Goal: Task Accomplishment & Management: Manage account settings

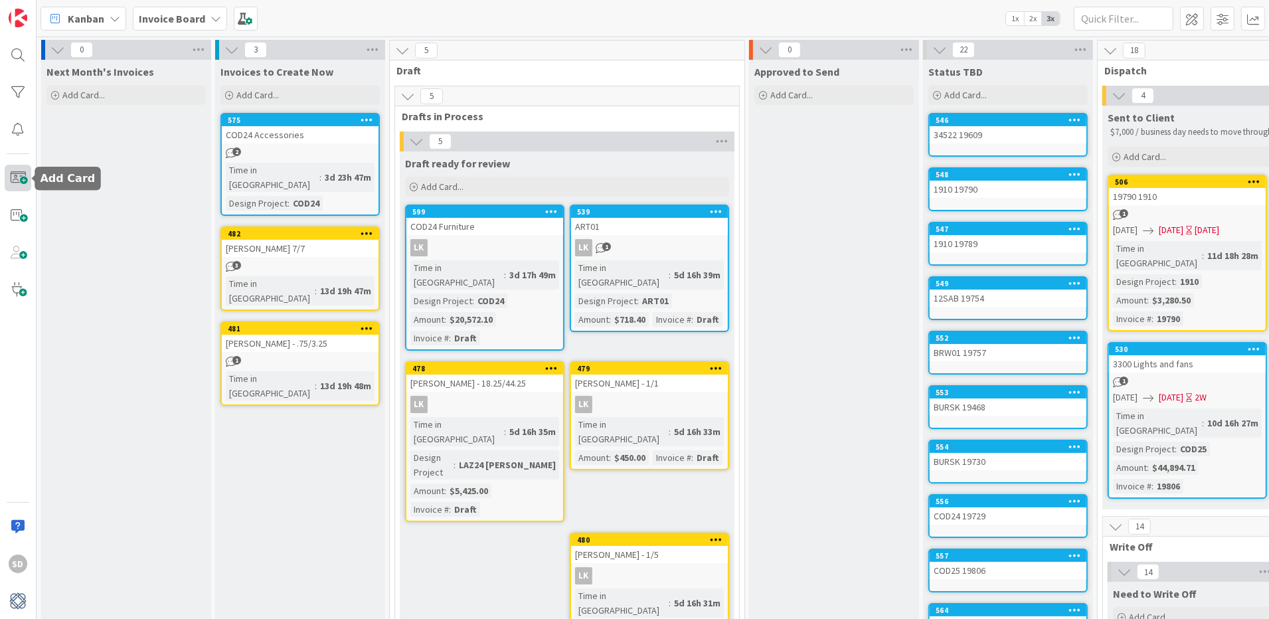
click at [21, 180] on span at bounding box center [18, 178] width 27 height 27
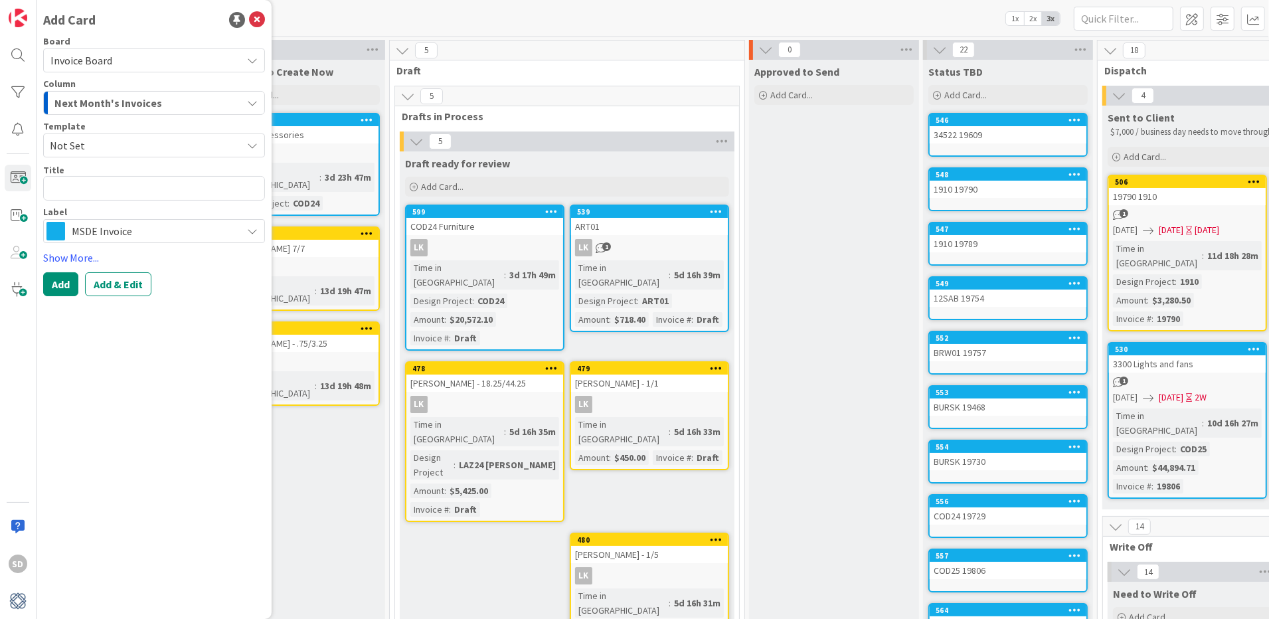
click at [108, 98] on span "Next Month's Invoices" at bounding box center [108, 102] width 108 height 17
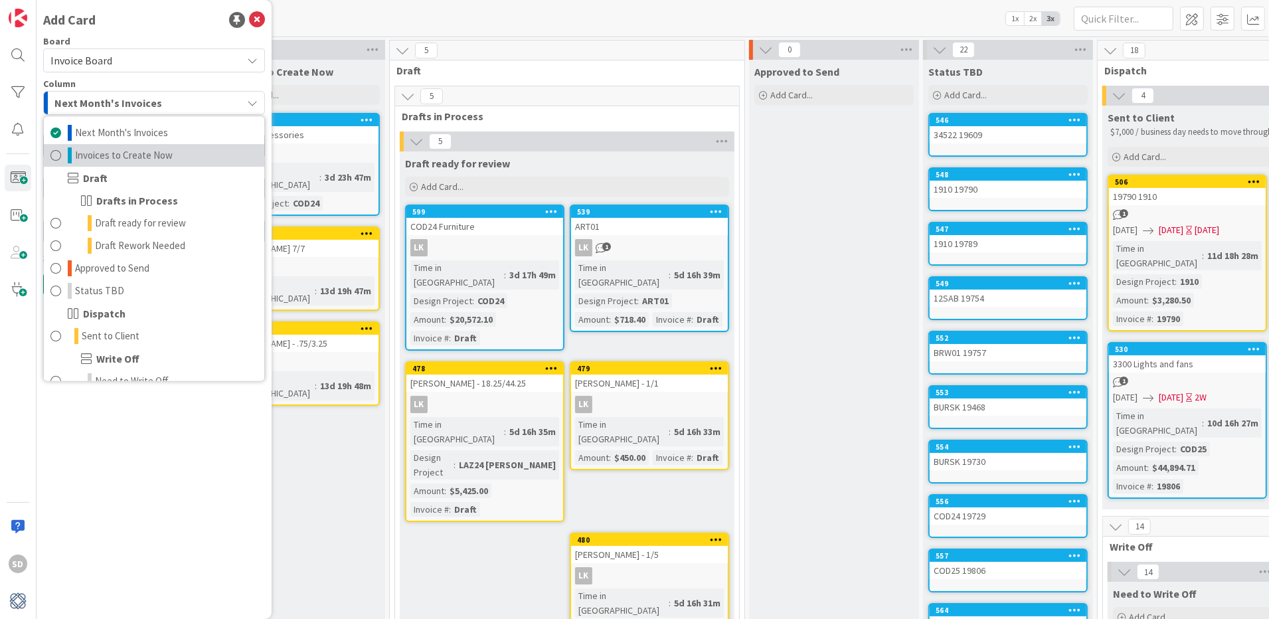
click at [55, 155] on span at bounding box center [55, 156] width 11 height 16
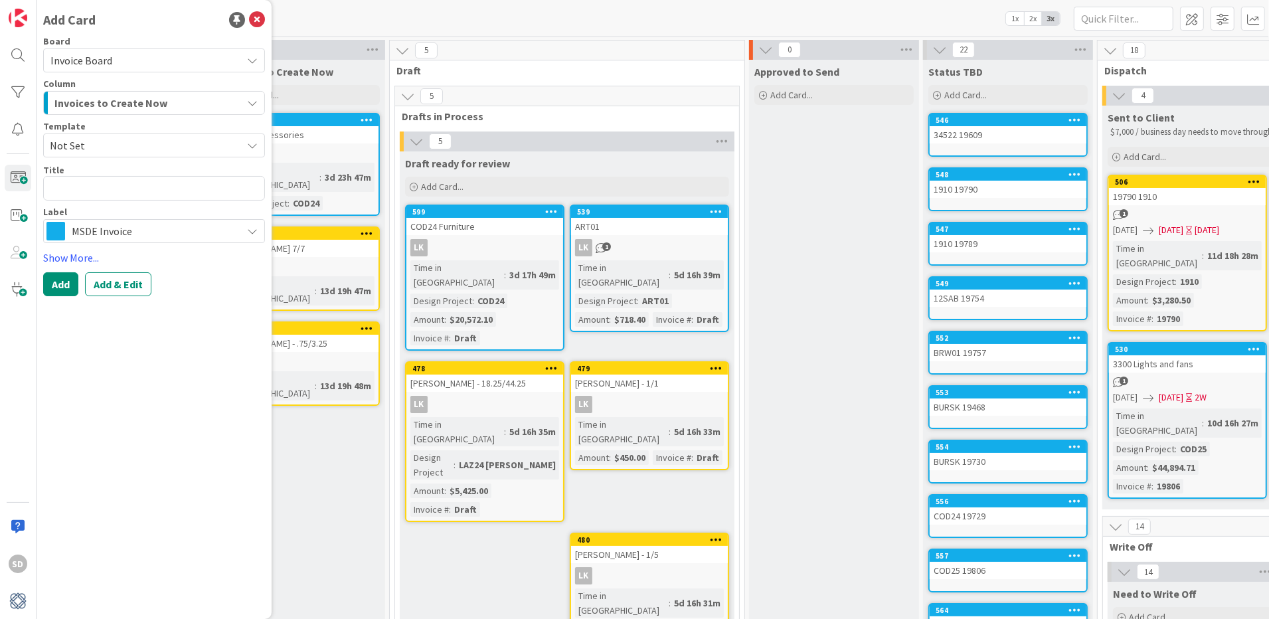
click at [82, 151] on span "Not Set" at bounding box center [141, 145] width 182 height 17
click at [86, 187] on textarea at bounding box center [154, 188] width 222 height 25
type textarea "x"
type textarea "G"
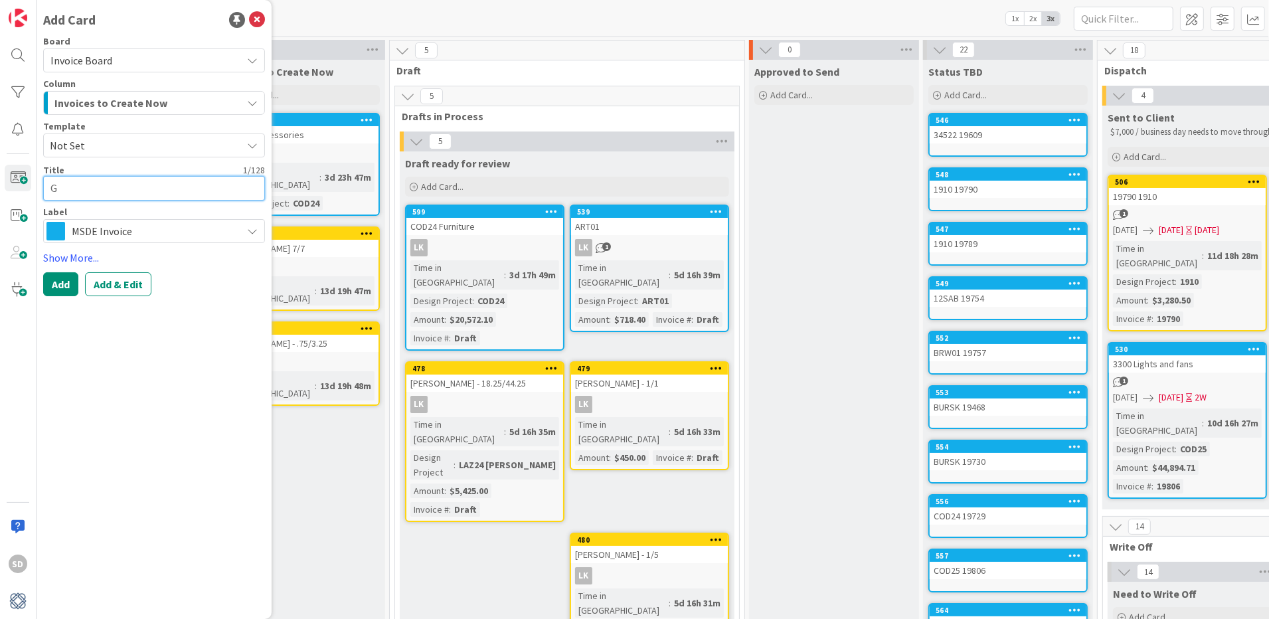
type textarea "x"
type textarea "GR"
type textarea "x"
type textarea "GRA"
type textarea "x"
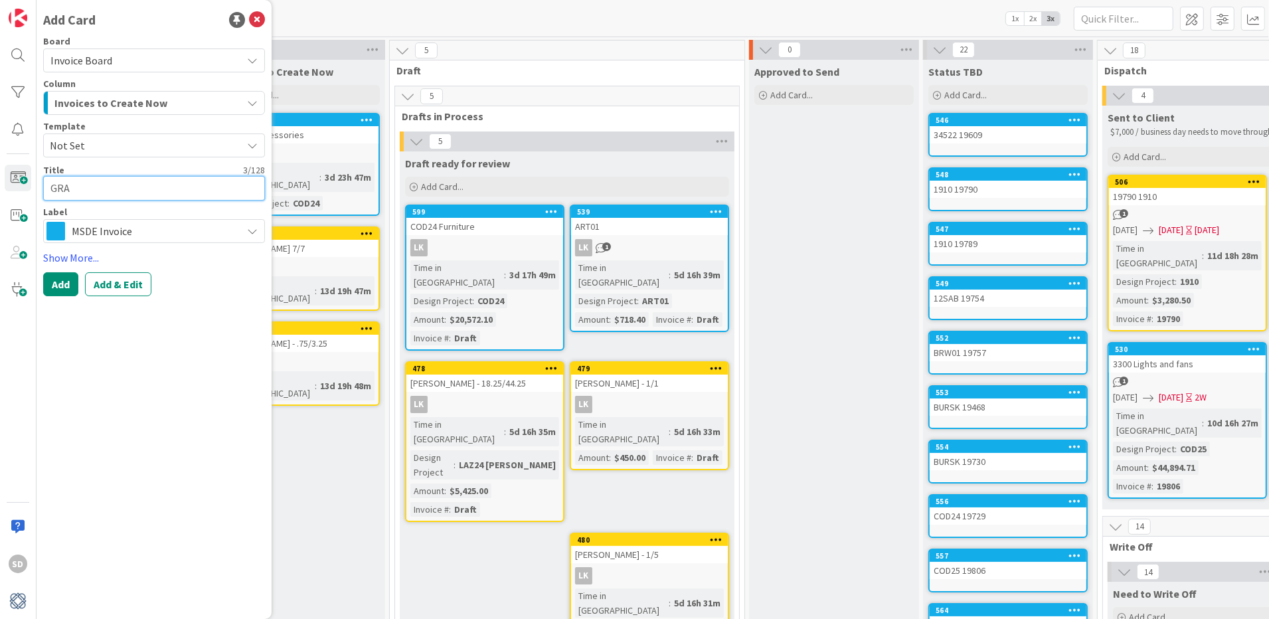
type textarea "GRA0"
type textarea "x"
type textarea "GRA02"
click at [117, 227] on span "MSDE Invoice" at bounding box center [153, 231] width 163 height 19
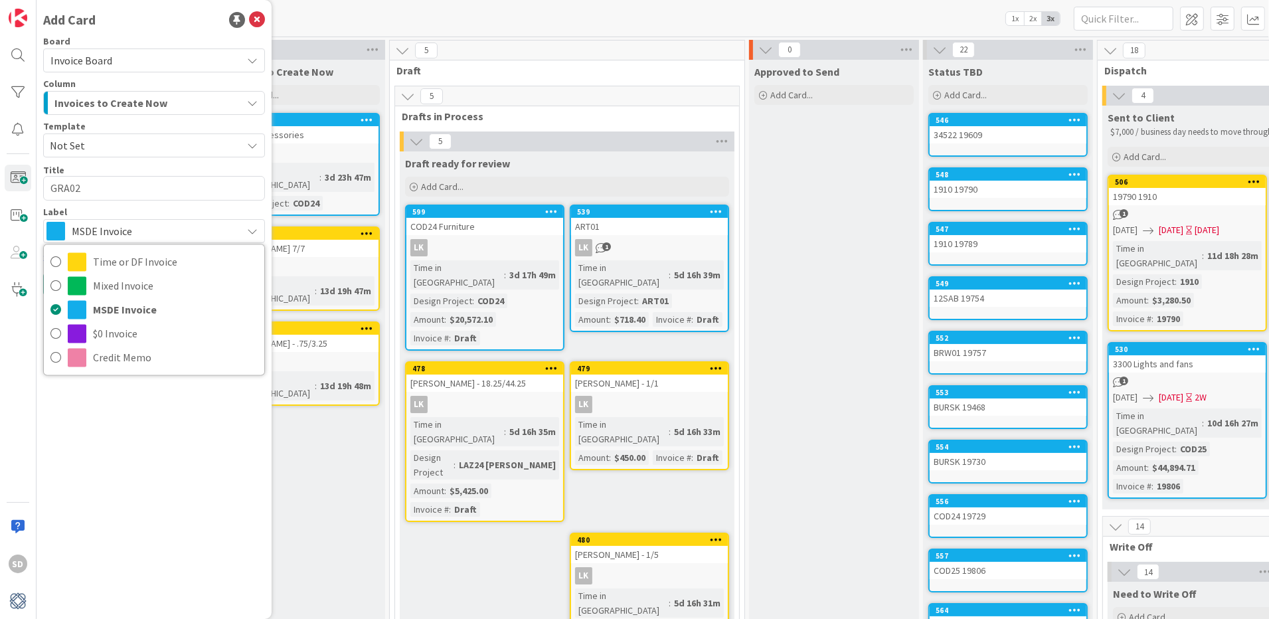
click at [117, 227] on span "MSDE Invoice" at bounding box center [153, 231] width 163 height 19
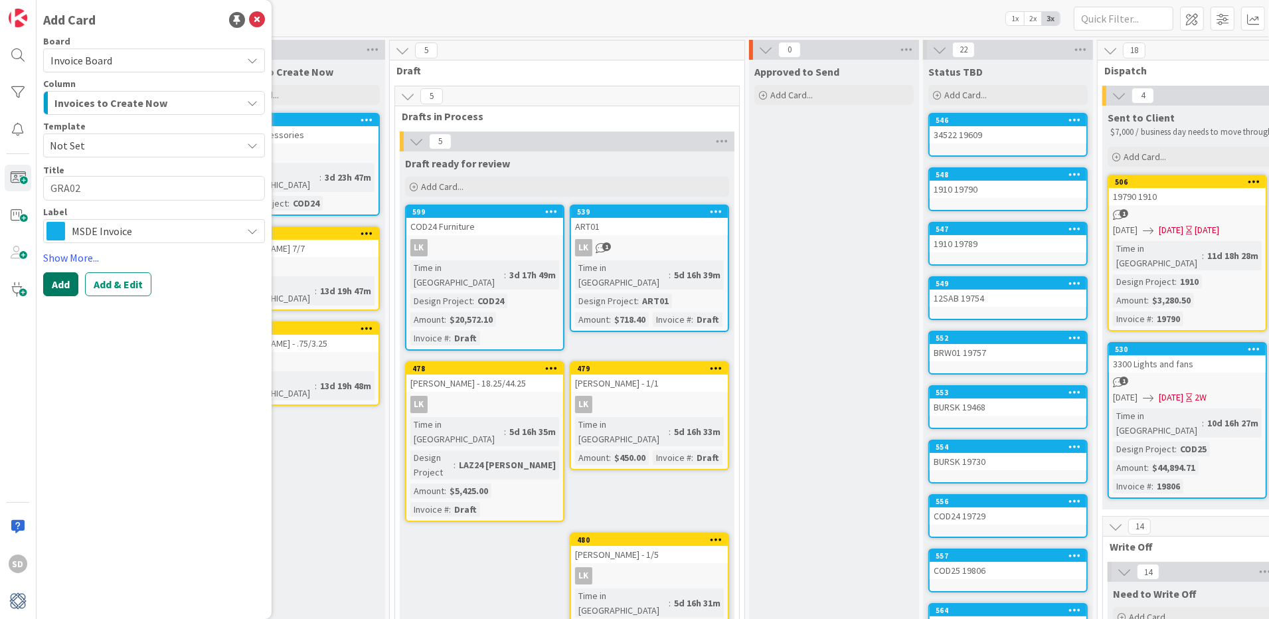
click at [73, 274] on button "Add" at bounding box center [60, 284] width 35 height 24
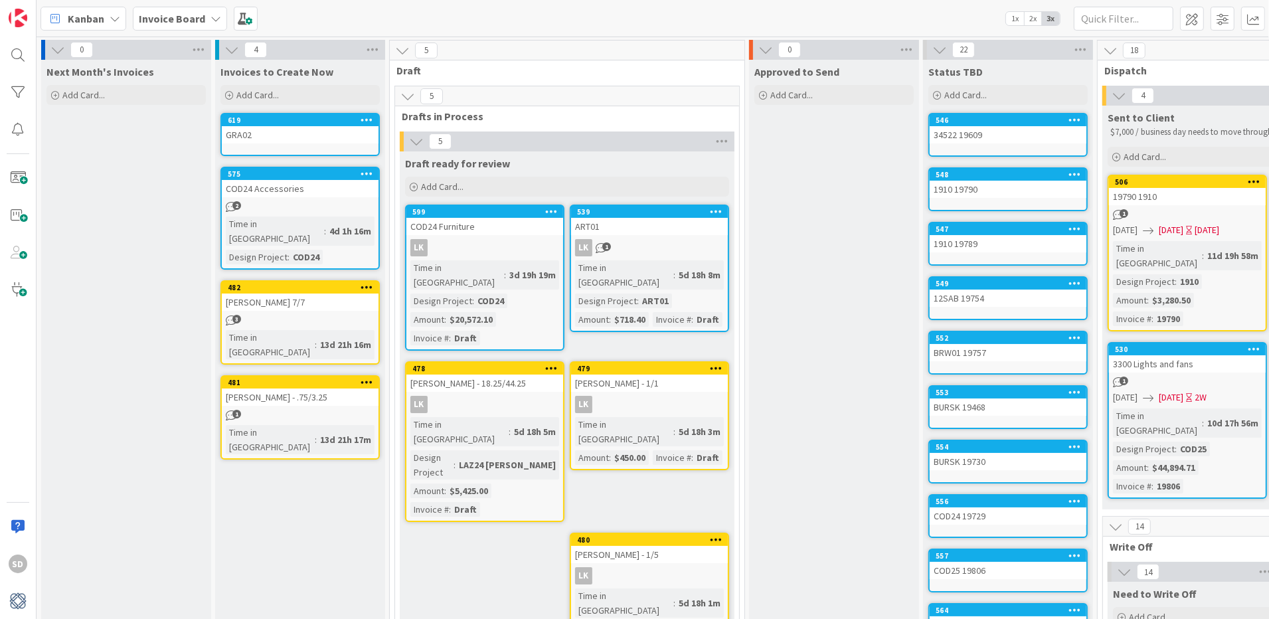
click at [292, 134] on div "GRA02" at bounding box center [300, 134] width 157 height 17
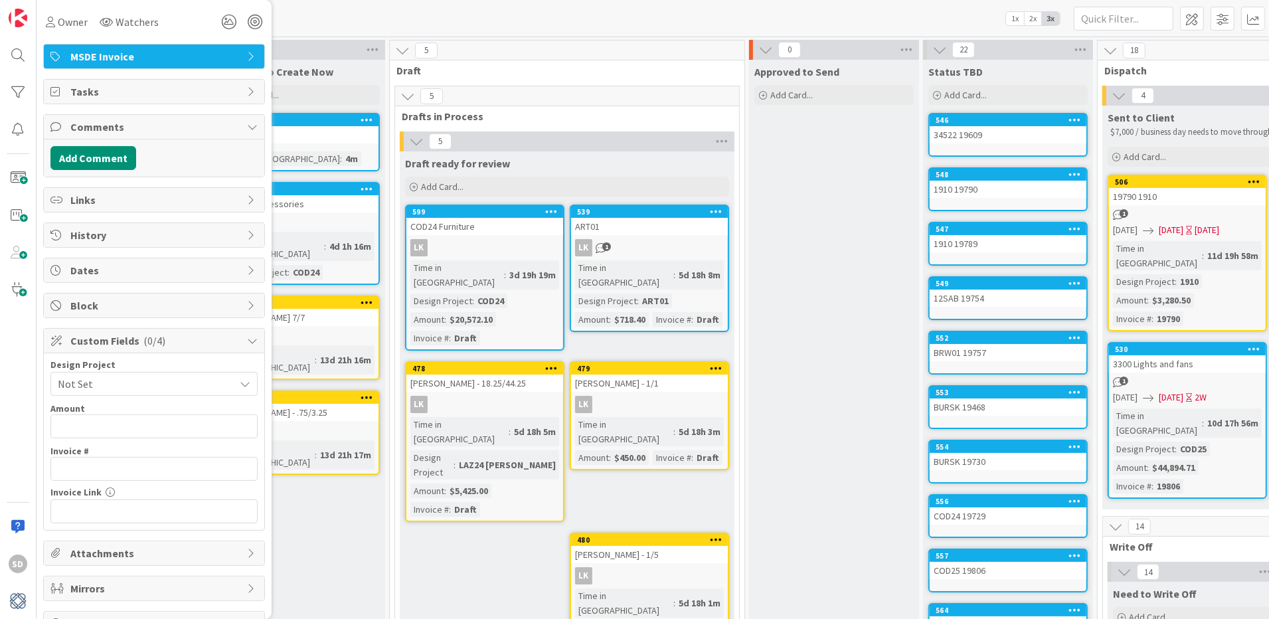
scroll to position [205, 0]
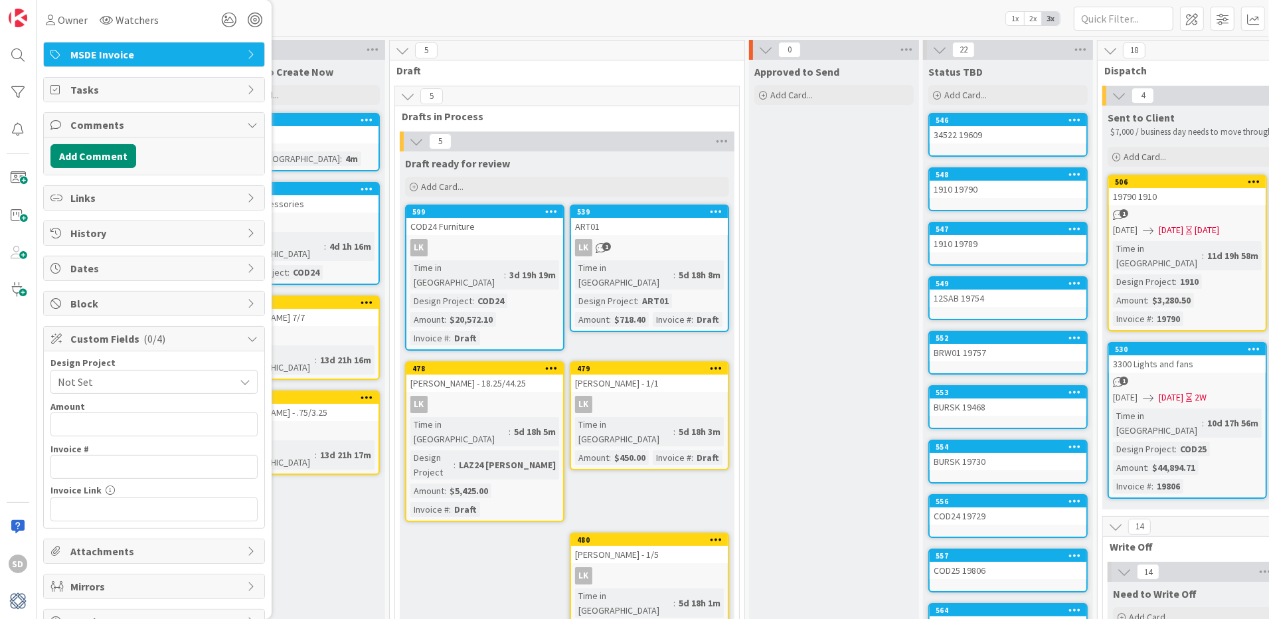
click at [133, 389] on span "Not Set" at bounding box center [143, 382] width 170 height 19
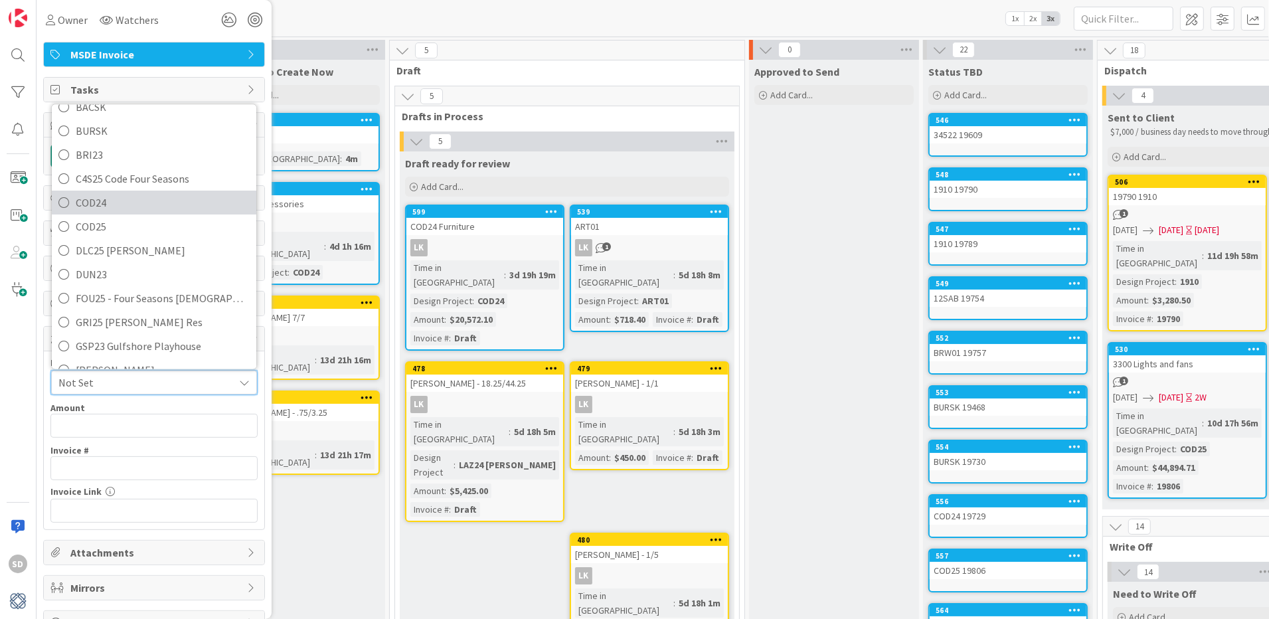
scroll to position [0, 0]
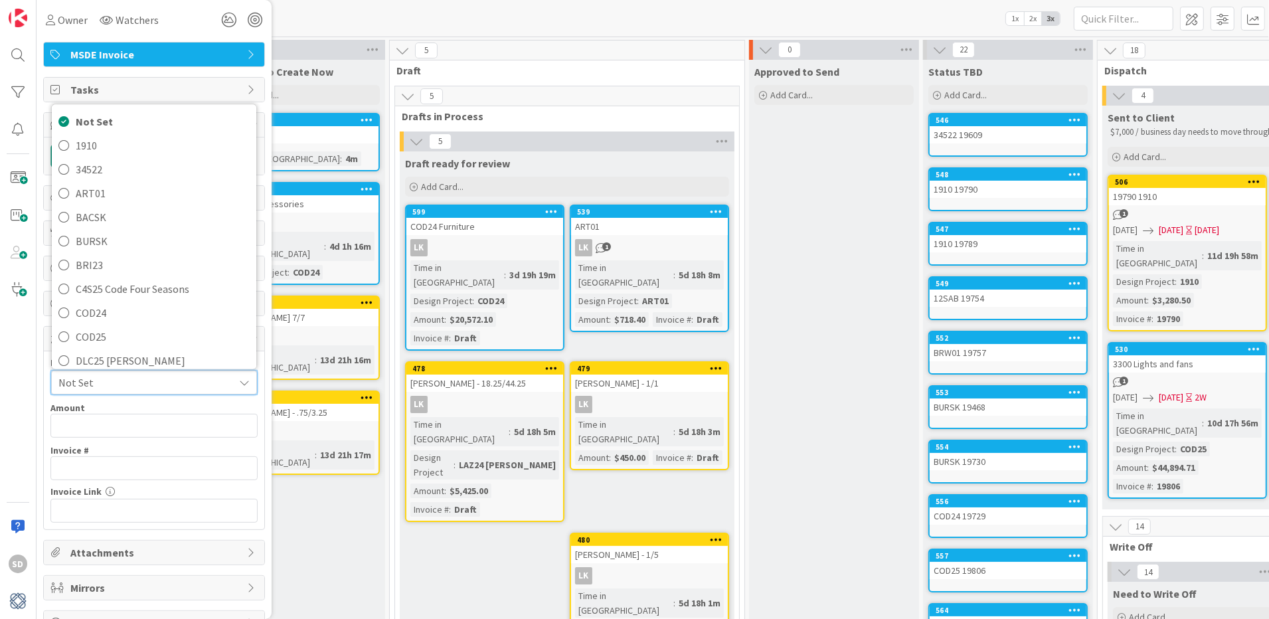
click at [124, 389] on span "Not Set" at bounding box center [142, 382] width 169 height 19
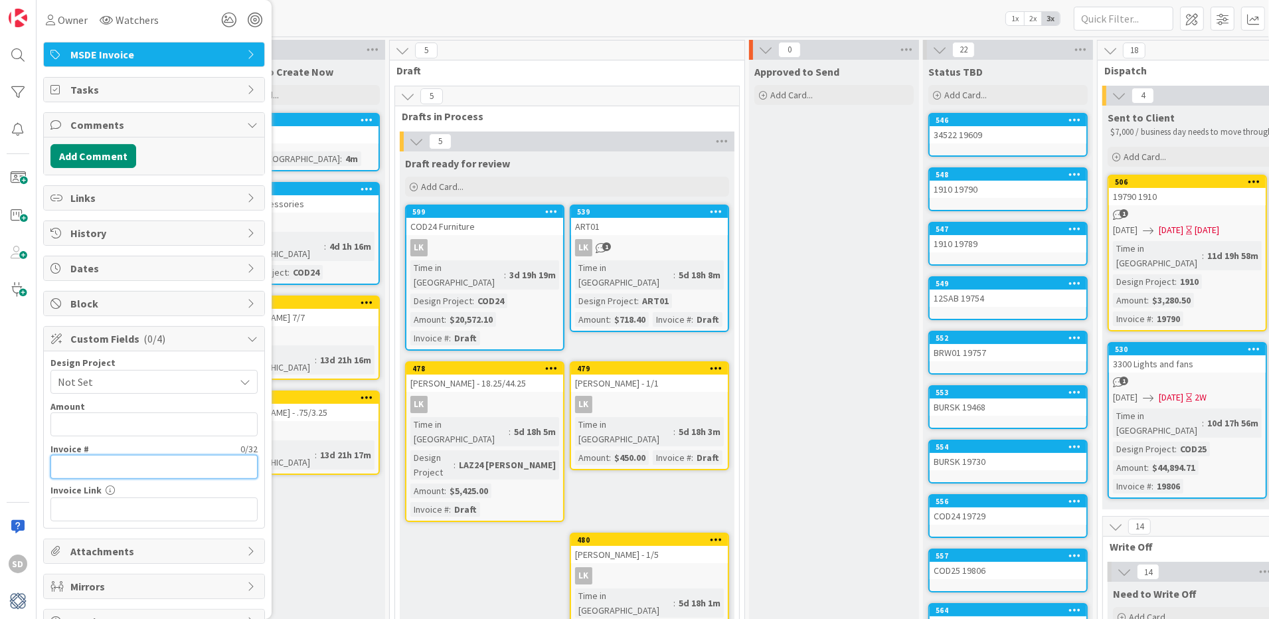
click at [95, 476] on input "text" at bounding box center [153, 467] width 207 height 24
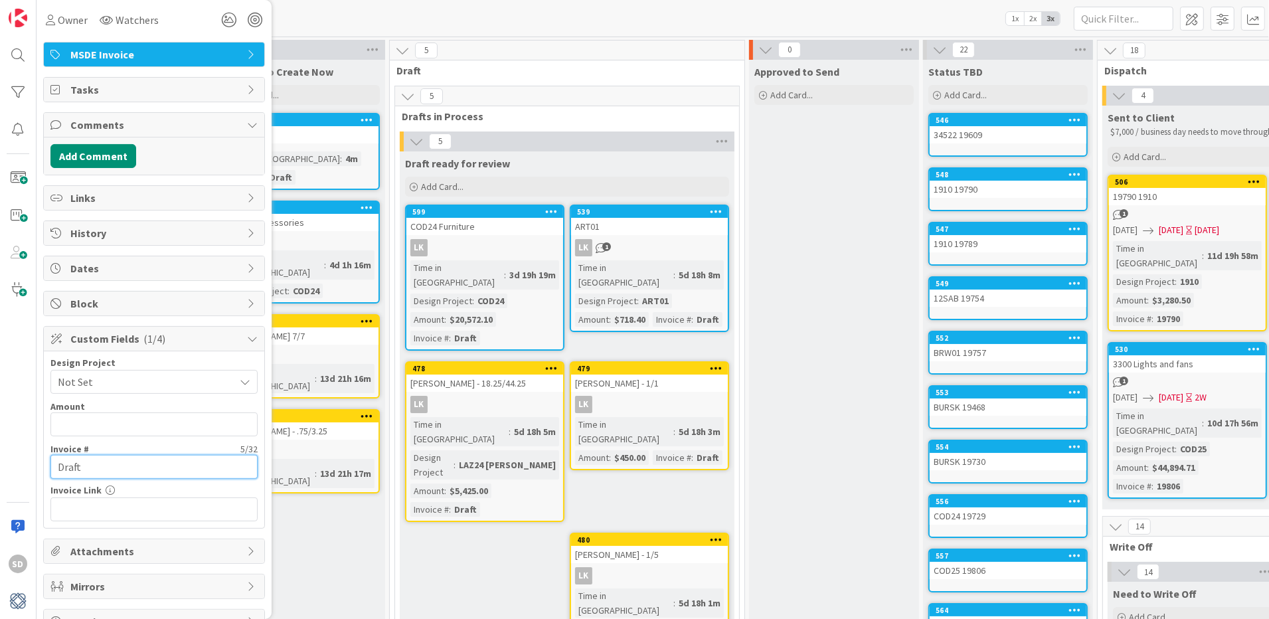
type input "Draft"
click at [106, 517] on input "text" at bounding box center [153, 509] width 207 height 24
paste input "[URL][DOMAIN_NAME]"
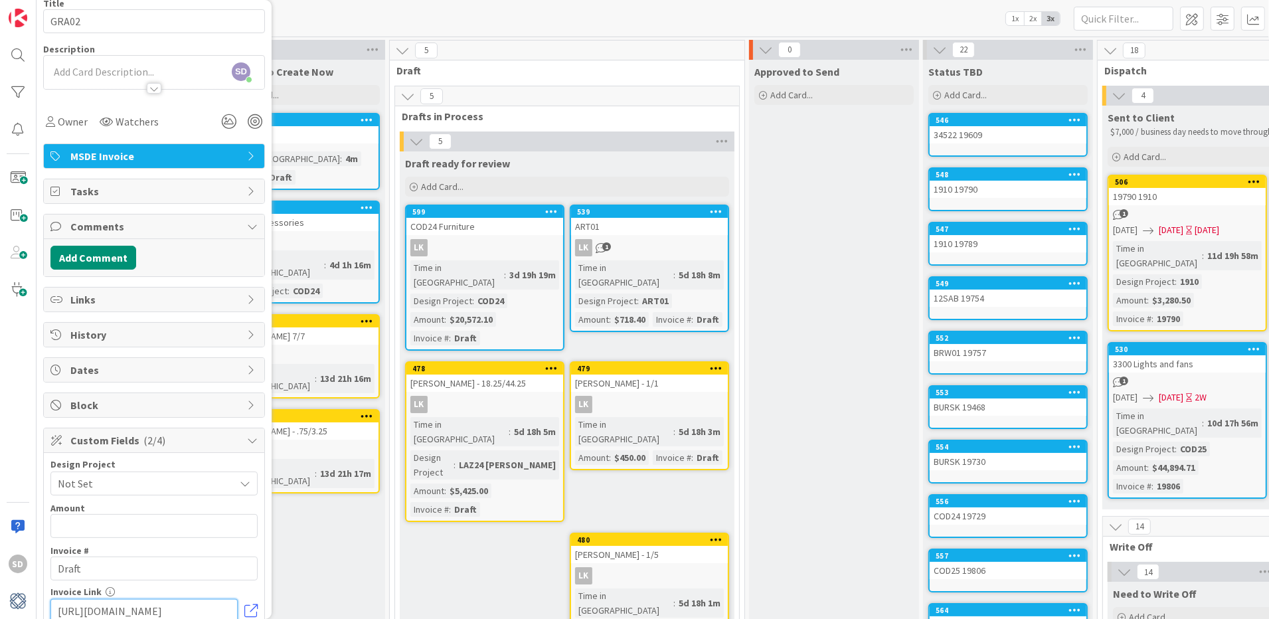
scroll to position [94, 0]
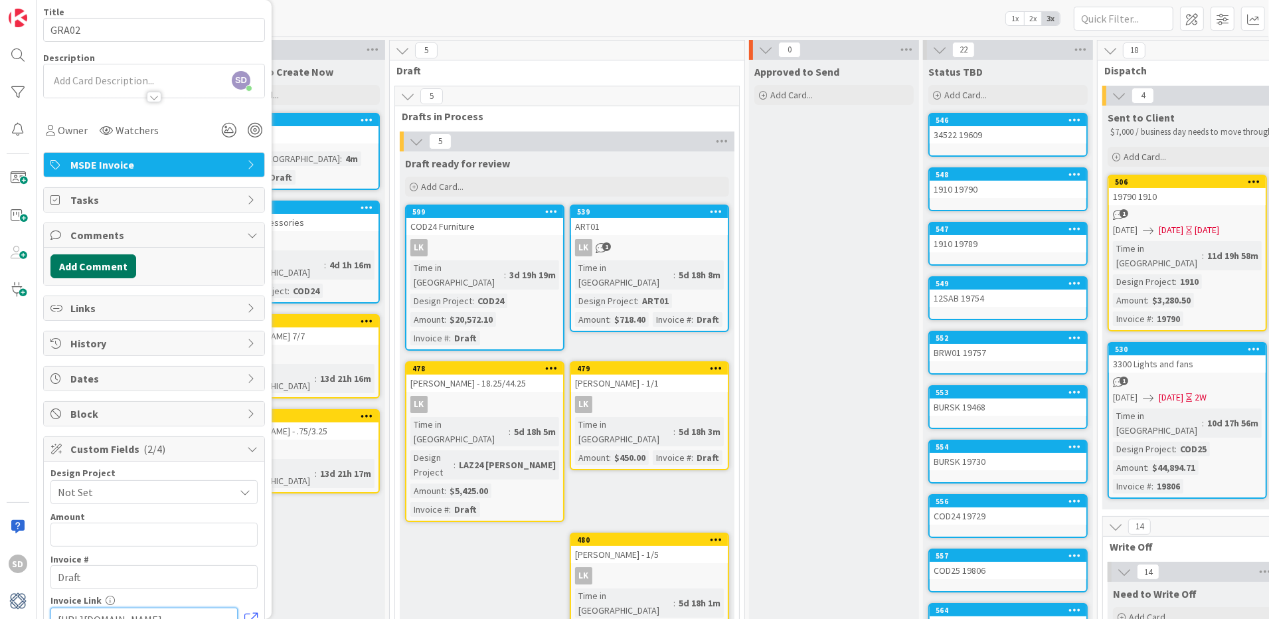
type input "[URL][DOMAIN_NAME]"
click at [105, 264] on button "Add Comment" at bounding box center [93, 266] width 86 height 24
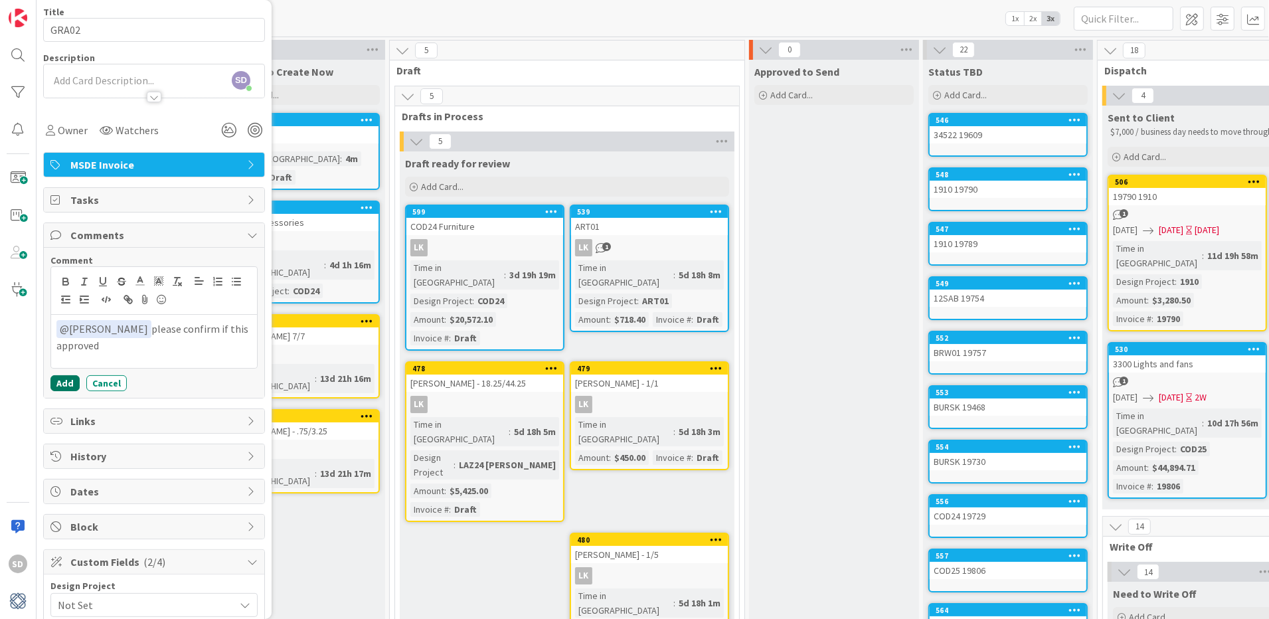
click at [66, 389] on button "Add" at bounding box center [64, 383] width 29 height 16
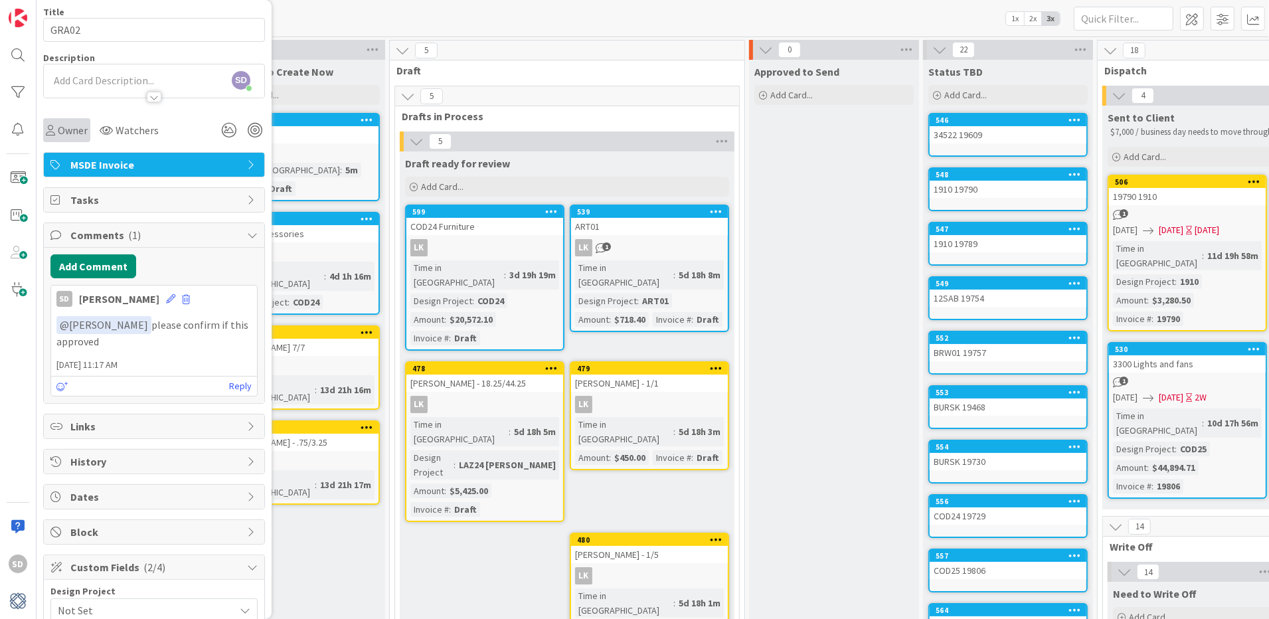
click at [71, 127] on span "Owner" at bounding box center [73, 130] width 30 height 16
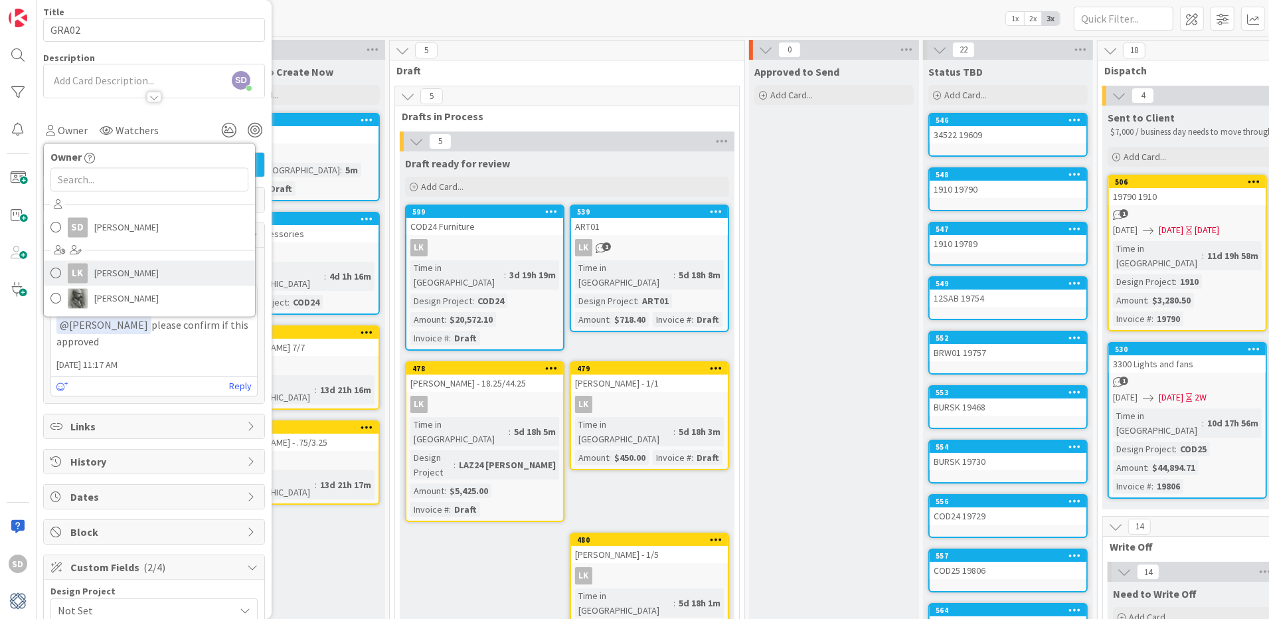
click at [57, 273] on span at bounding box center [55, 274] width 11 height 20
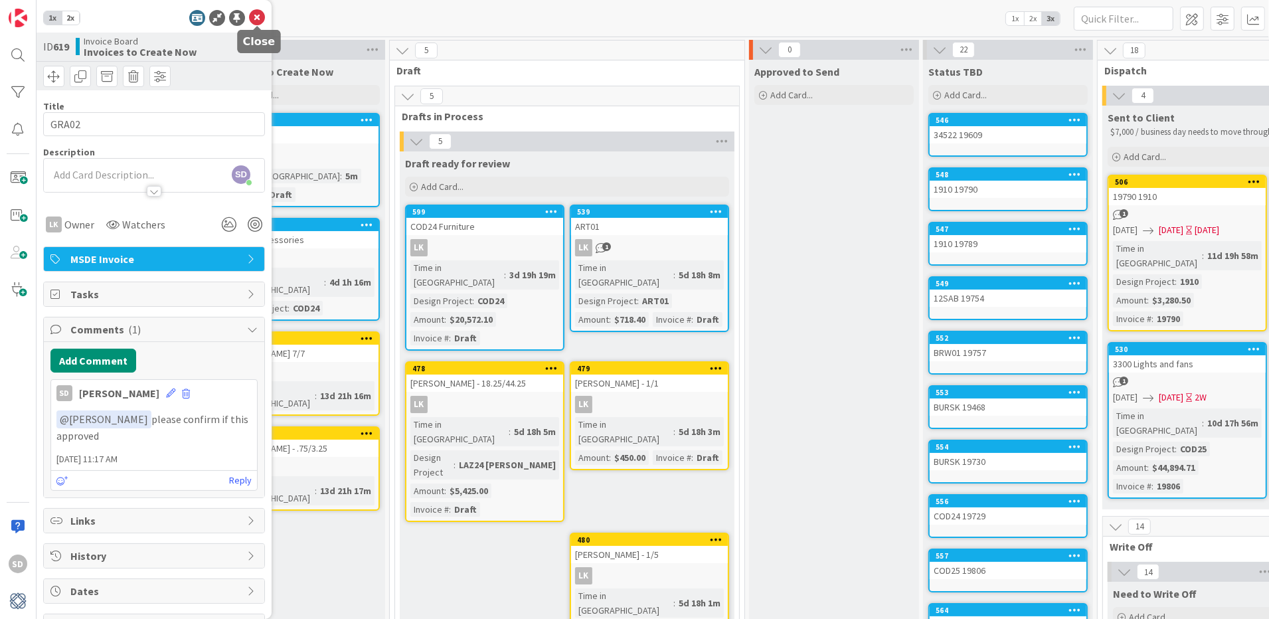
click at [251, 10] on icon at bounding box center [257, 18] width 16 height 16
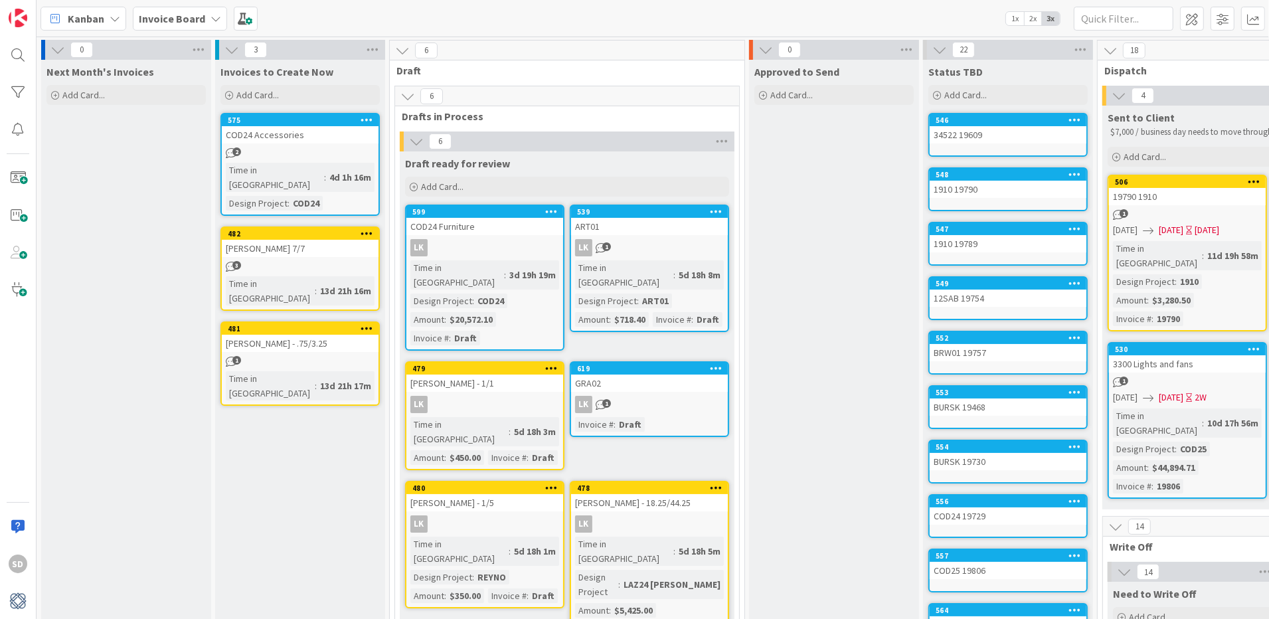
drag, startPoint x: 294, startPoint y: 122, endPoint x: 92, endPoint y: 7, distance: 231.9
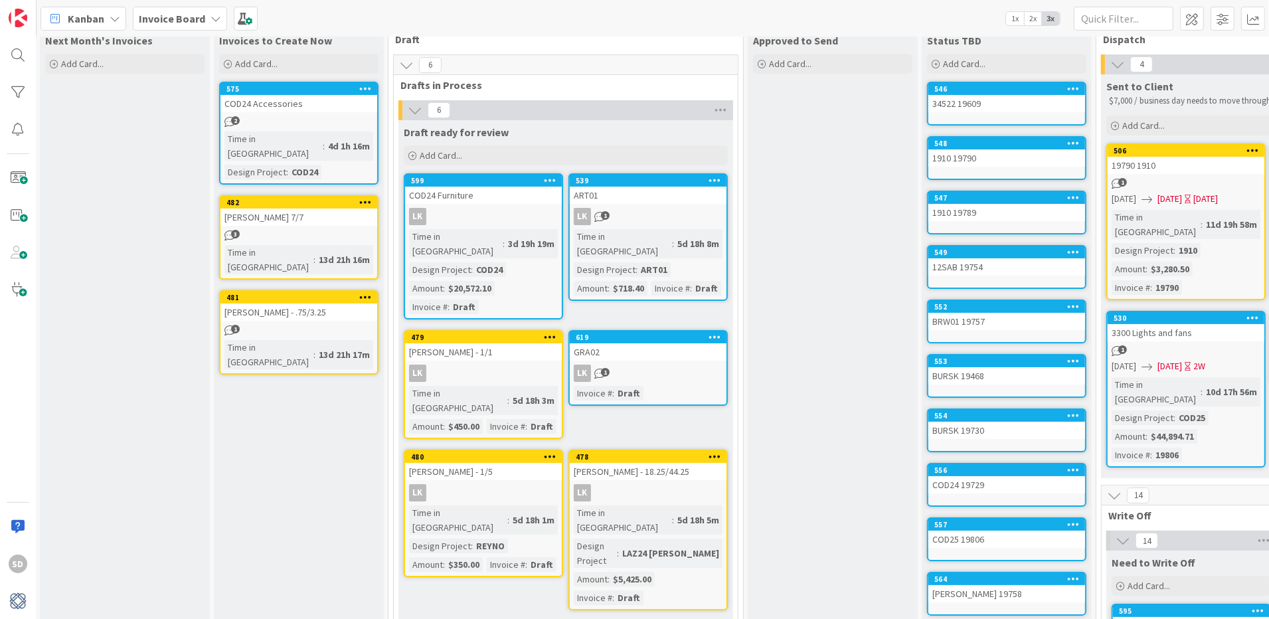
scroll to position [0, 1]
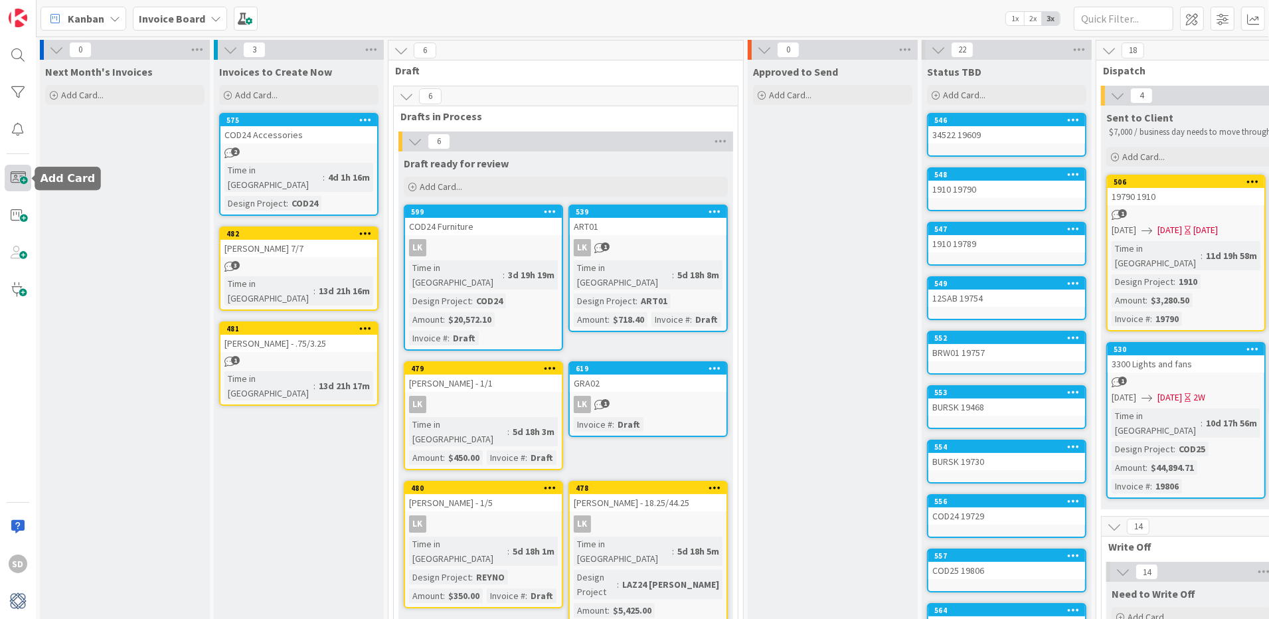
click at [22, 170] on span at bounding box center [18, 178] width 27 height 27
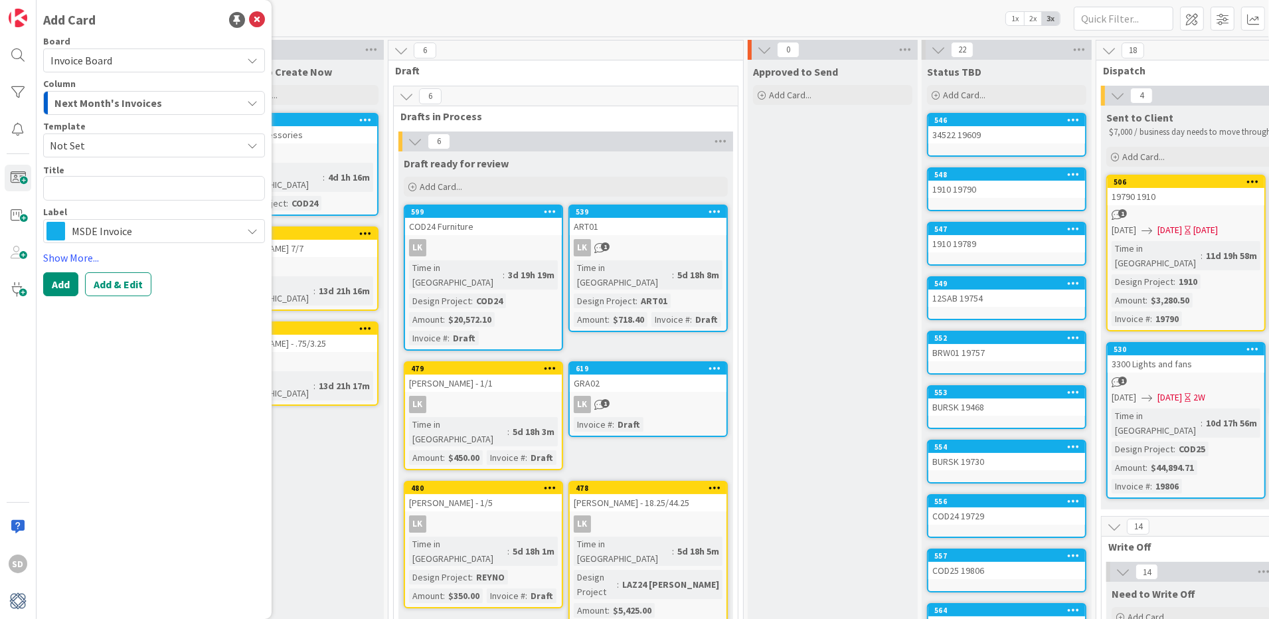
click at [98, 191] on textarea at bounding box center [154, 188] width 222 height 25
click at [114, 112] on div "Next Month's Invoices" at bounding box center [146, 102] width 191 height 21
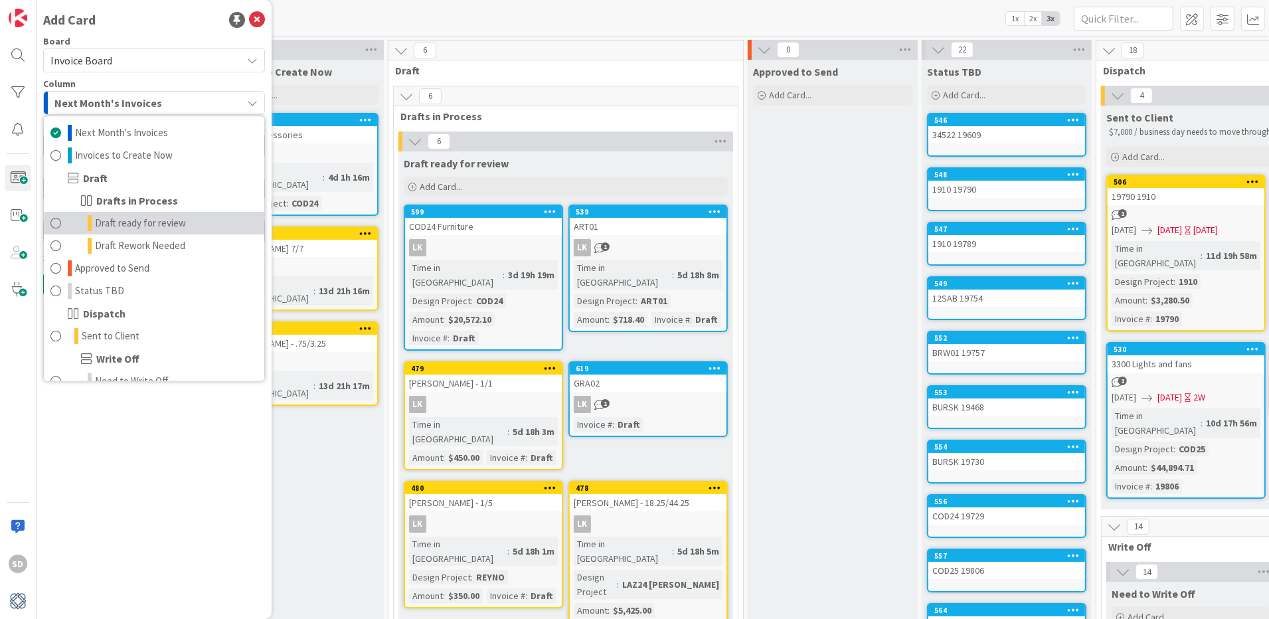
click at [54, 224] on span at bounding box center [55, 224] width 11 height 16
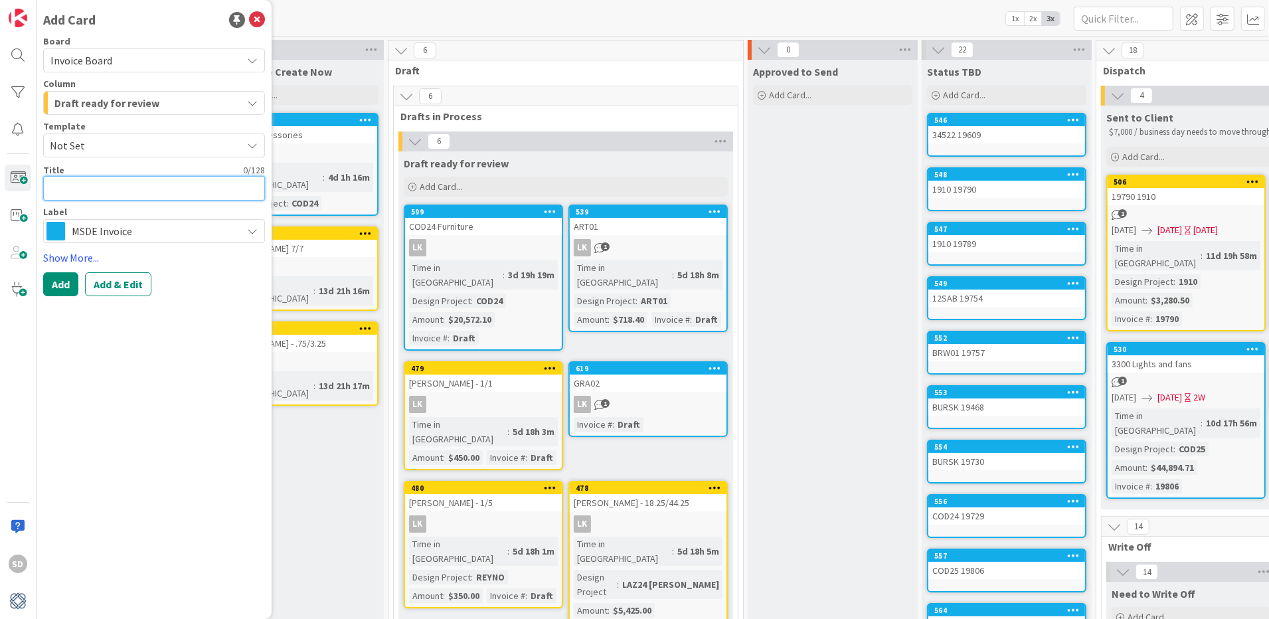
click at [75, 183] on textarea at bounding box center [154, 188] width 222 height 25
type textarea "x"
type textarea "G"
type textarea "x"
type textarea "GS"
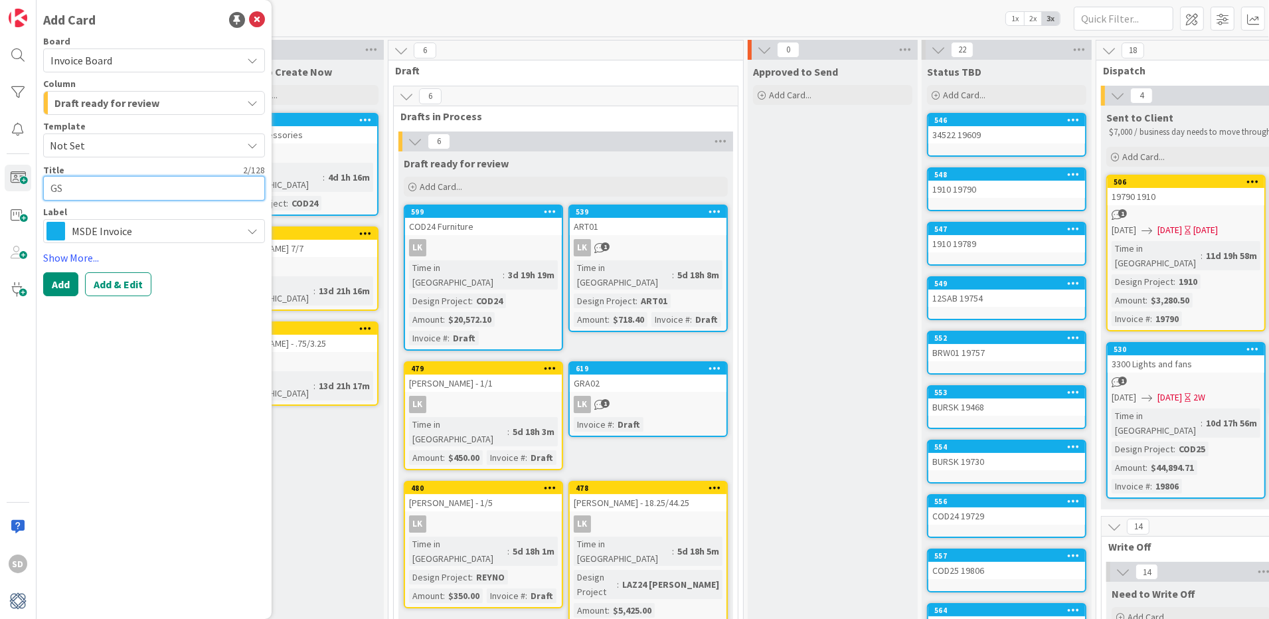
type textarea "x"
type textarea "GSP"
type textarea "x"
type textarea "GSP2"
type textarea "x"
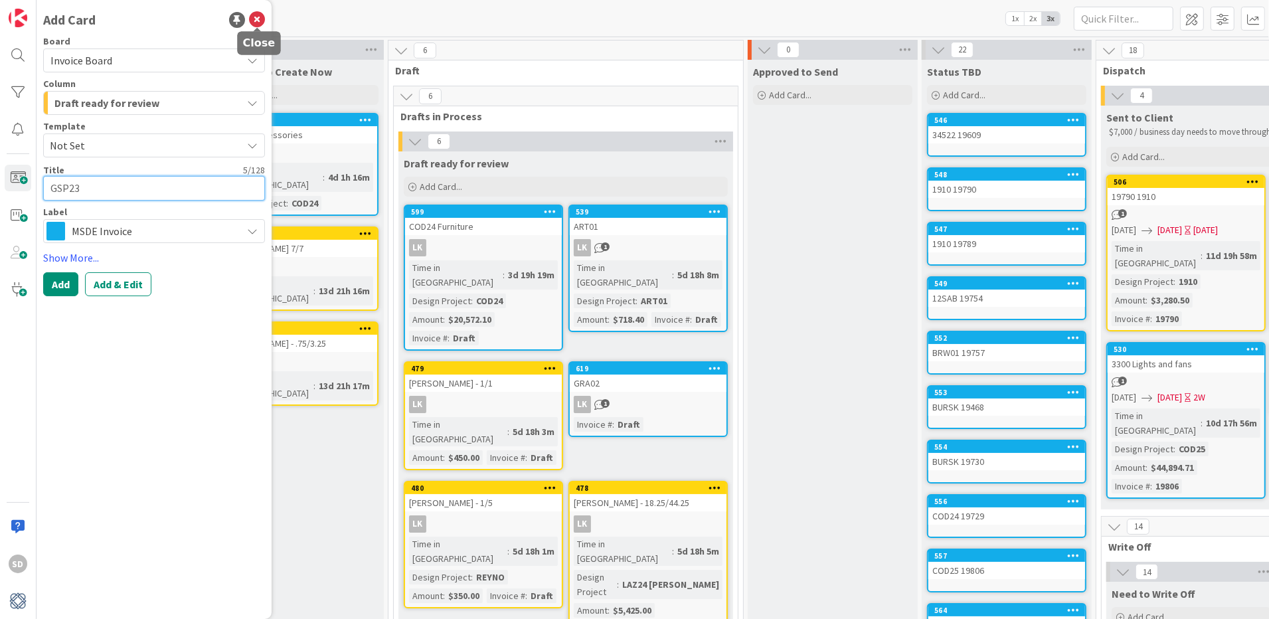
type textarea "GSP23"
click at [260, 23] on icon at bounding box center [257, 20] width 16 height 16
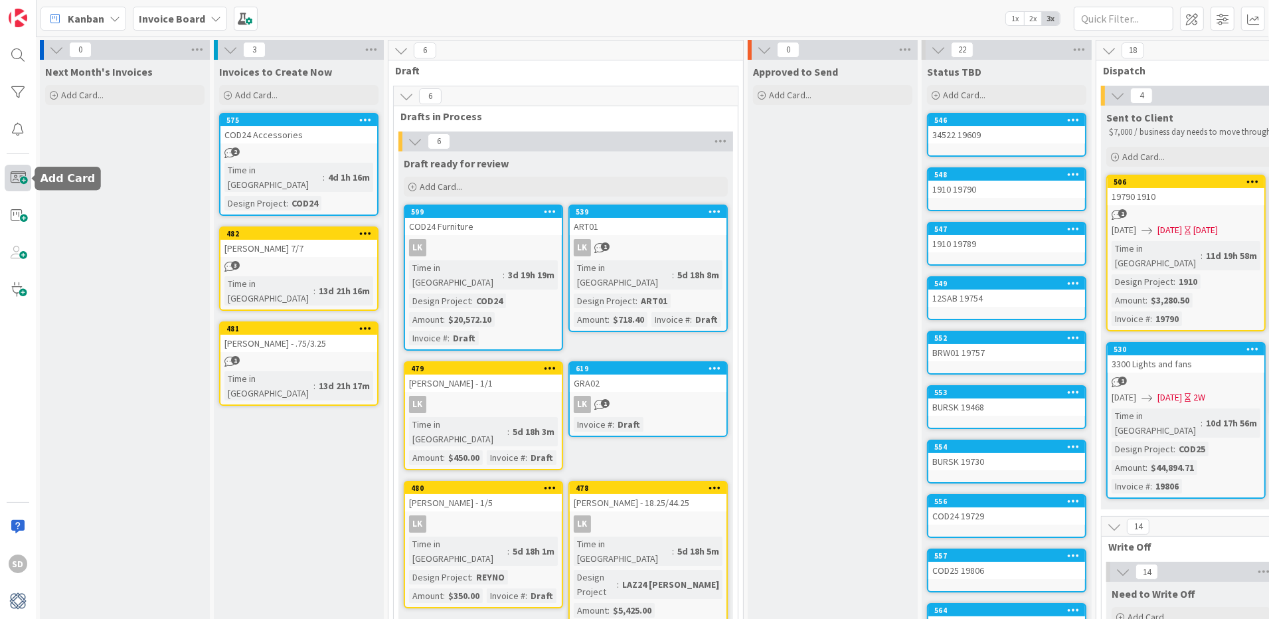
click at [24, 175] on span at bounding box center [18, 178] width 27 height 27
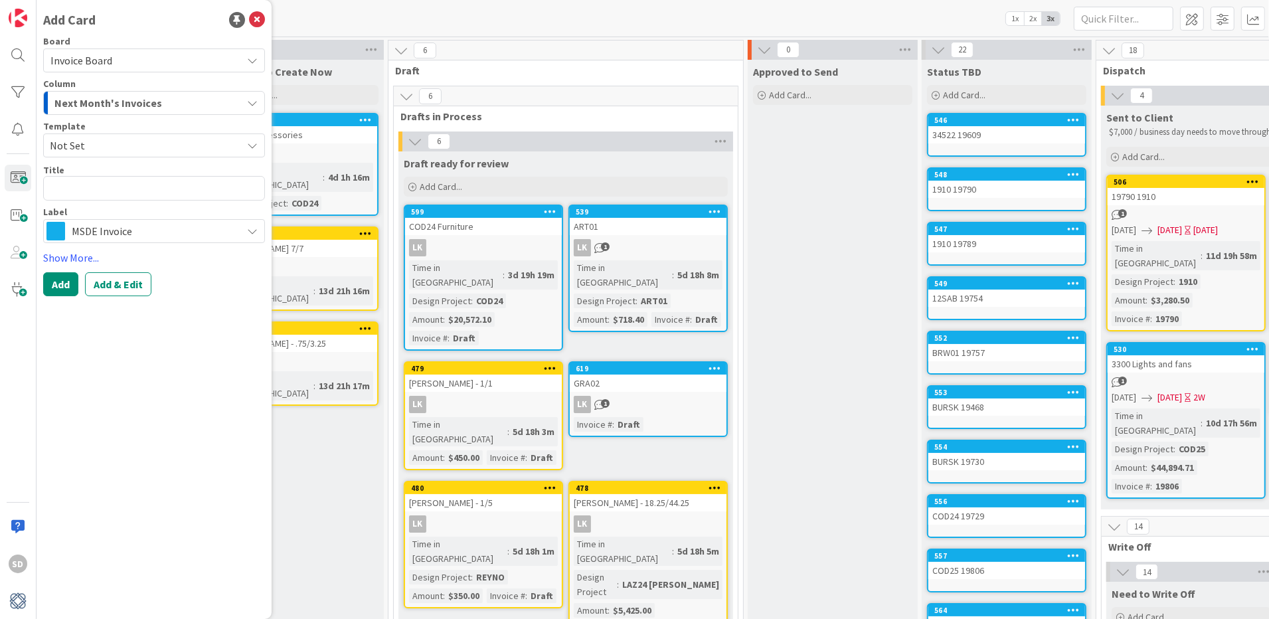
click at [128, 103] on span "Next Month's Invoices" at bounding box center [108, 102] width 108 height 17
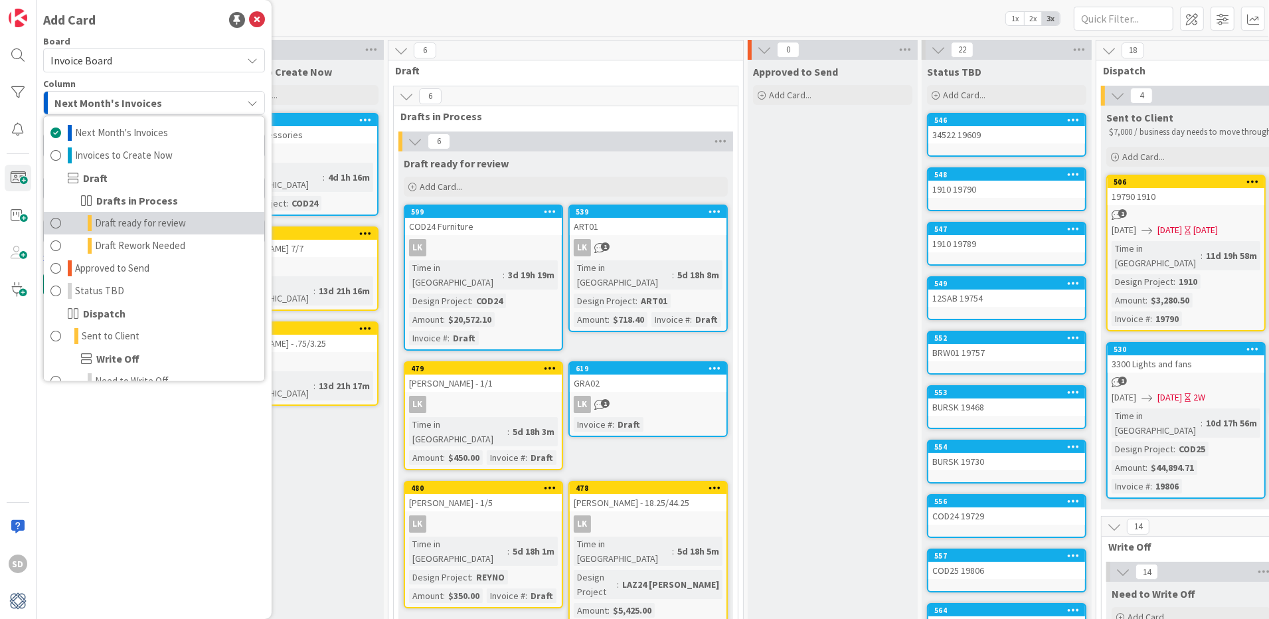
click at [57, 224] on span at bounding box center [55, 224] width 11 height 16
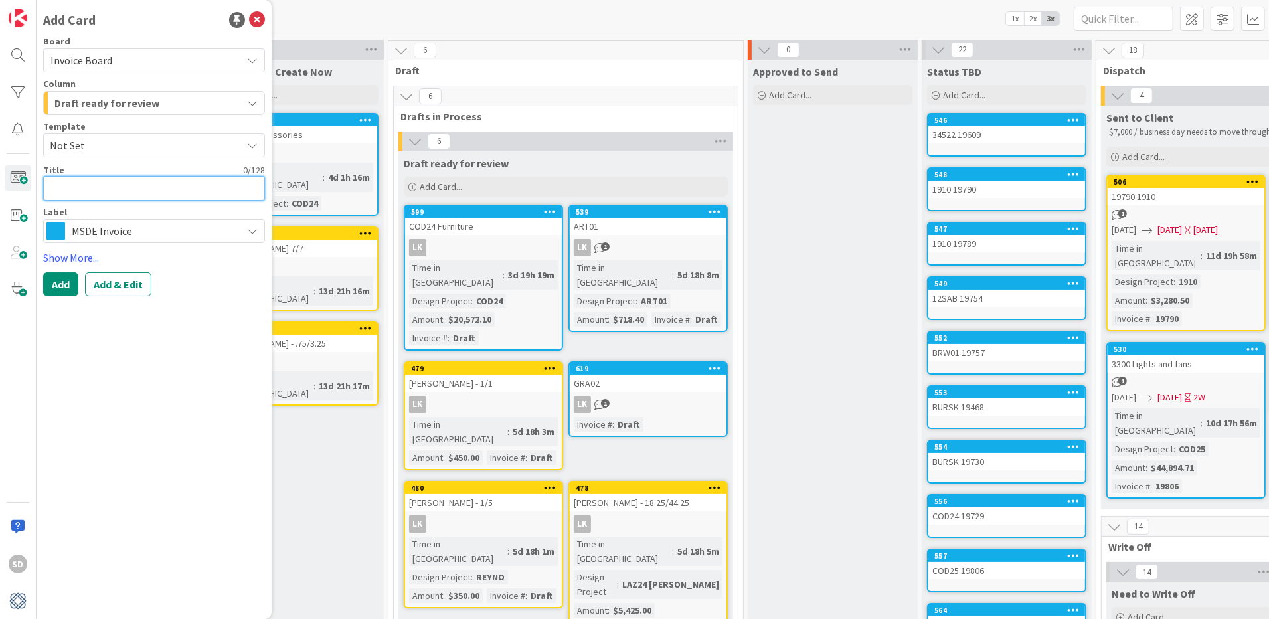
click at [83, 184] on textarea at bounding box center [154, 188] width 222 height 25
type textarea "x"
type textarea "G"
type textarea "x"
type textarea "GS"
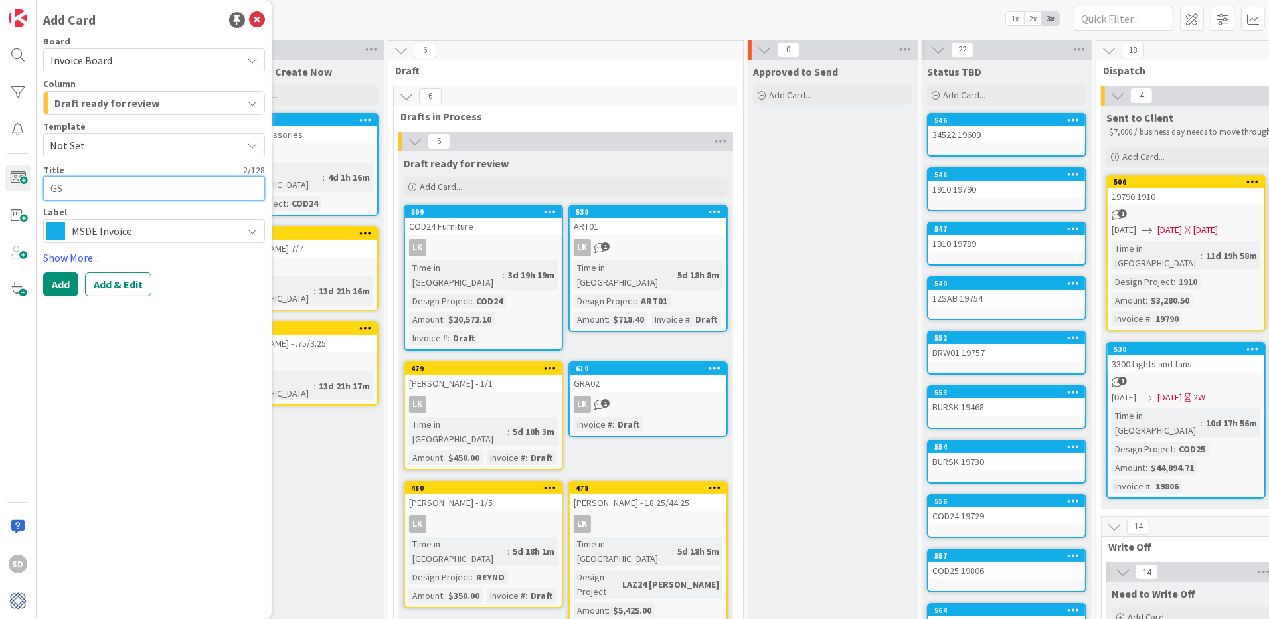
type textarea "x"
type textarea "GSP"
type textarea "x"
type textarea "GSP2"
type textarea "x"
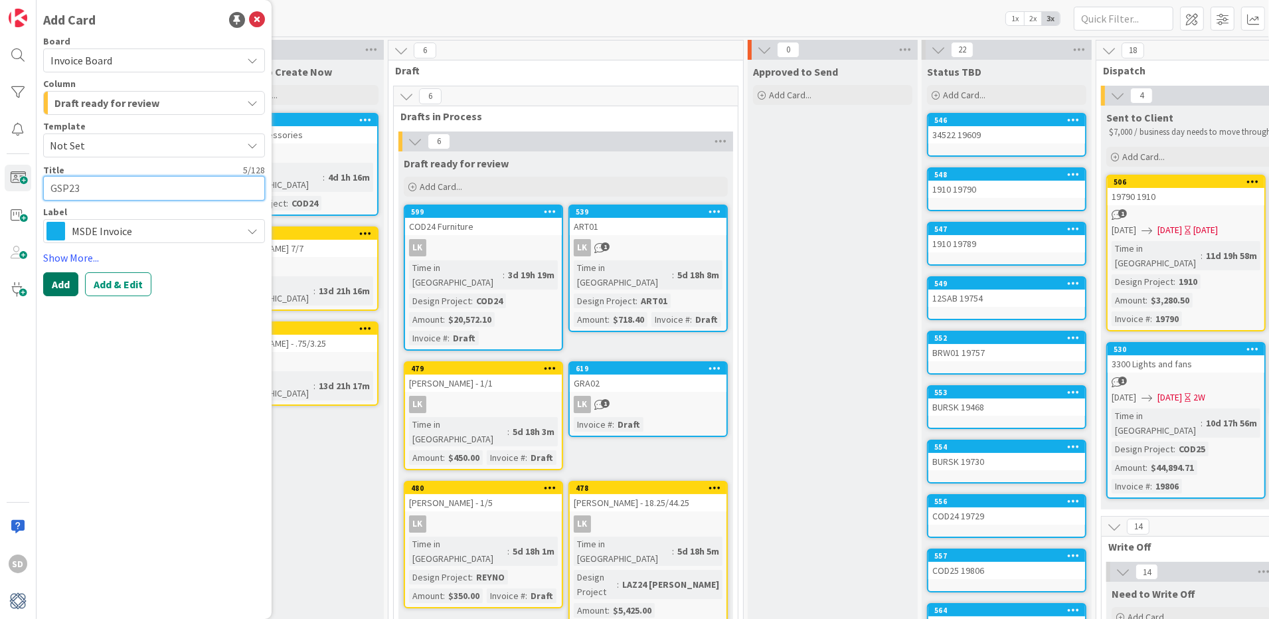
type textarea "GSP23"
click at [54, 285] on button "Add" at bounding box center [60, 284] width 35 height 24
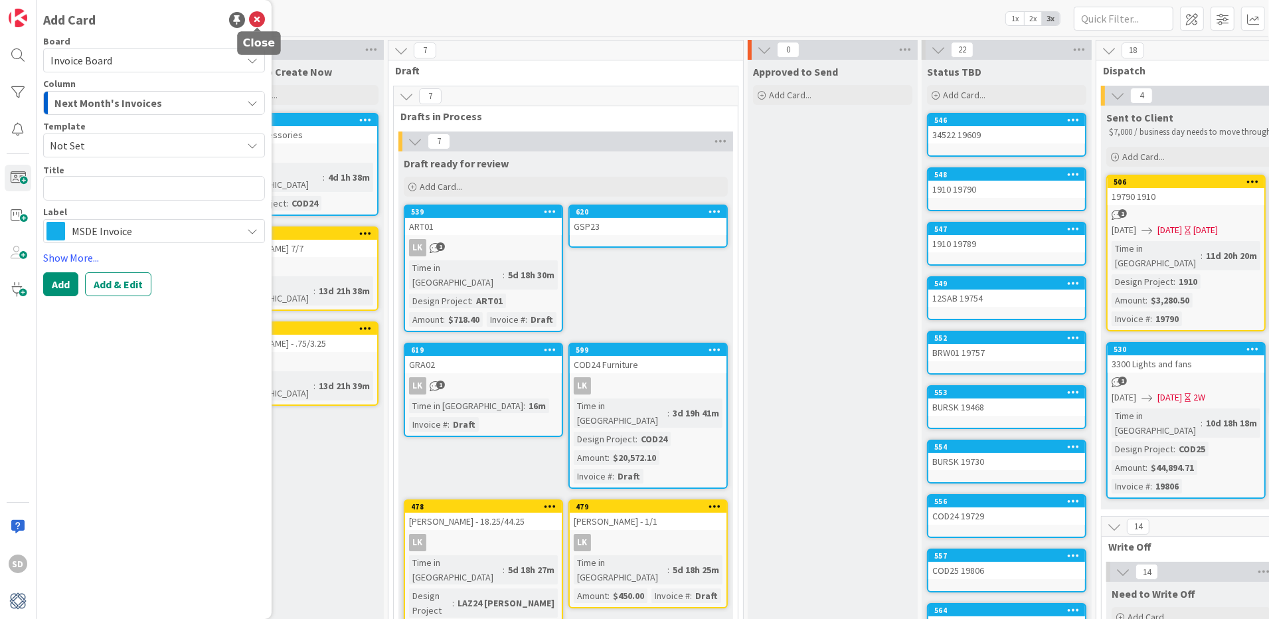
click at [259, 22] on icon at bounding box center [257, 20] width 16 height 16
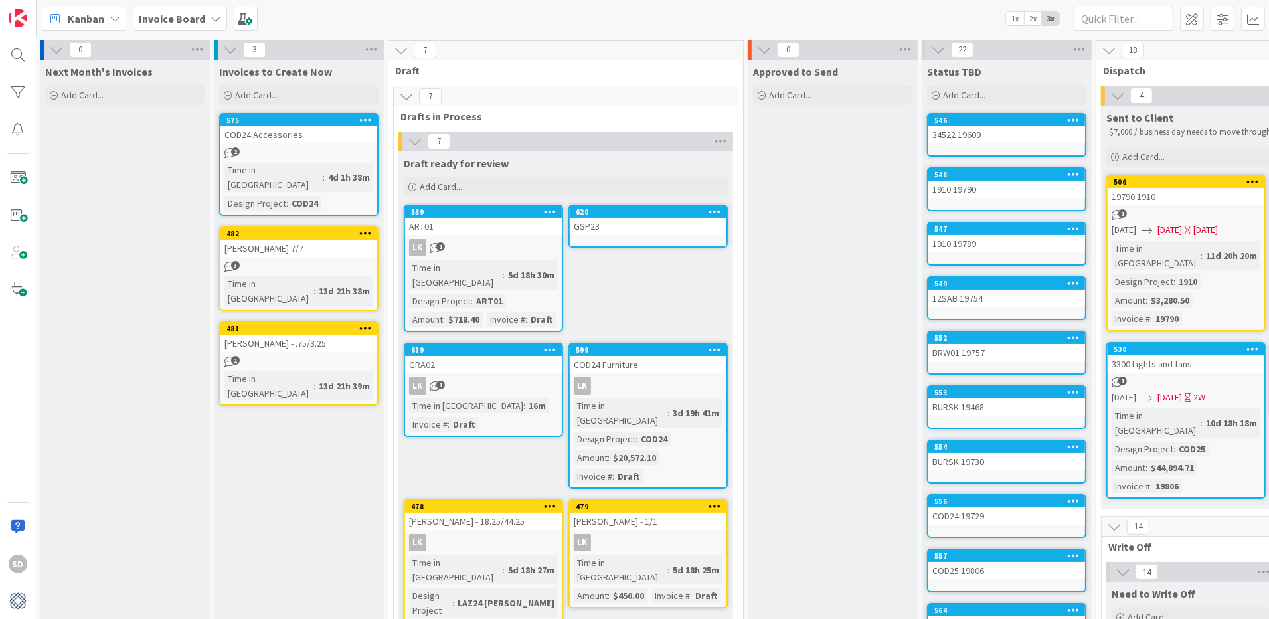
click at [588, 233] on div "GSP23" at bounding box center [648, 226] width 157 height 17
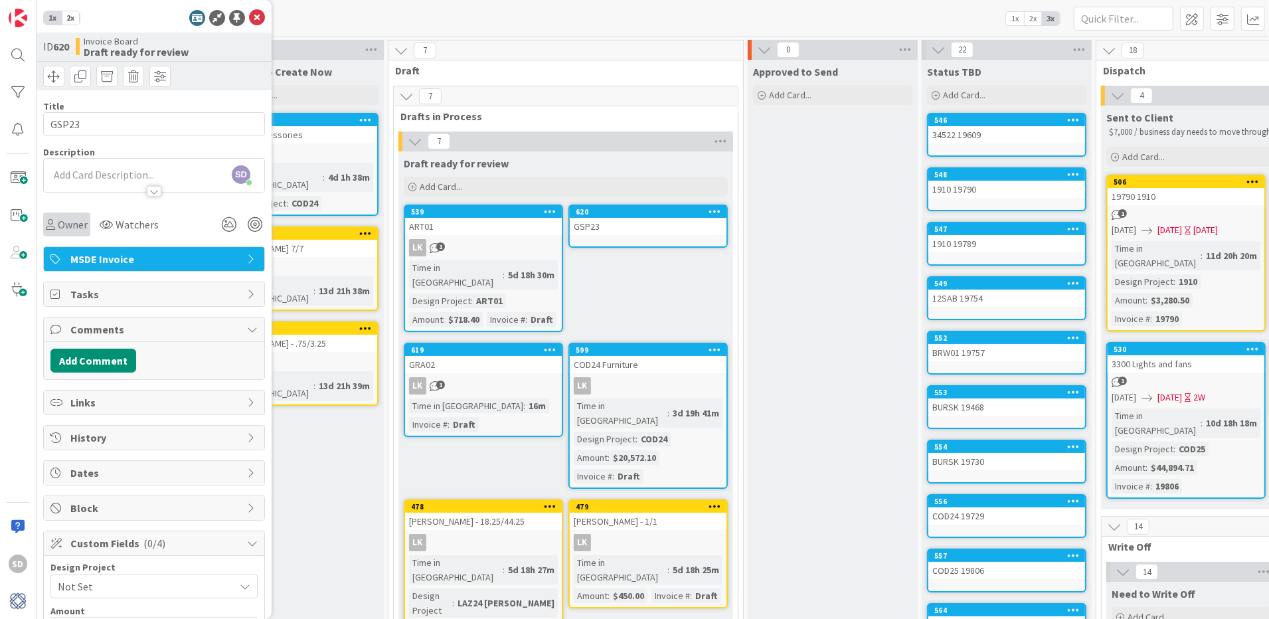
click at [73, 226] on span "Owner" at bounding box center [73, 224] width 30 height 16
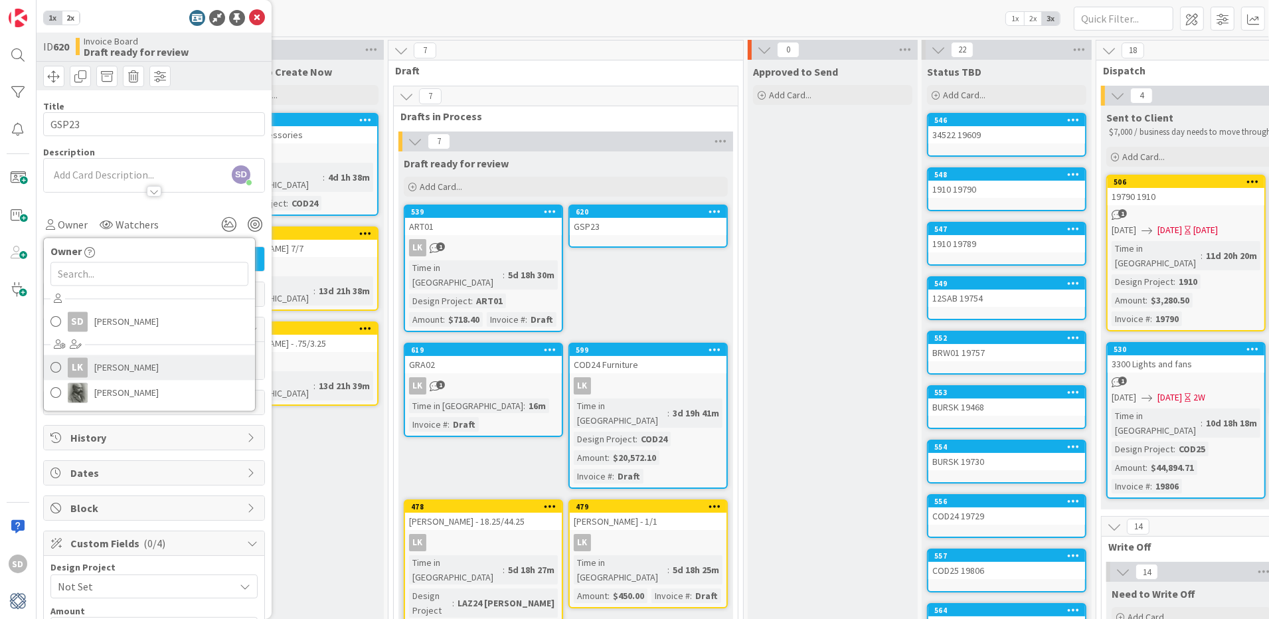
click at [56, 359] on span at bounding box center [55, 368] width 11 height 20
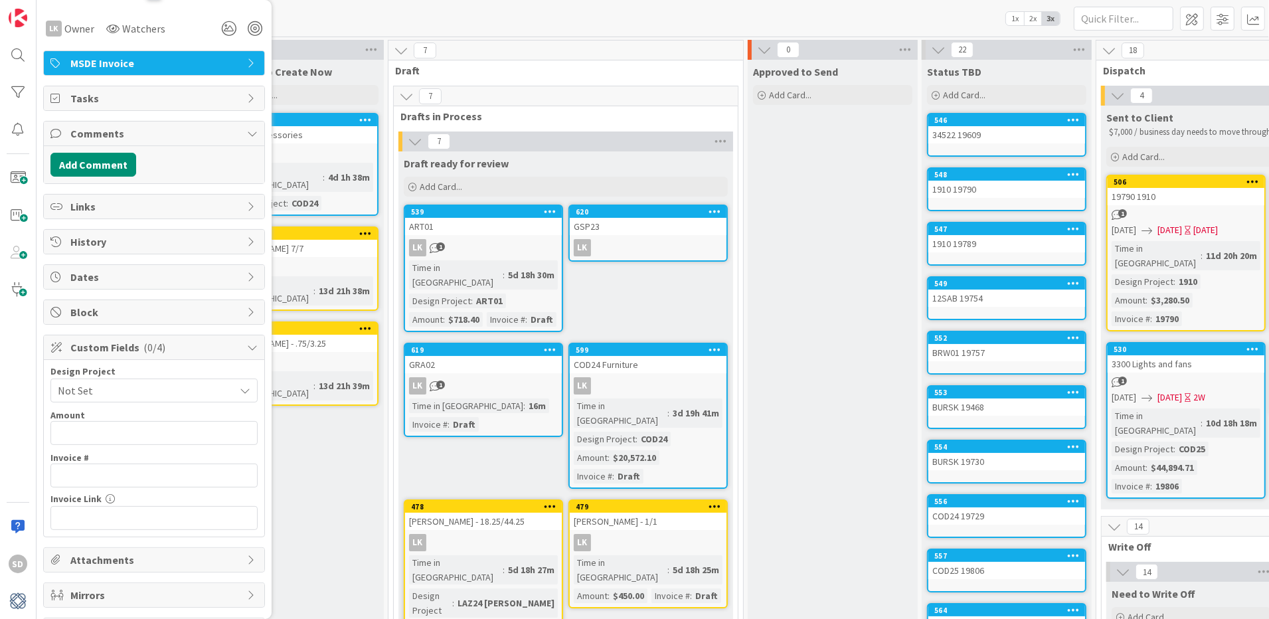
scroll to position [204, 0]
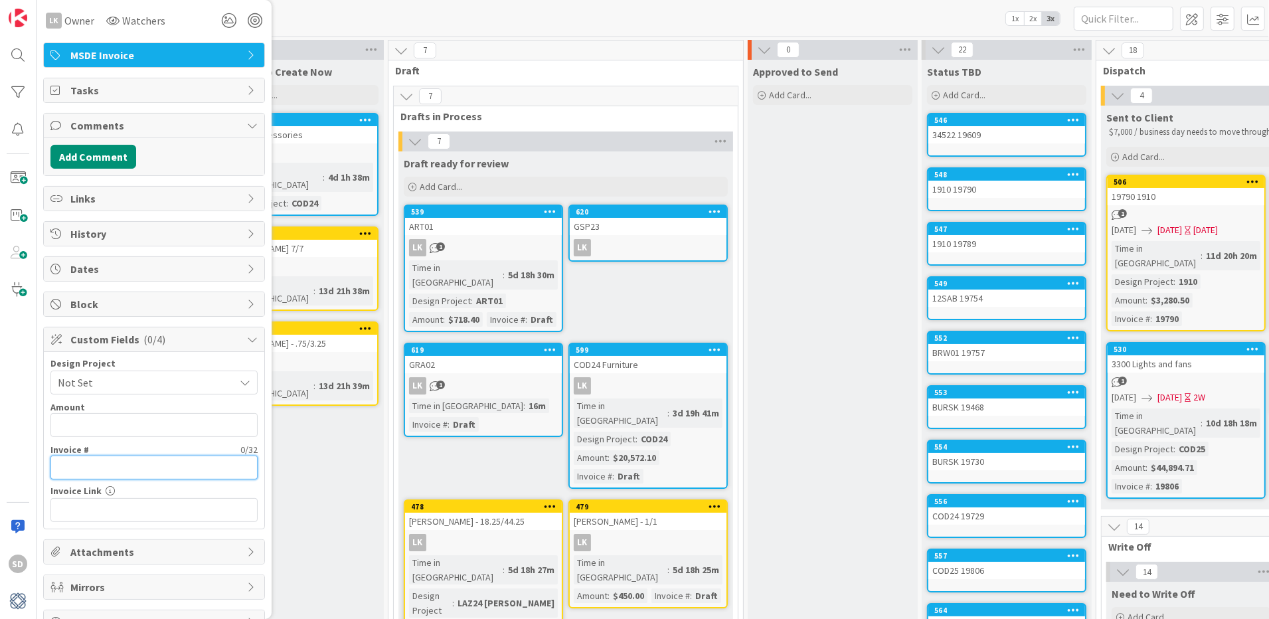
click at [127, 479] on input "text" at bounding box center [153, 468] width 207 height 24
type input "Draft"
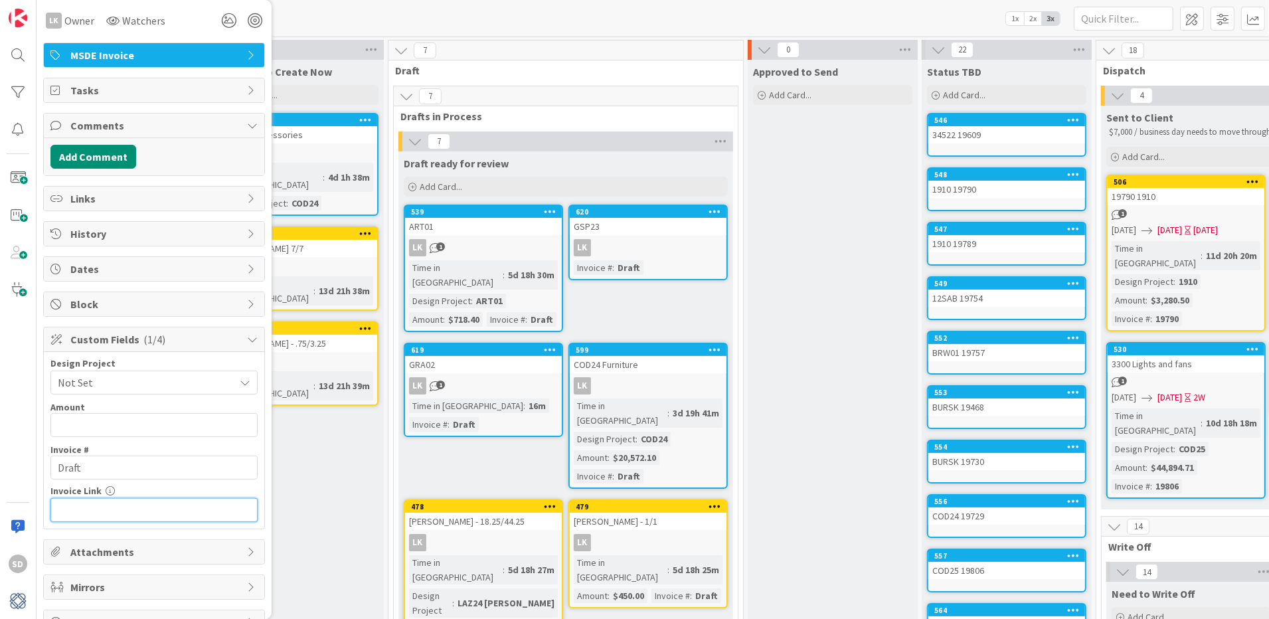
click at [129, 515] on input "text" at bounding box center [153, 510] width 207 height 24
paste input "[URL][DOMAIN_NAME]"
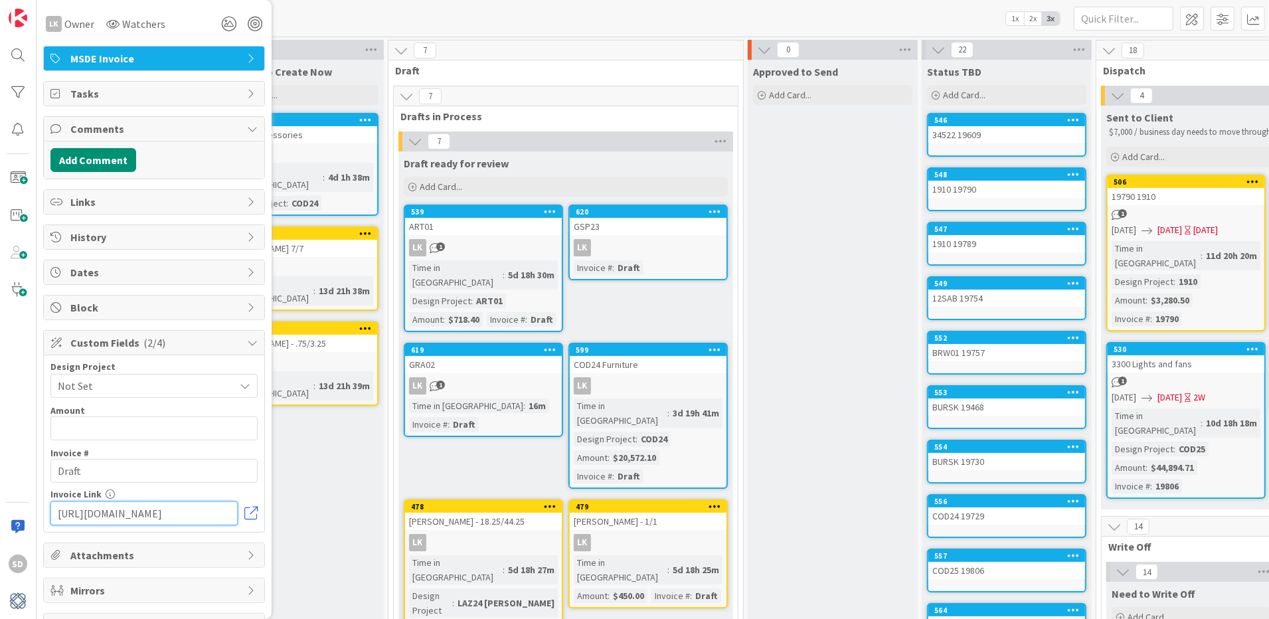
type input "[URL][DOMAIN_NAME]"
click at [147, 393] on span "Not Set" at bounding box center [143, 386] width 170 height 19
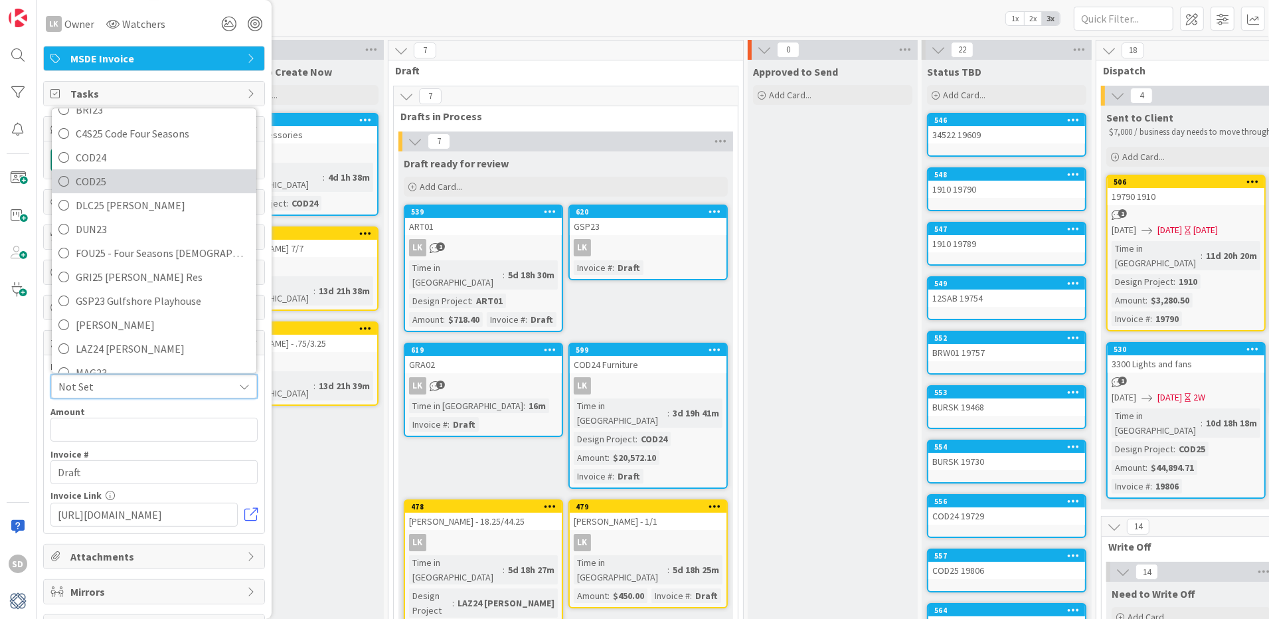
scroll to position [161, 0]
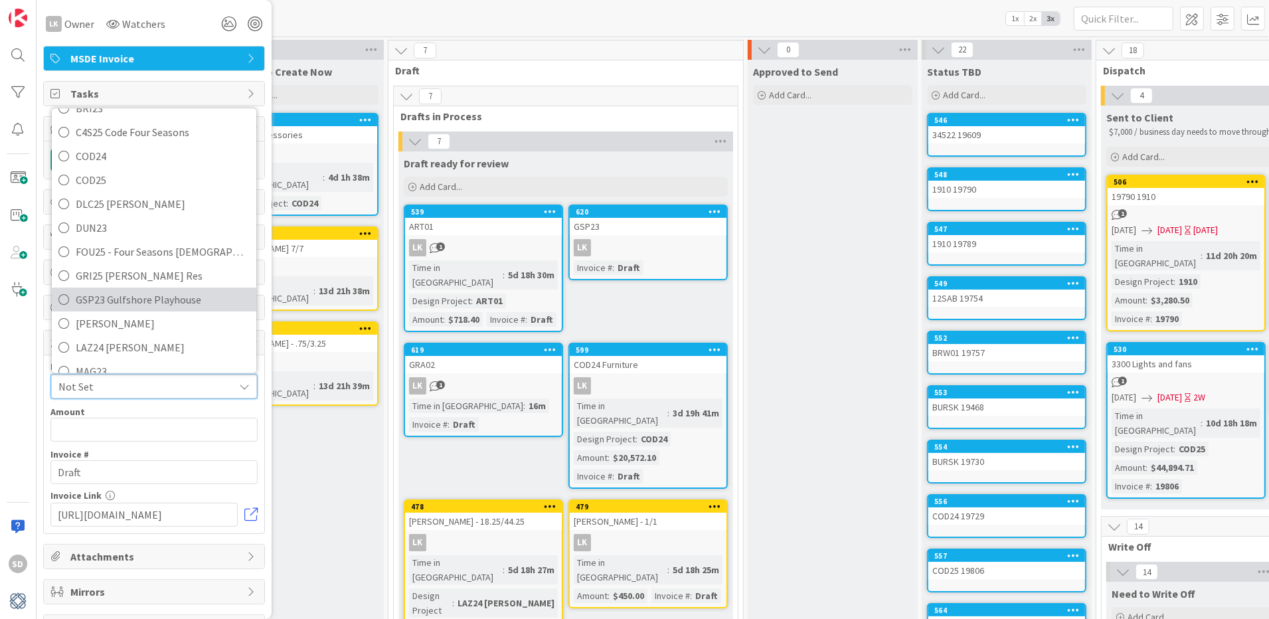
click at [64, 303] on icon at bounding box center [63, 300] width 11 height 20
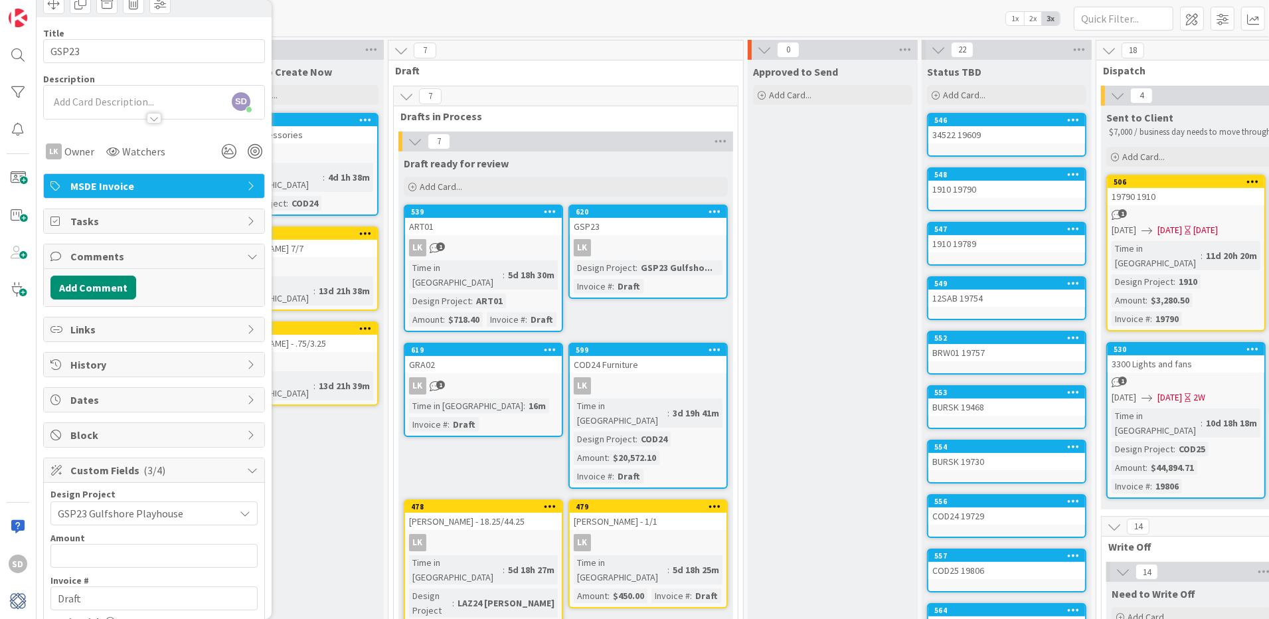
scroll to position [55, 0]
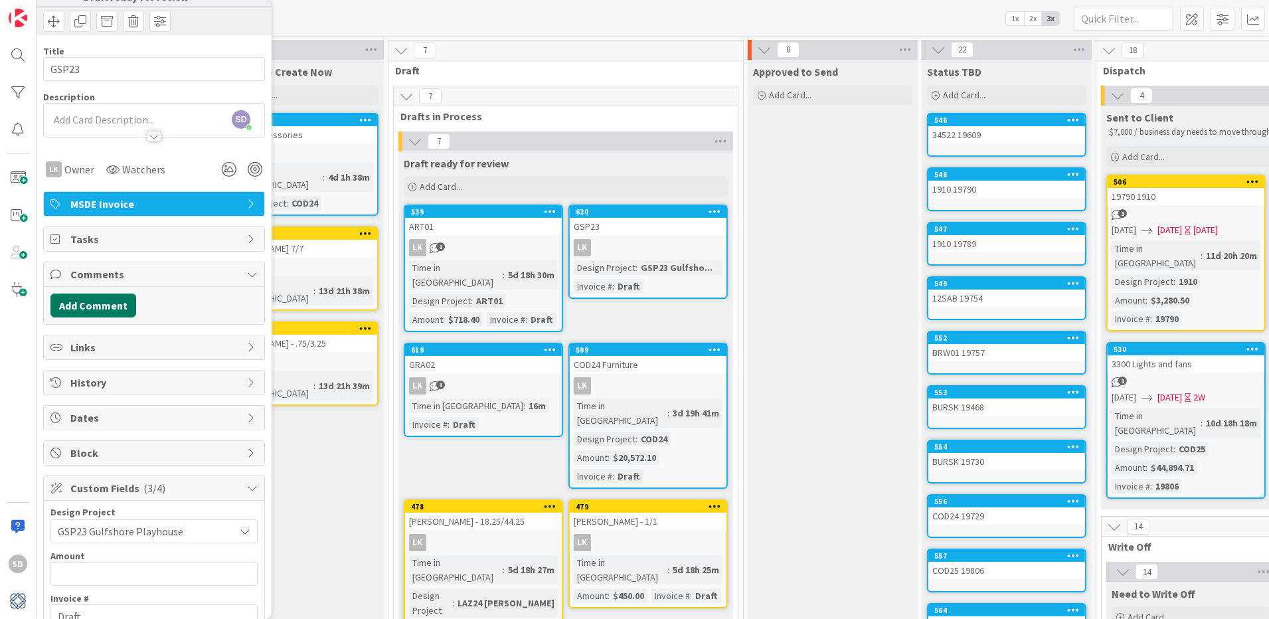
click at [100, 302] on button "Add Comment" at bounding box center [93, 306] width 86 height 24
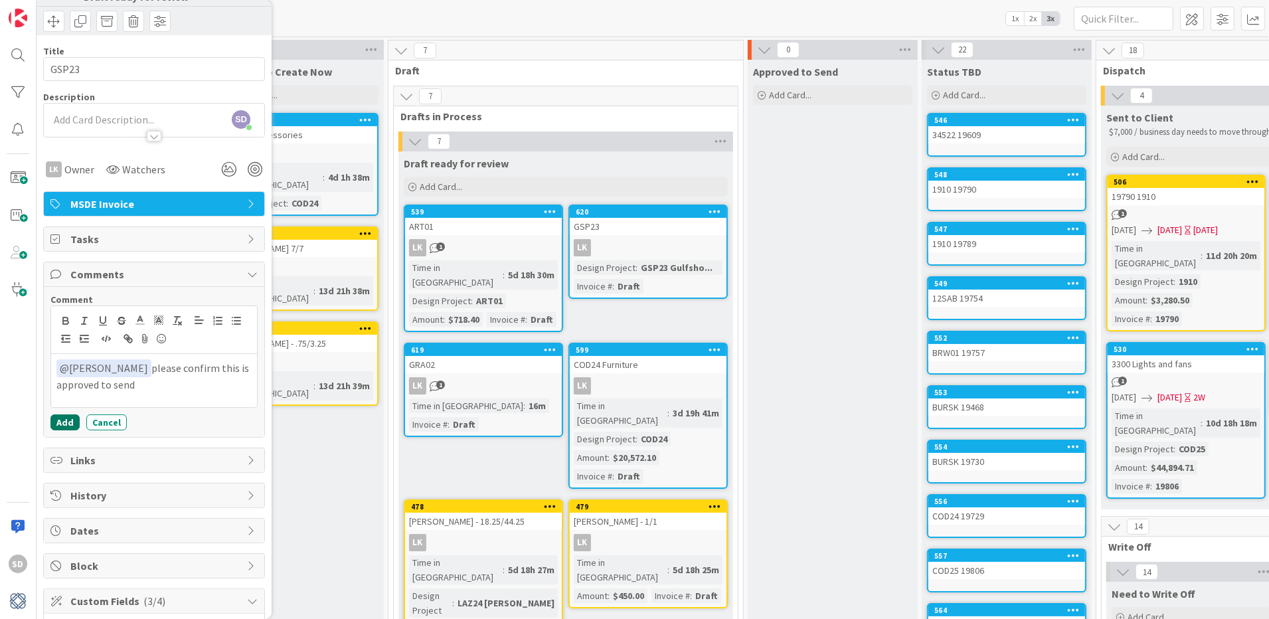
click at [68, 420] on button "Add" at bounding box center [64, 422] width 29 height 16
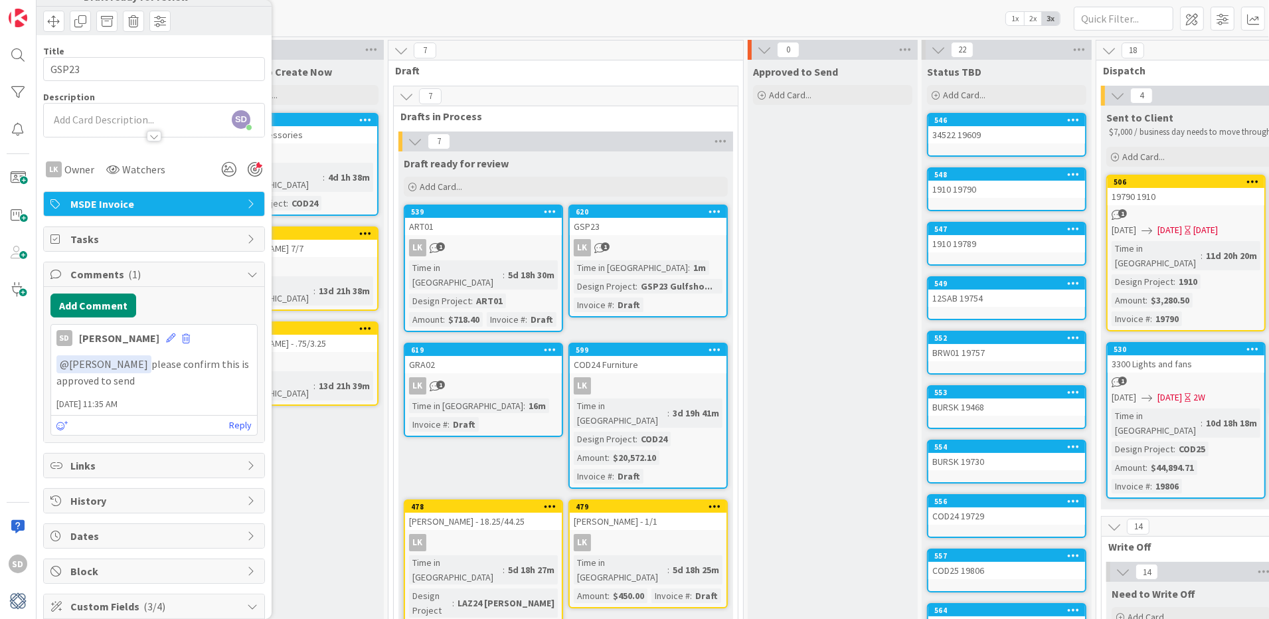
scroll to position [0, 0]
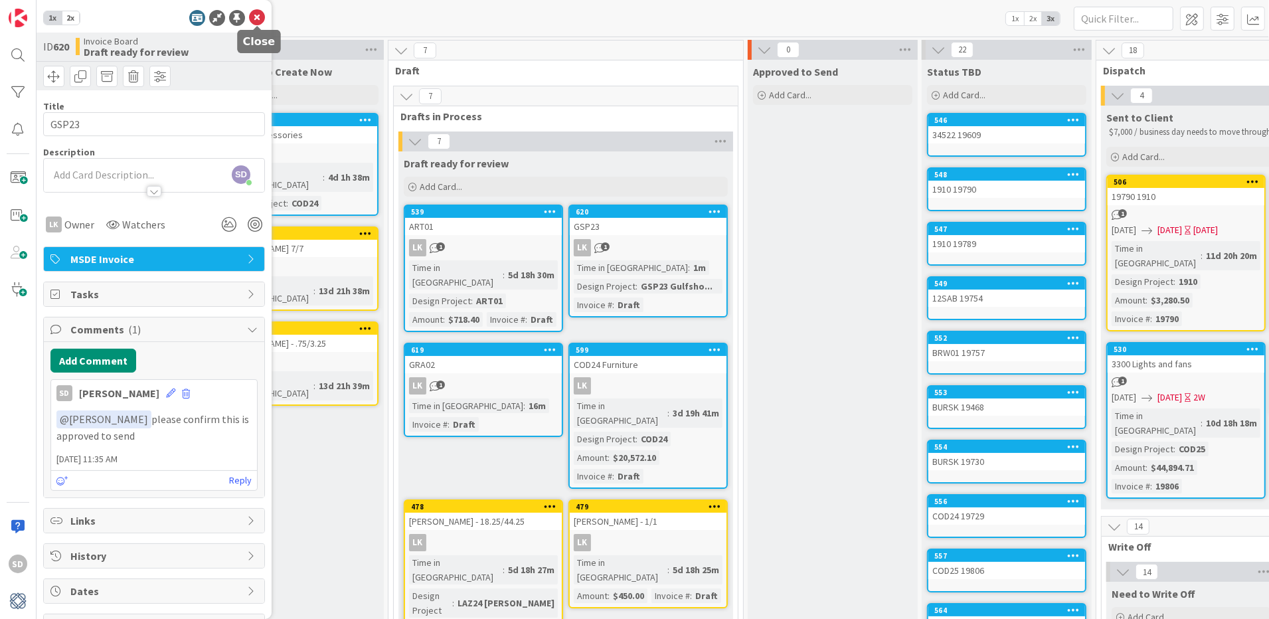
click at [252, 15] on icon at bounding box center [257, 18] width 16 height 16
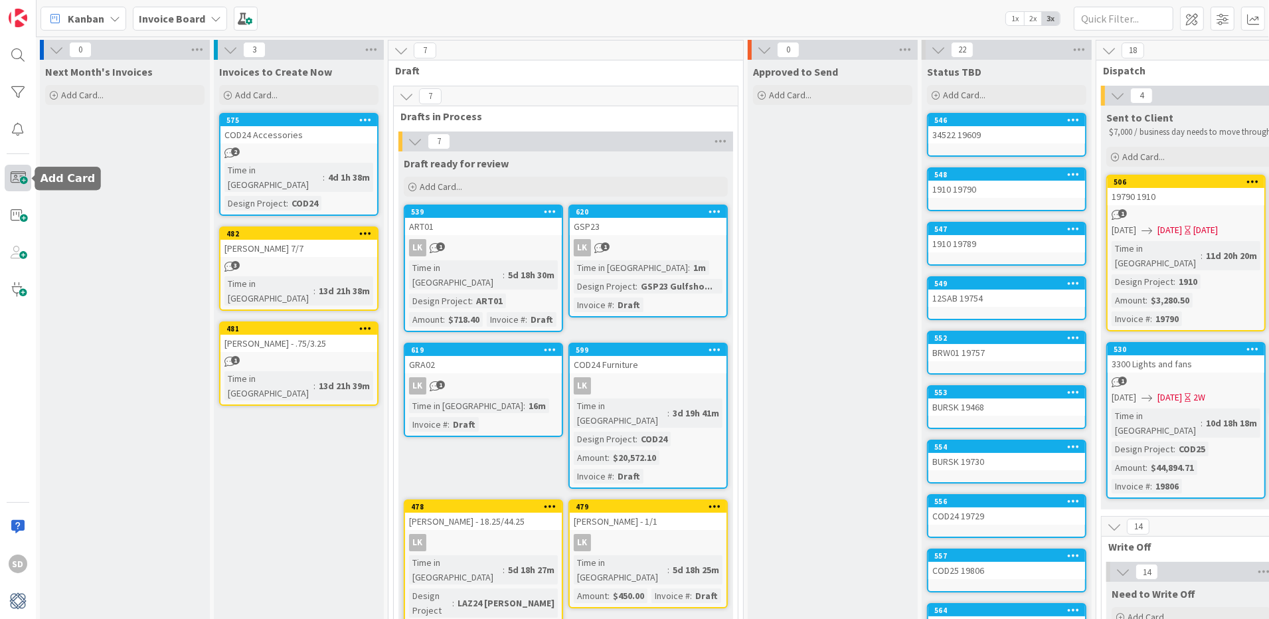
click at [21, 175] on span at bounding box center [18, 178] width 27 height 27
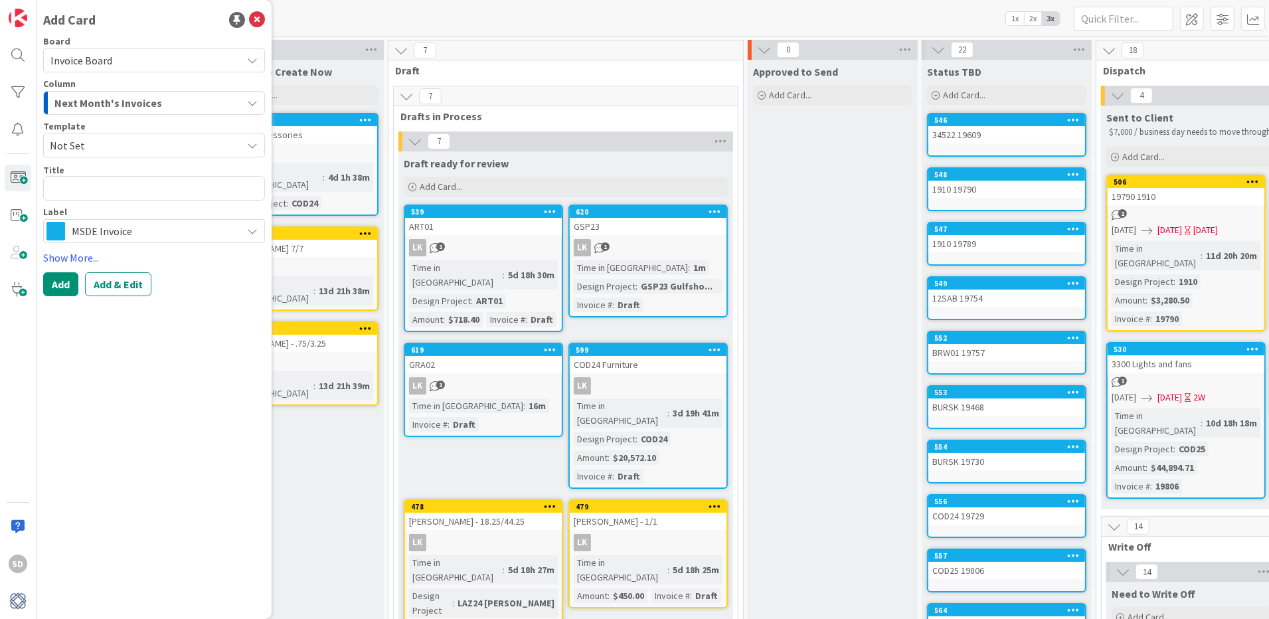
click at [114, 102] on span "Next Month's Invoices" at bounding box center [108, 102] width 108 height 17
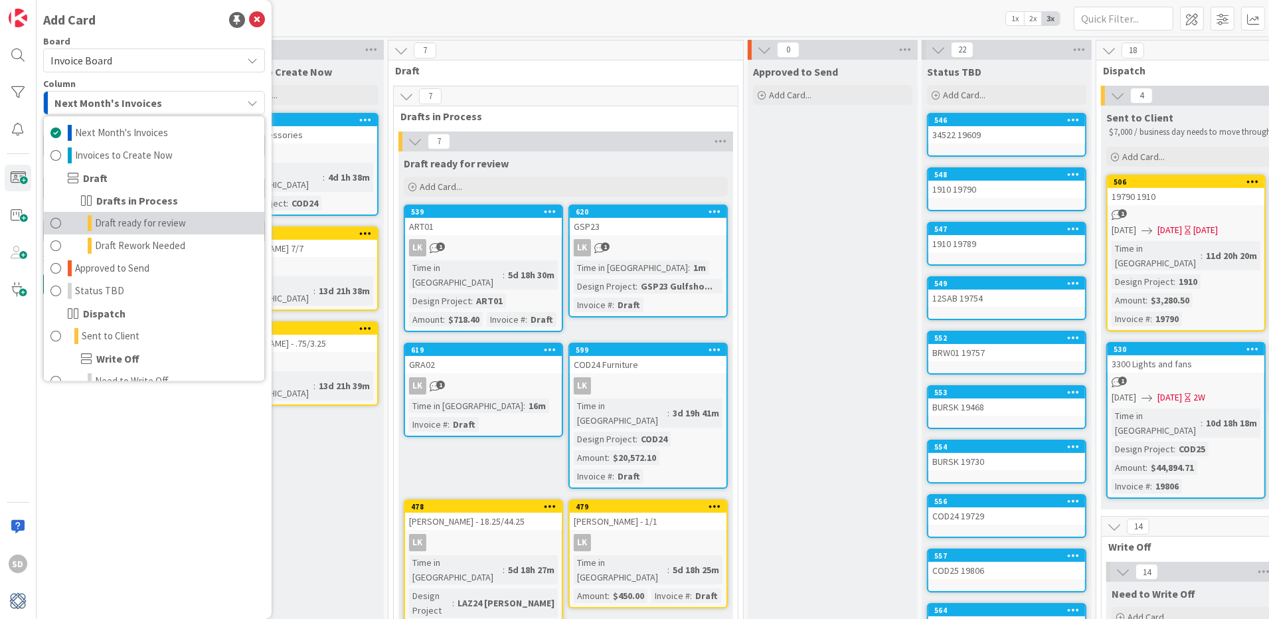
click at [52, 222] on span at bounding box center [55, 224] width 11 height 16
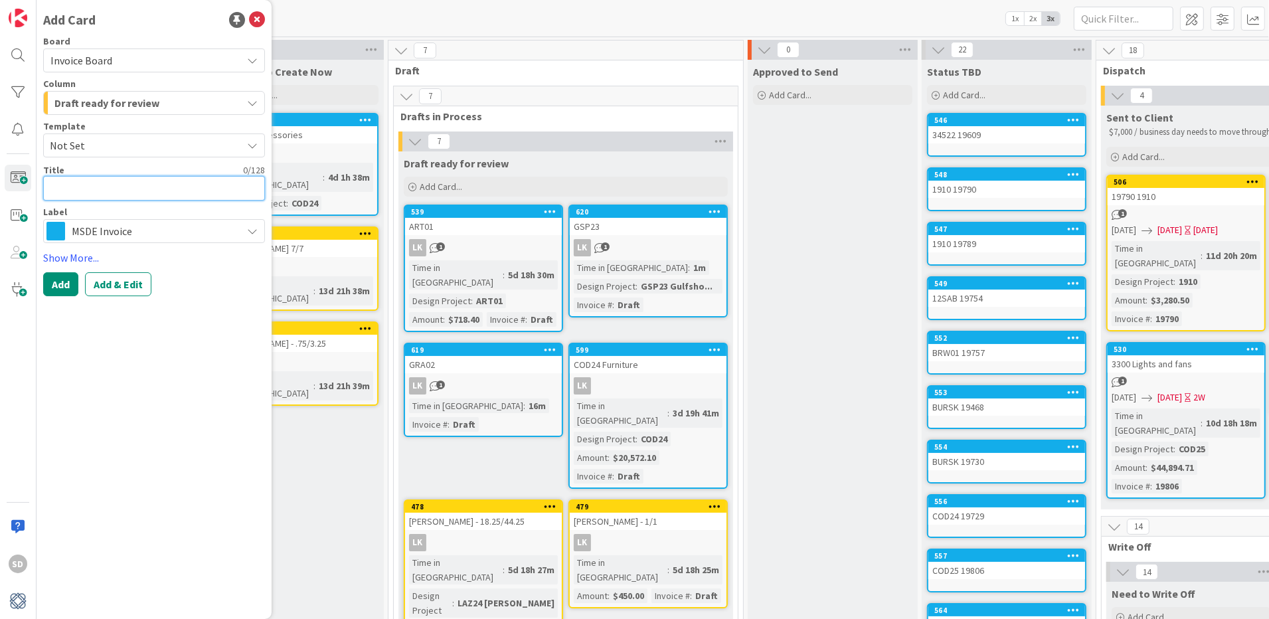
click at [104, 186] on textarea at bounding box center [154, 188] width 222 height 25
type textarea "x"
type textarea "G"
type textarea "x"
type textarea "GS"
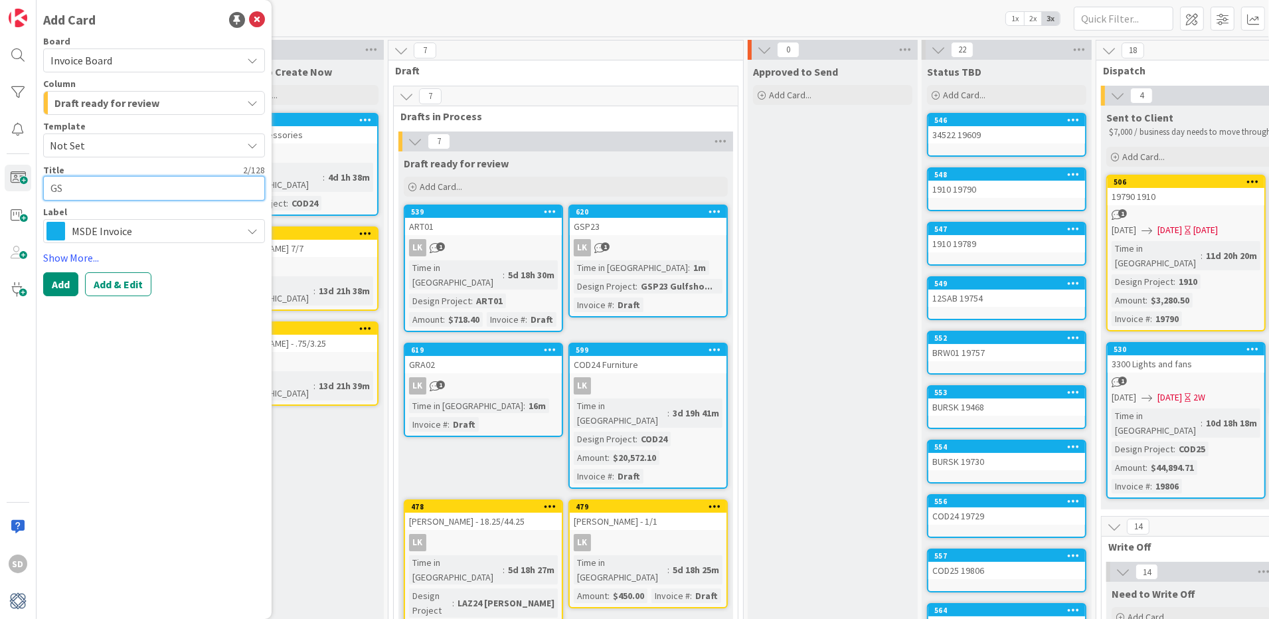
type textarea "x"
type textarea "GSP"
type textarea "x"
type textarea "GSP2"
type textarea "x"
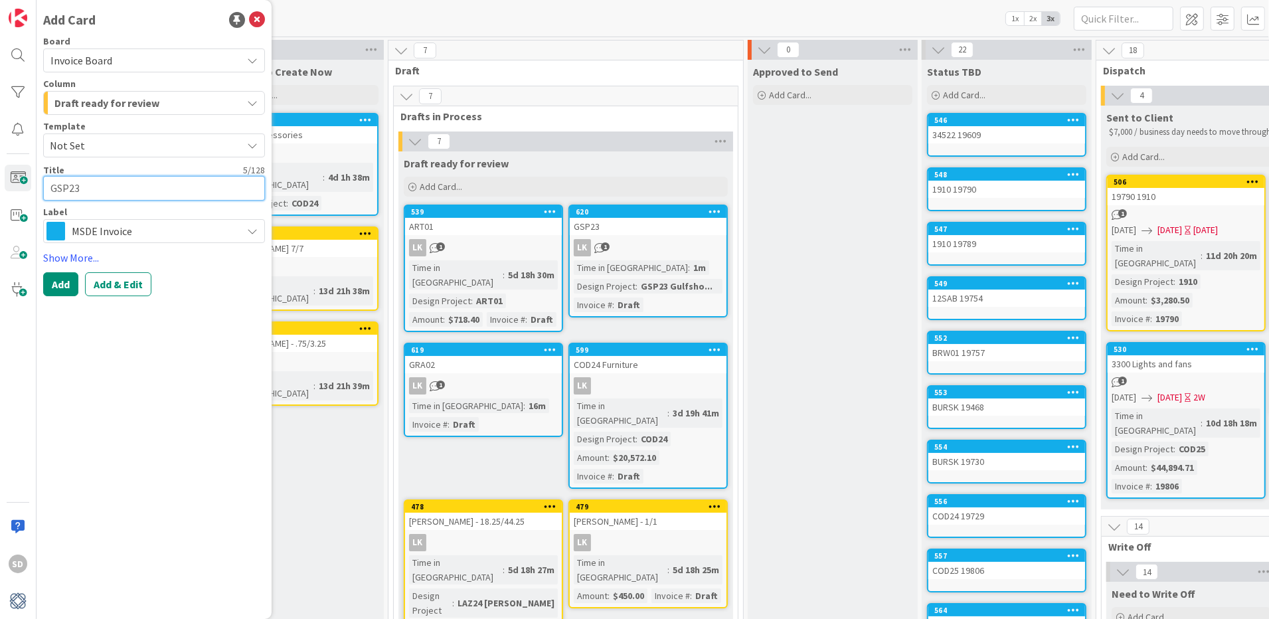
type textarea "GSP23"
click at [159, 231] on span "MSDE Invoice" at bounding box center [153, 231] width 163 height 19
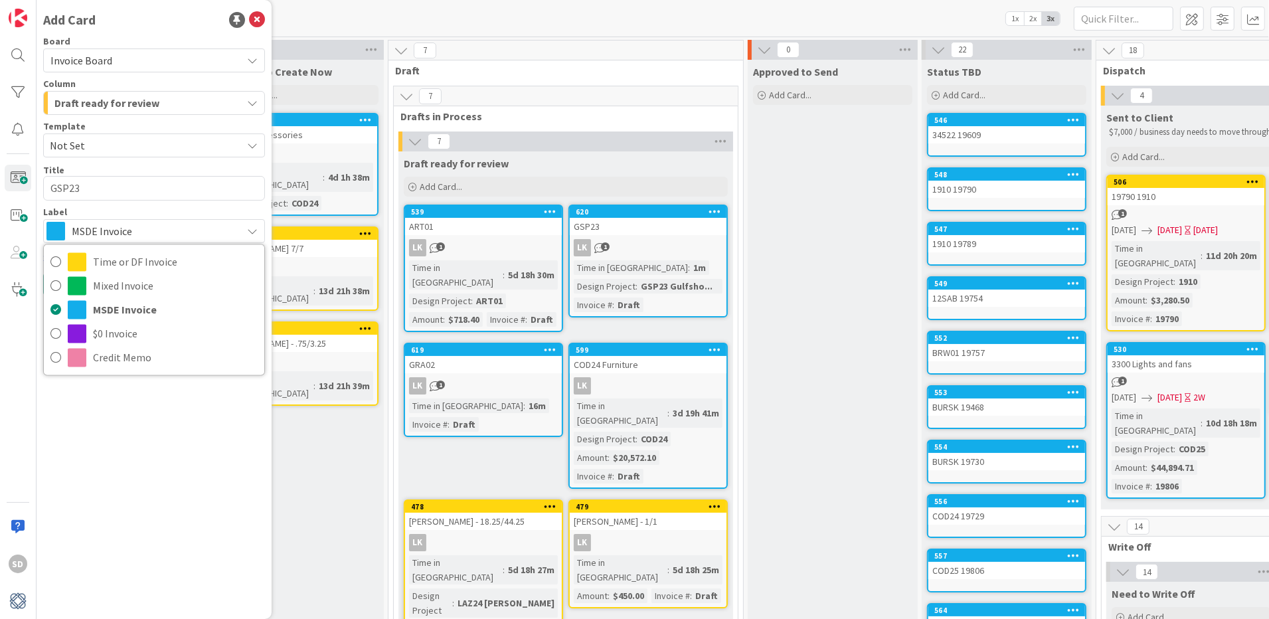
click at [175, 422] on div "Add Card Board Invoice Board Column Draft ready for review Next Month's Invoice…" at bounding box center [154, 309] width 235 height 619
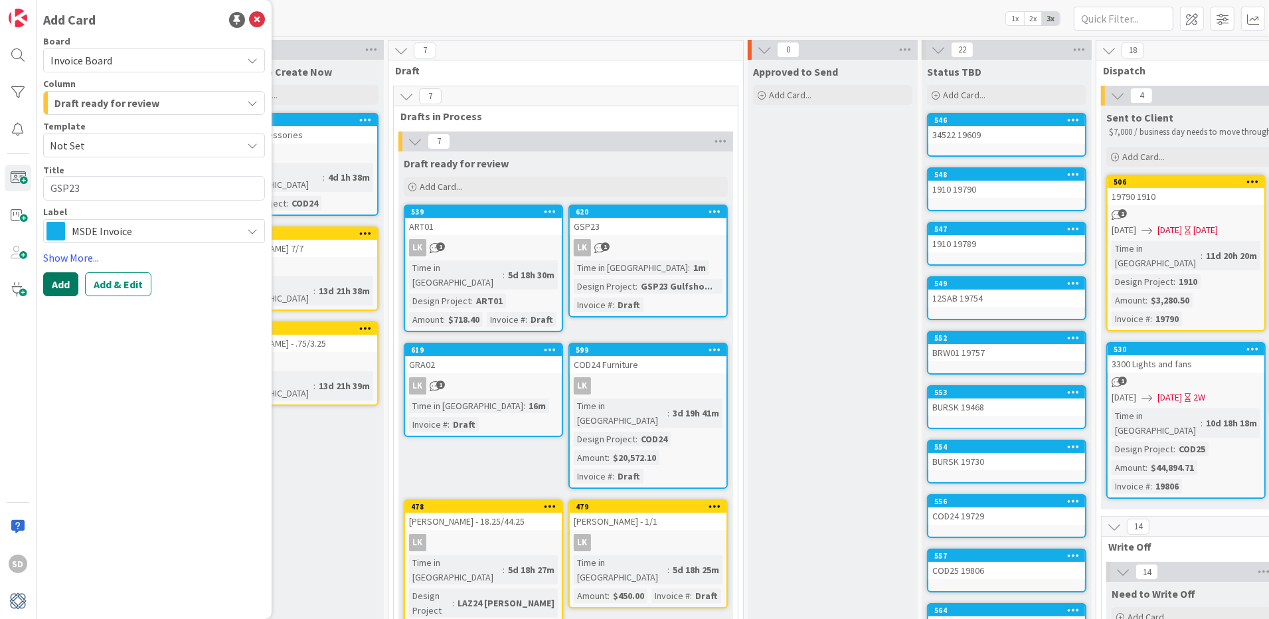
click at [66, 286] on button "Add" at bounding box center [60, 284] width 35 height 24
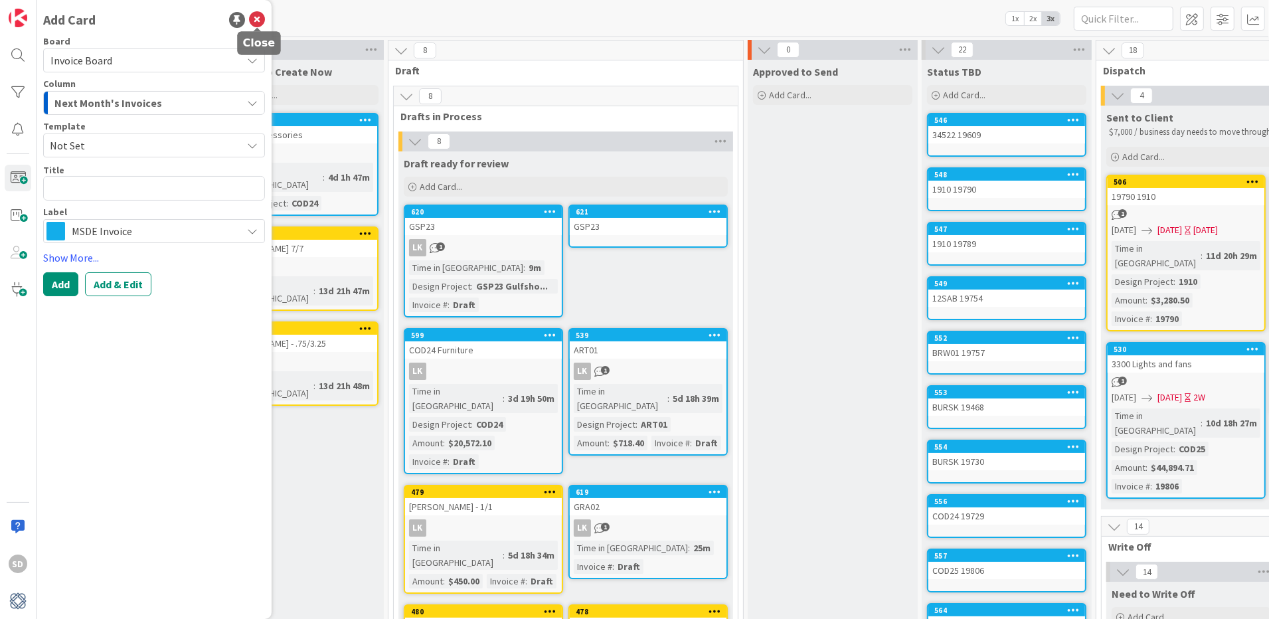
click at [256, 20] on icon at bounding box center [257, 20] width 16 height 16
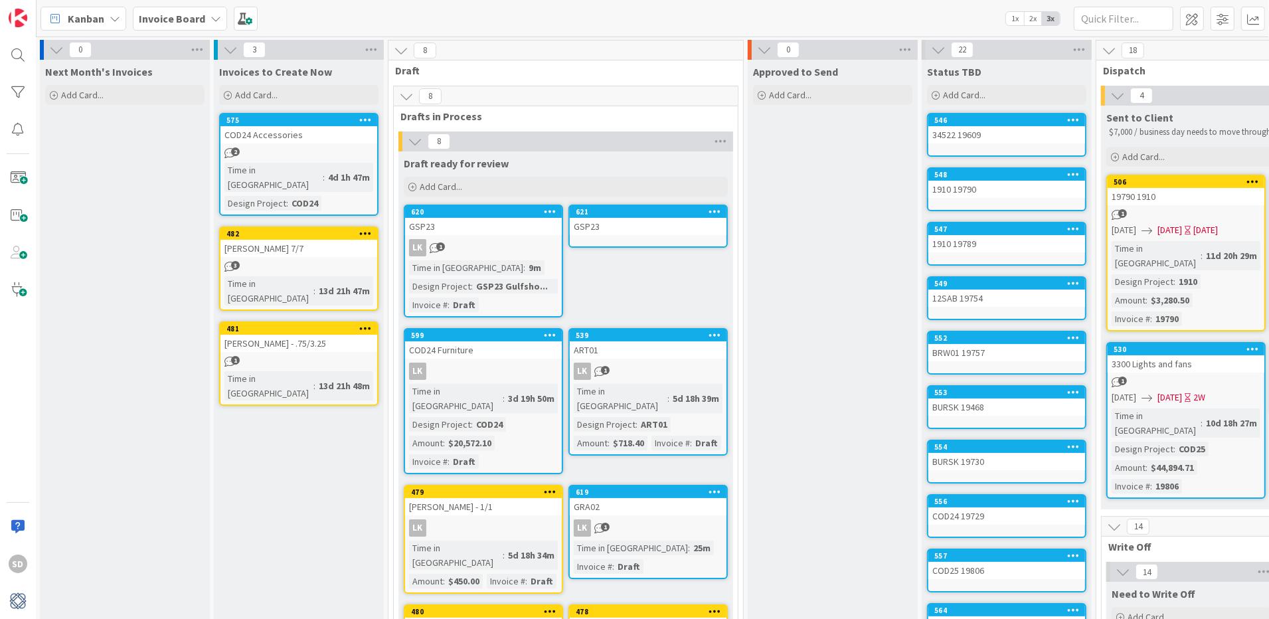
click at [580, 224] on div "GSP23" at bounding box center [648, 226] width 157 height 17
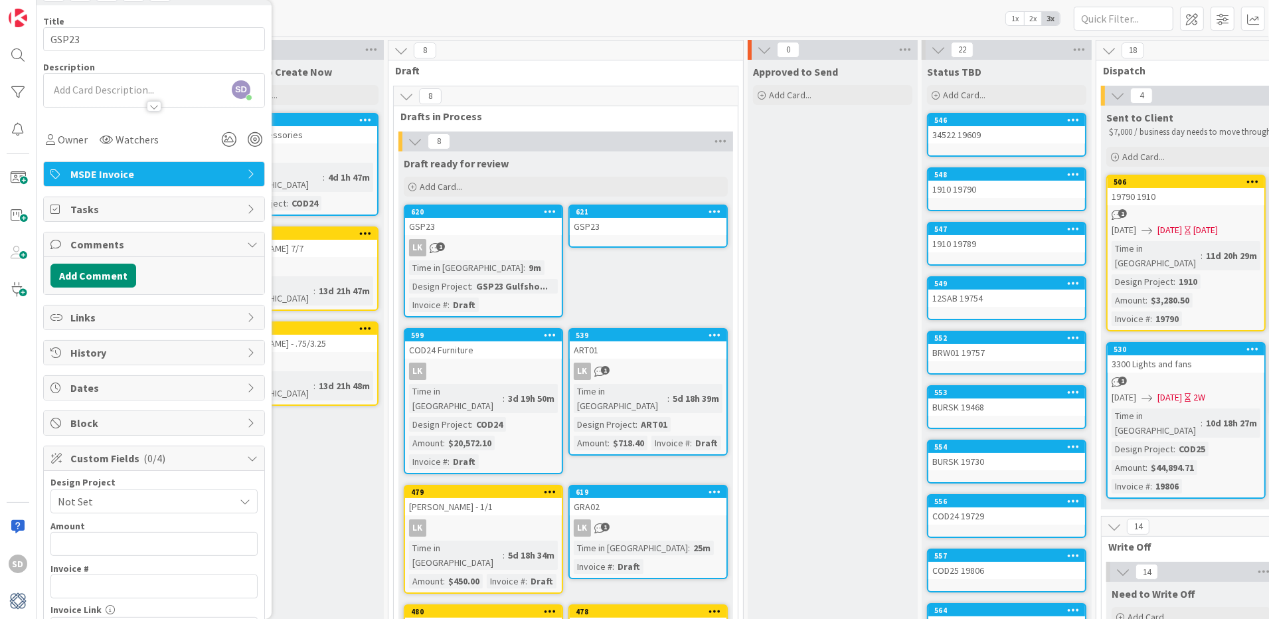
scroll to position [144, 0]
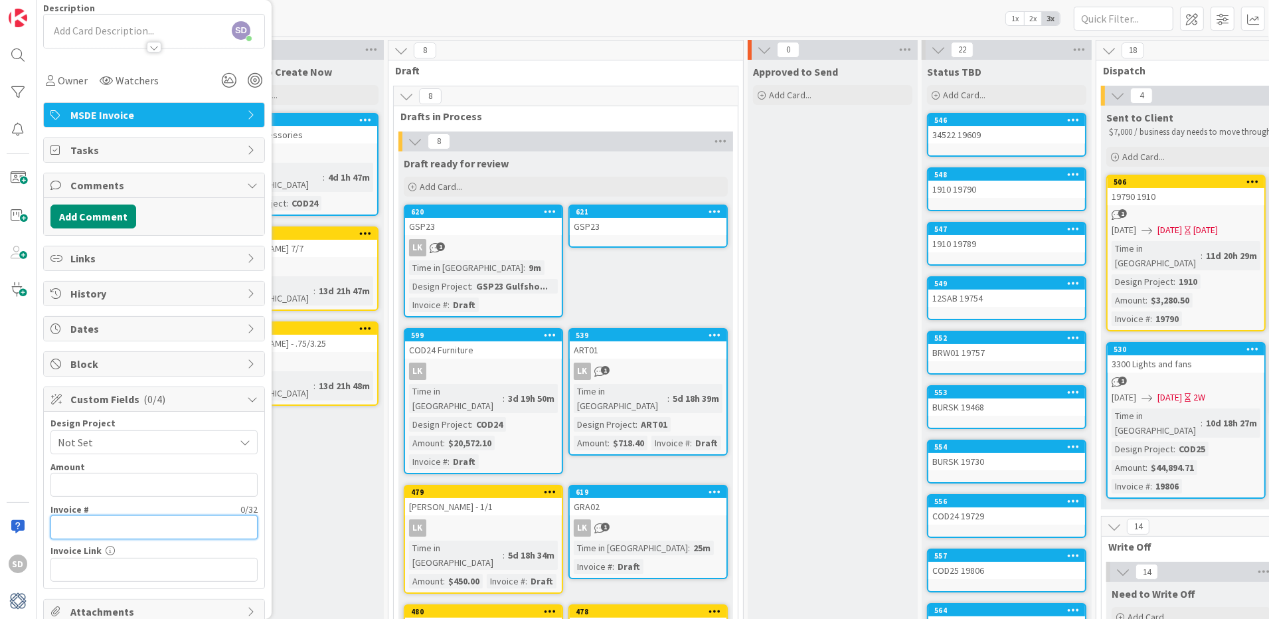
click at [130, 531] on input "text" at bounding box center [153, 527] width 207 height 24
type input "Draft"
click at [137, 578] on input "text" at bounding box center [153, 570] width 207 height 24
paste input "[URL][DOMAIN_NAME]"
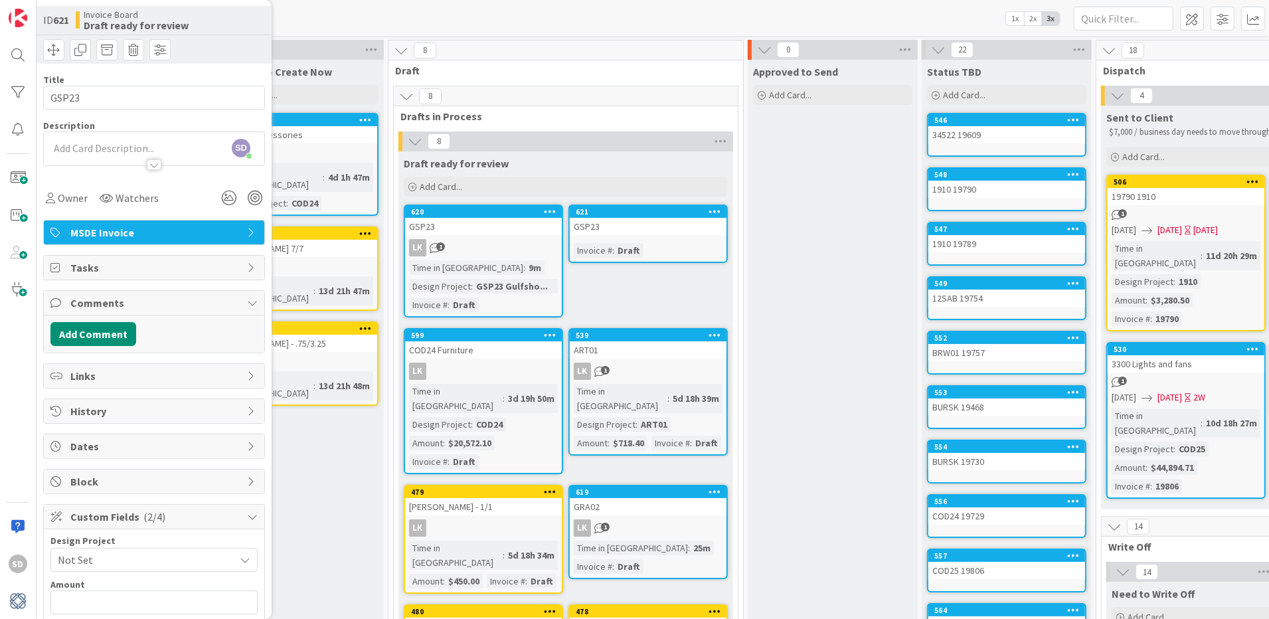
scroll to position [0, 0]
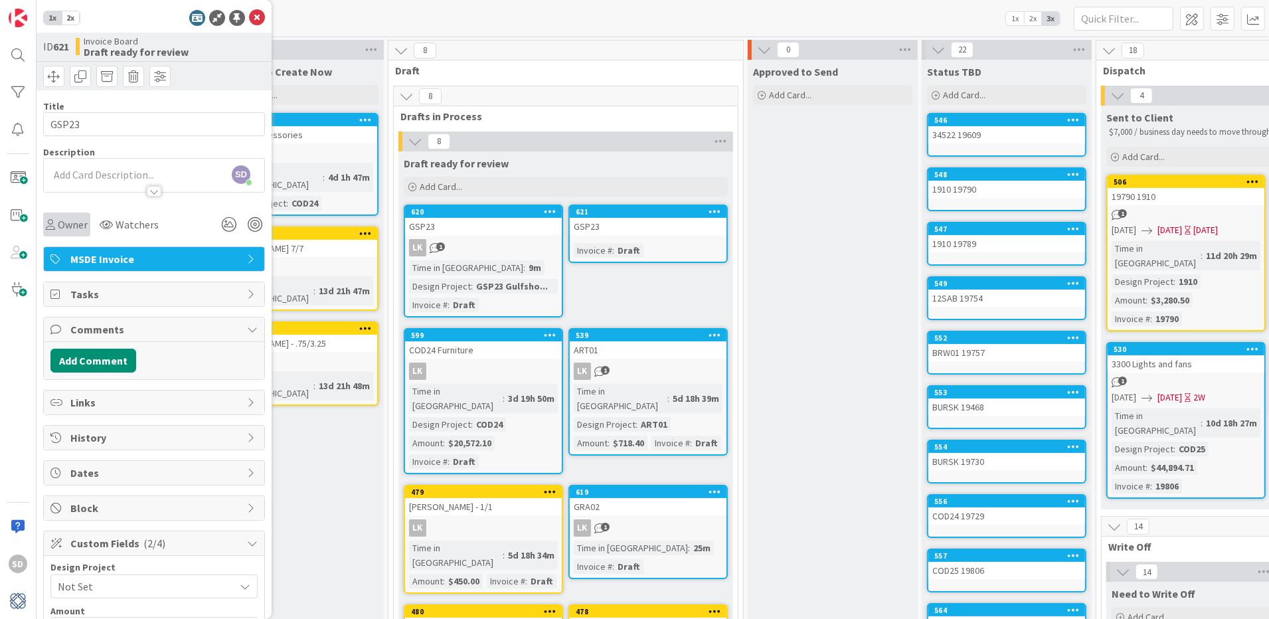
type input "[URL][DOMAIN_NAME]"
click at [67, 222] on span "Owner" at bounding box center [73, 224] width 30 height 16
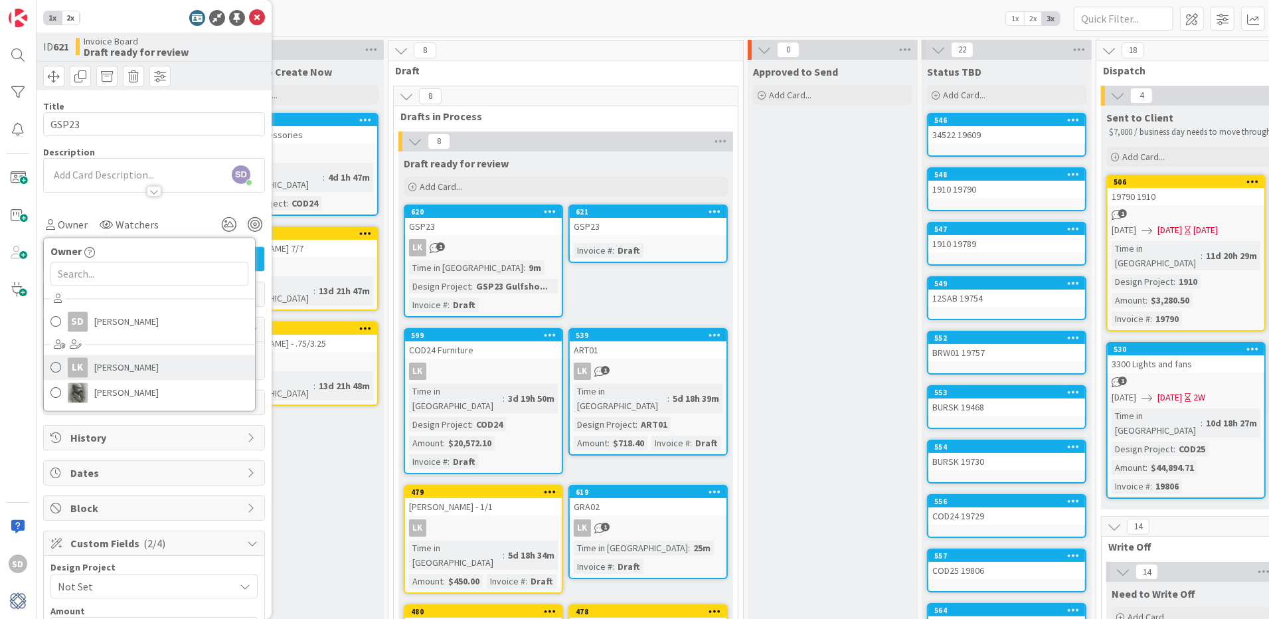
click at [50, 367] on span at bounding box center [55, 368] width 11 height 20
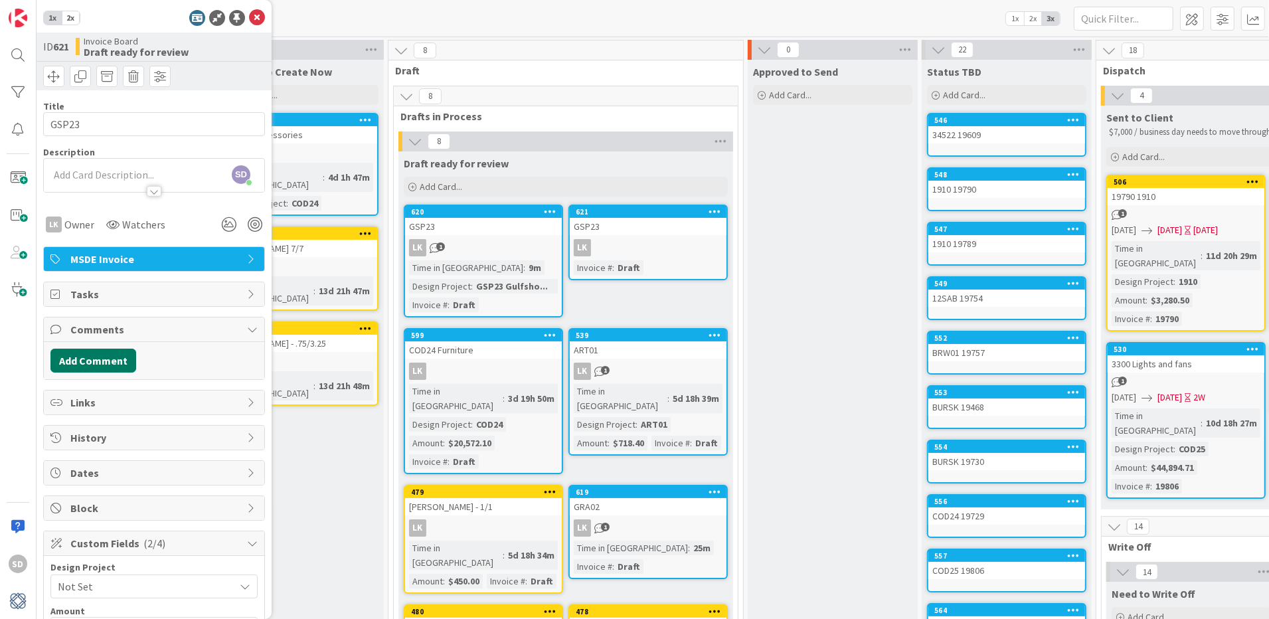
click at [74, 367] on button "Add Comment" at bounding box center [93, 361] width 86 height 24
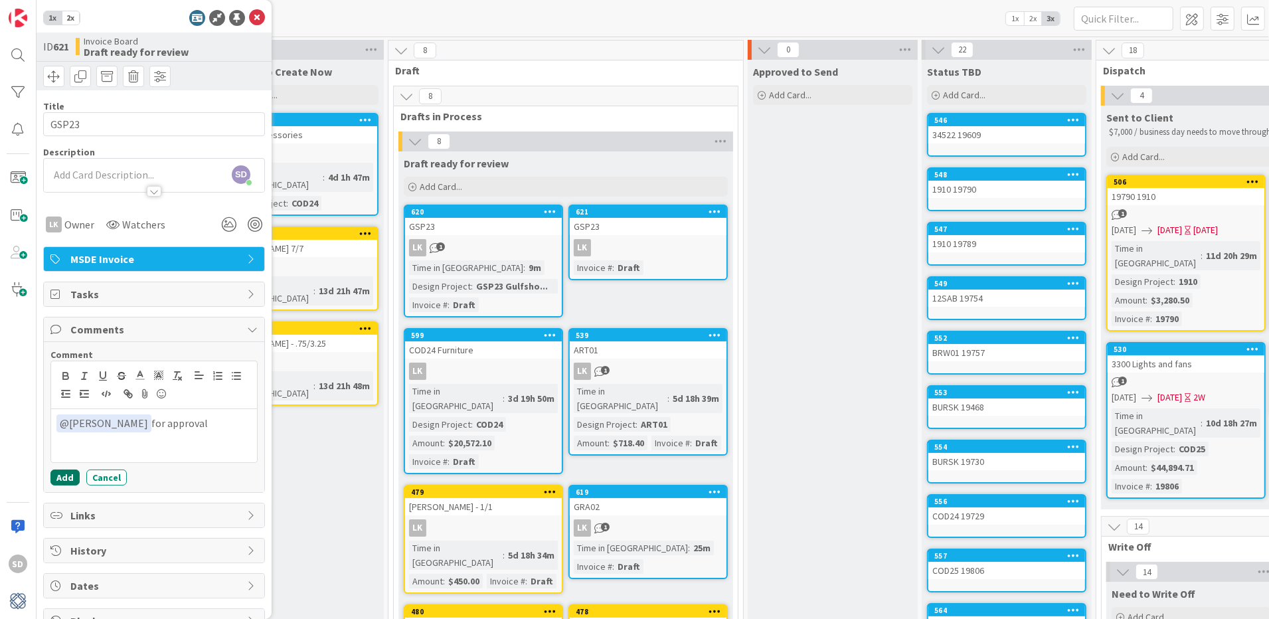
click at [63, 481] on button "Add" at bounding box center [64, 477] width 29 height 16
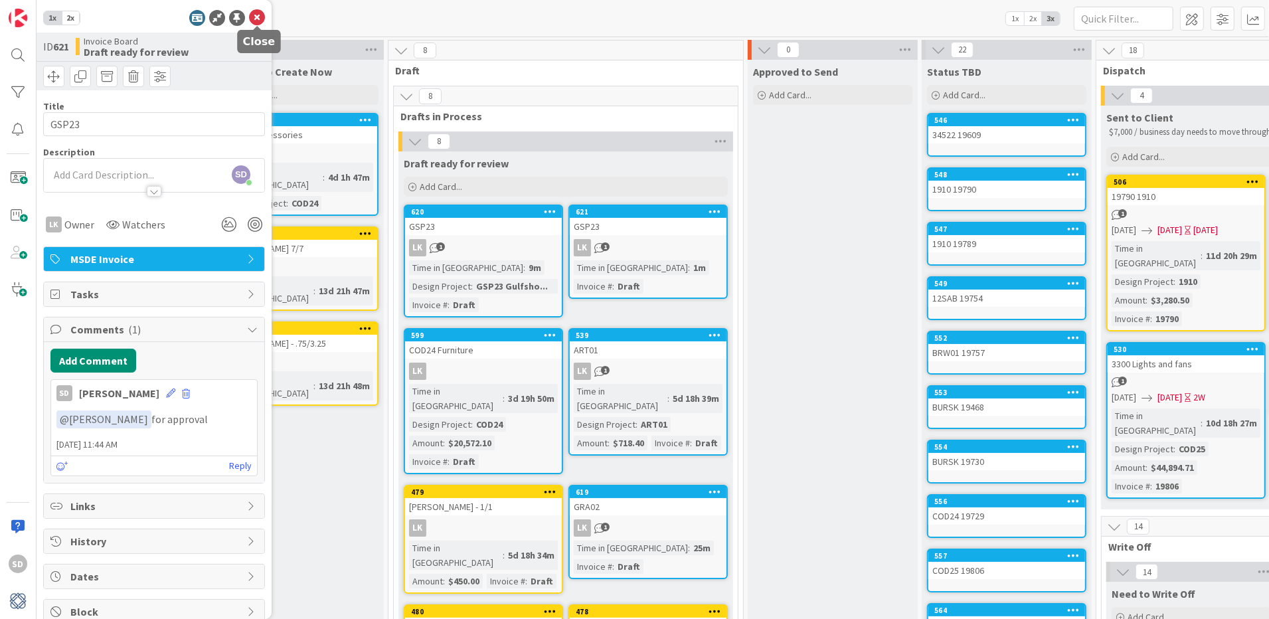
click at [259, 20] on icon at bounding box center [257, 18] width 16 height 16
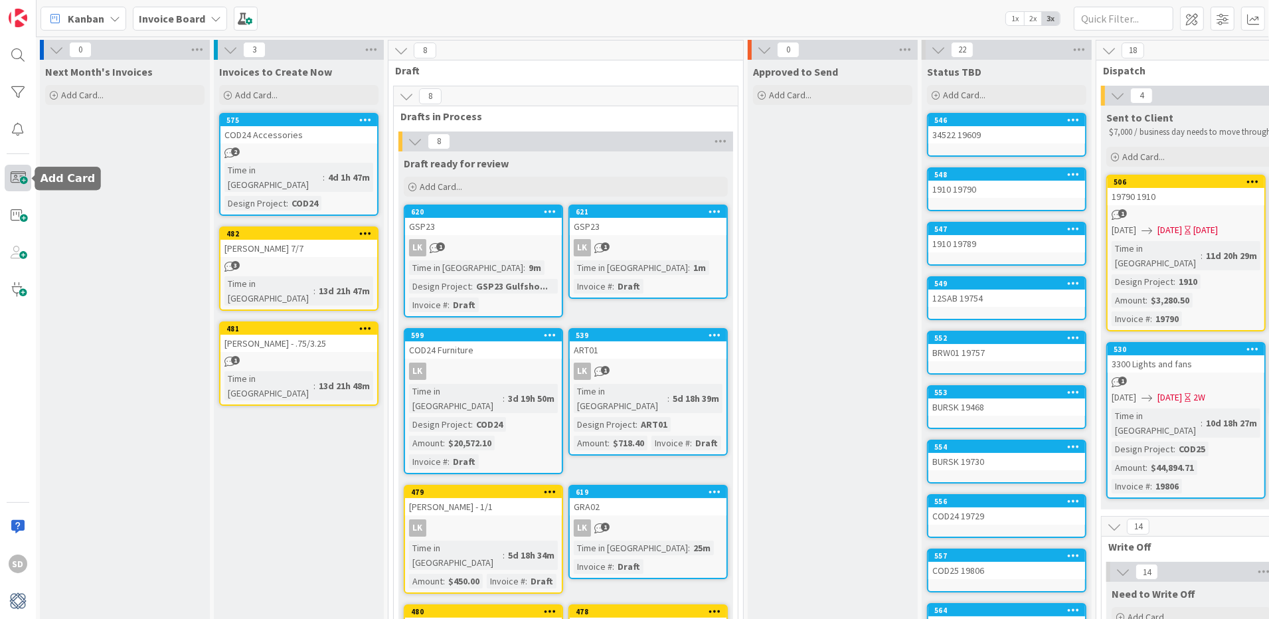
click at [17, 185] on span at bounding box center [18, 178] width 27 height 27
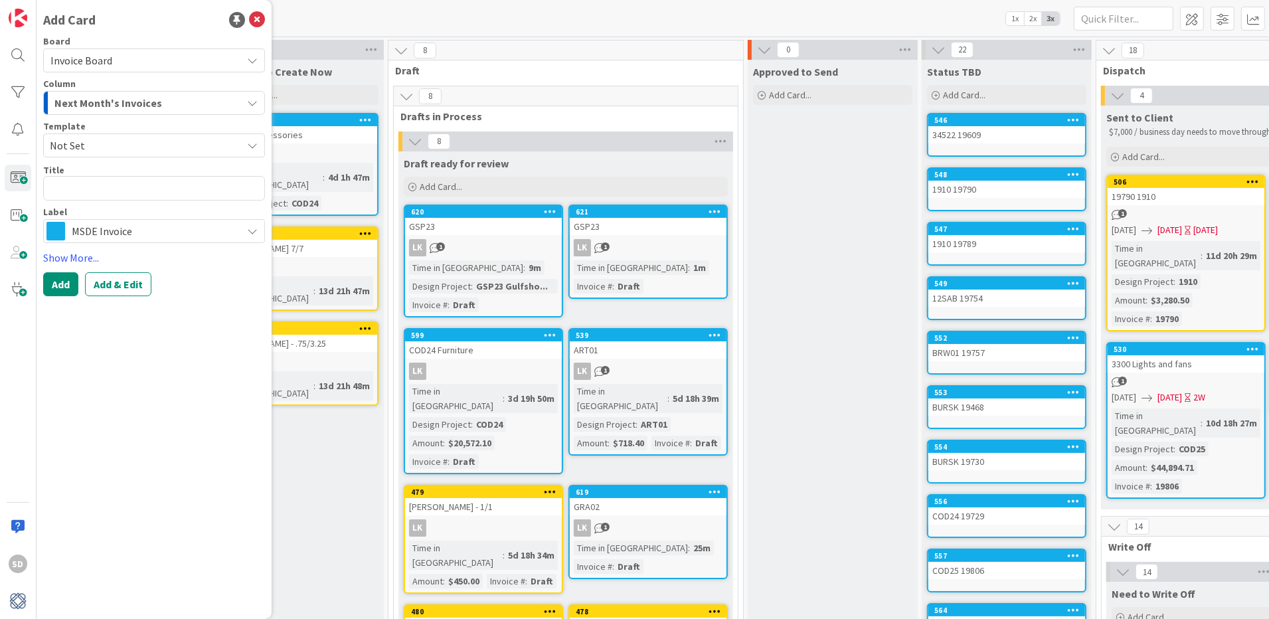
click at [153, 185] on textarea at bounding box center [154, 188] width 222 height 25
type textarea "x"
type textarea "G"
type textarea "x"
type textarea "GU"
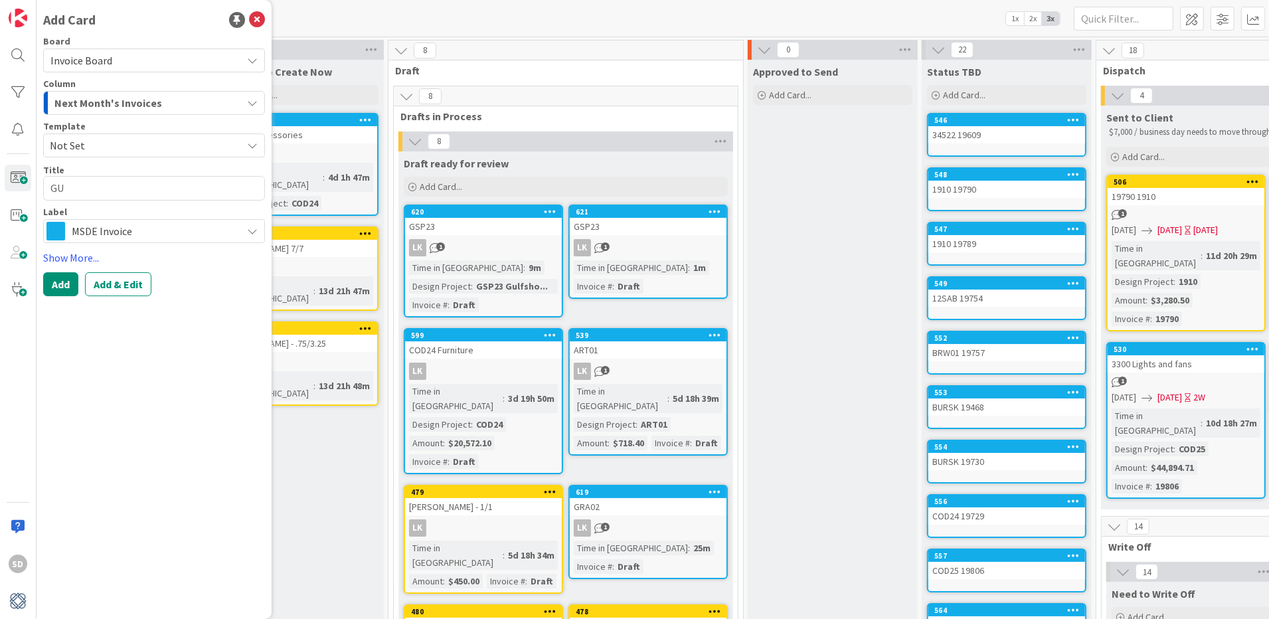
type textarea "x"
type textarea "GUL"
type textarea "x"
type textarea "GULL"
type textarea "x"
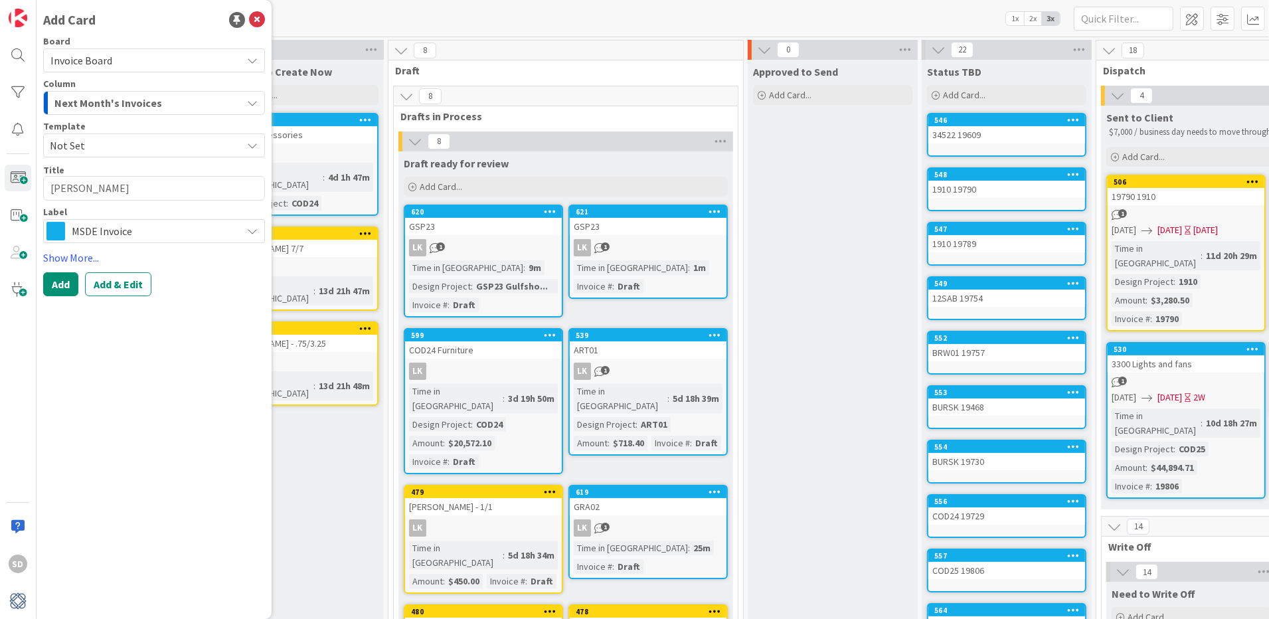
type textarea "[PERSON_NAME]"
click at [94, 231] on span "MSDE Invoice" at bounding box center [153, 231] width 163 height 19
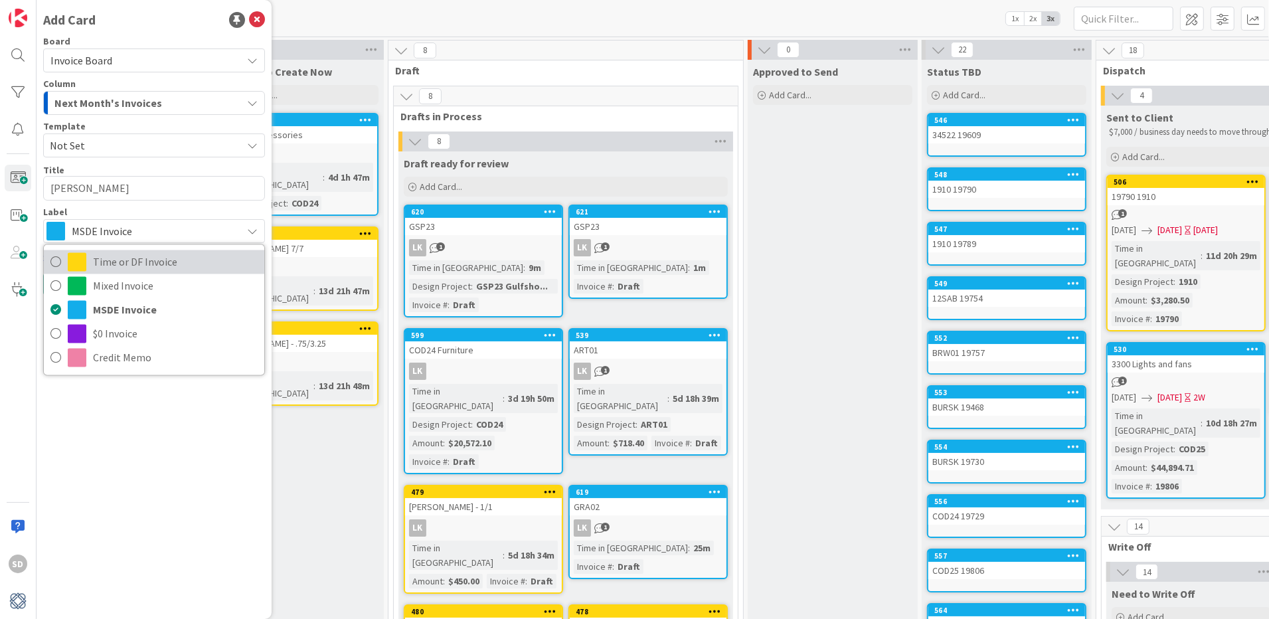
click at [54, 257] on icon at bounding box center [55, 262] width 11 height 20
type textarea "x"
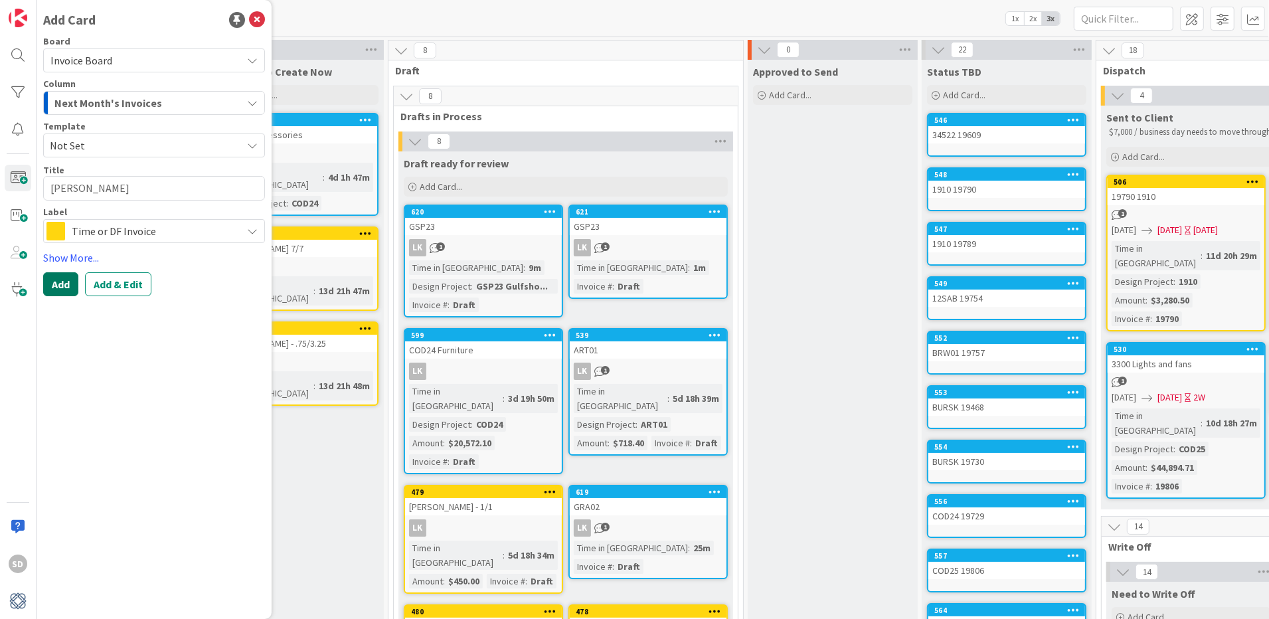
click at [55, 278] on button "Add" at bounding box center [60, 284] width 35 height 24
click at [256, 19] on icon at bounding box center [257, 20] width 16 height 16
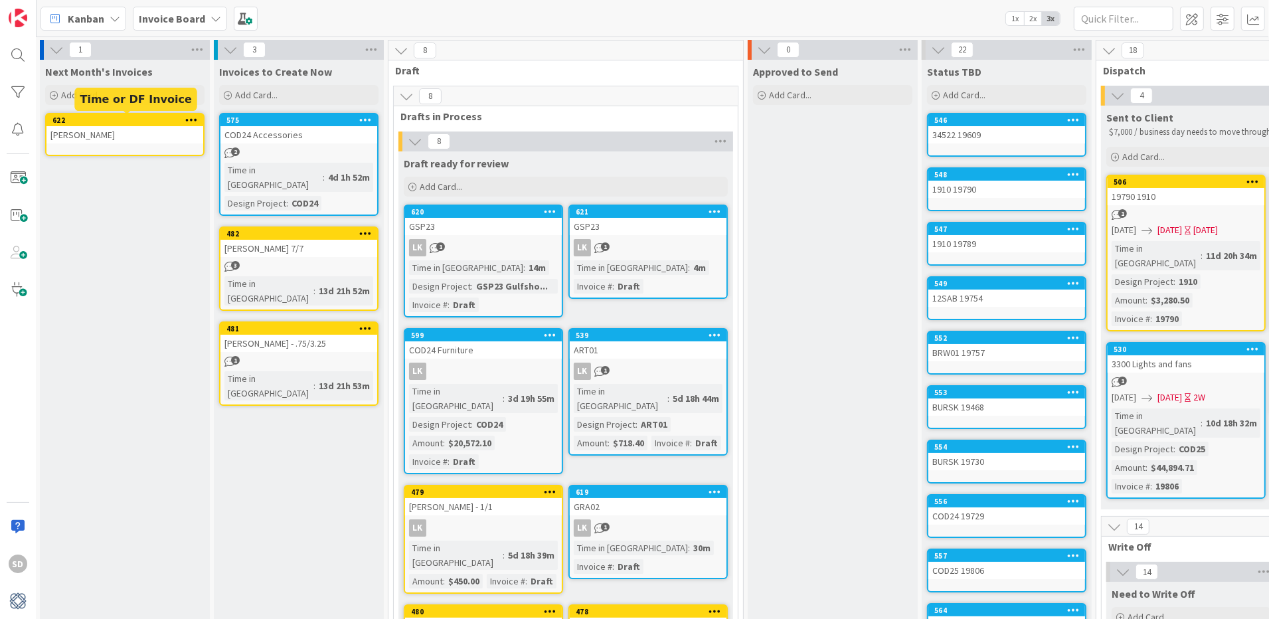
click at [151, 124] on div "622" at bounding box center [127, 120] width 151 height 9
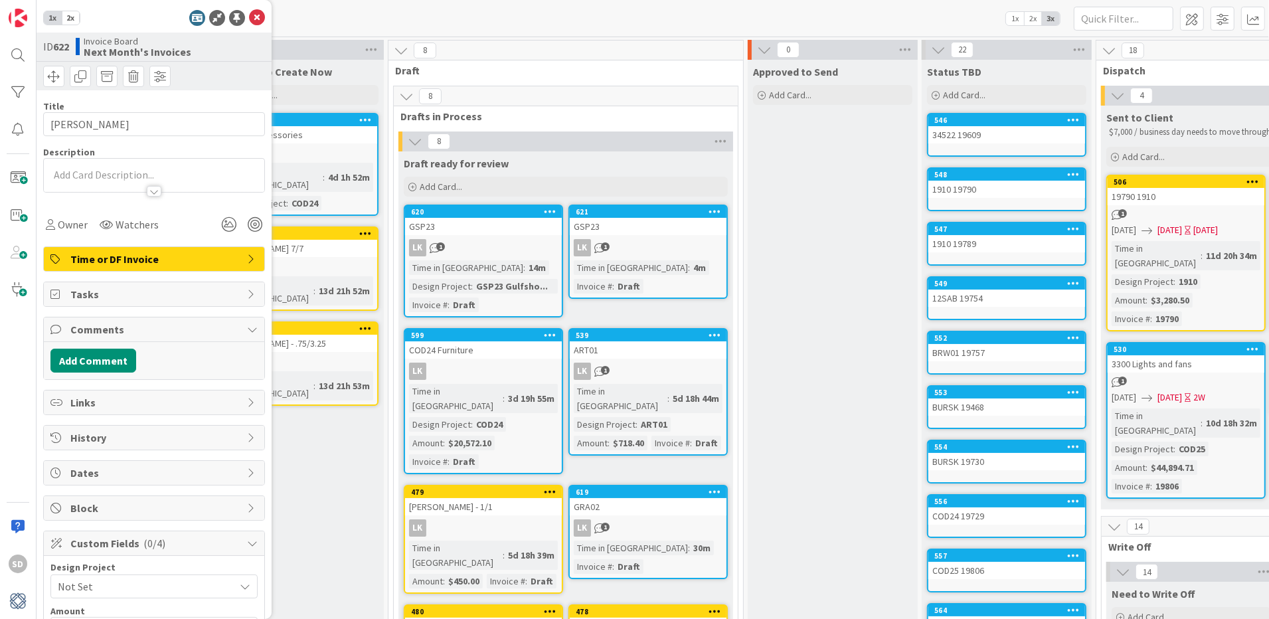
click at [135, 176] on div at bounding box center [154, 175] width 220 height 33
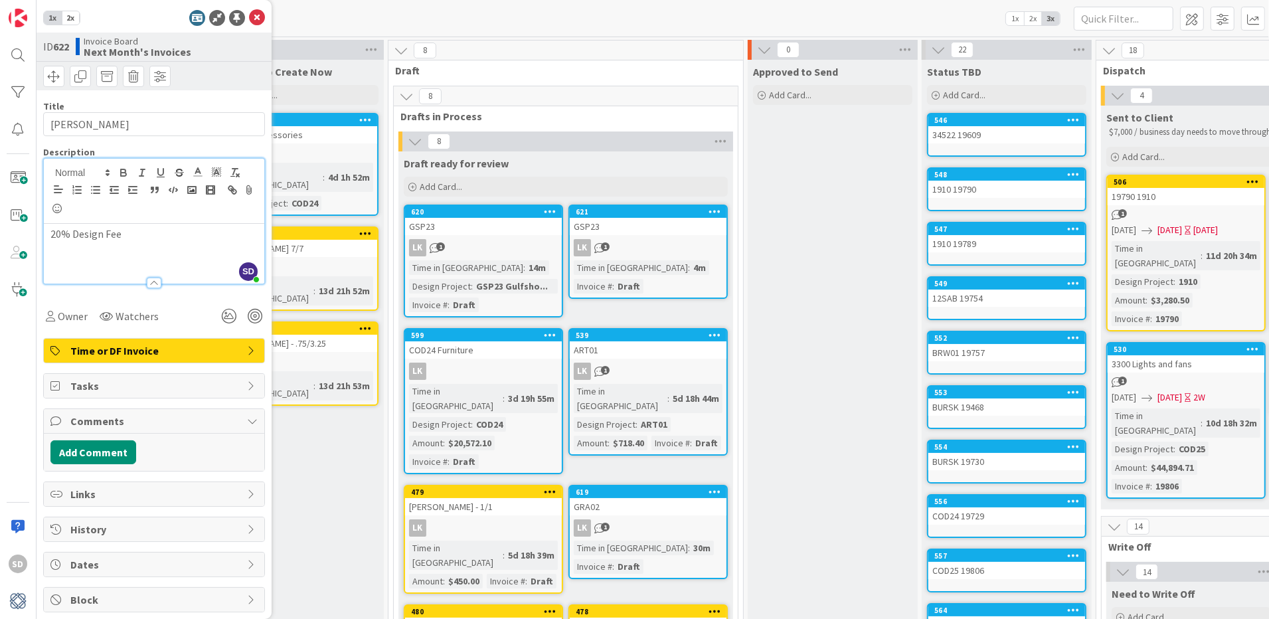
click at [59, 233] on p "20% Design Fee" at bounding box center [153, 233] width 207 height 15
click at [86, 450] on button "Add Comment" at bounding box center [93, 452] width 86 height 24
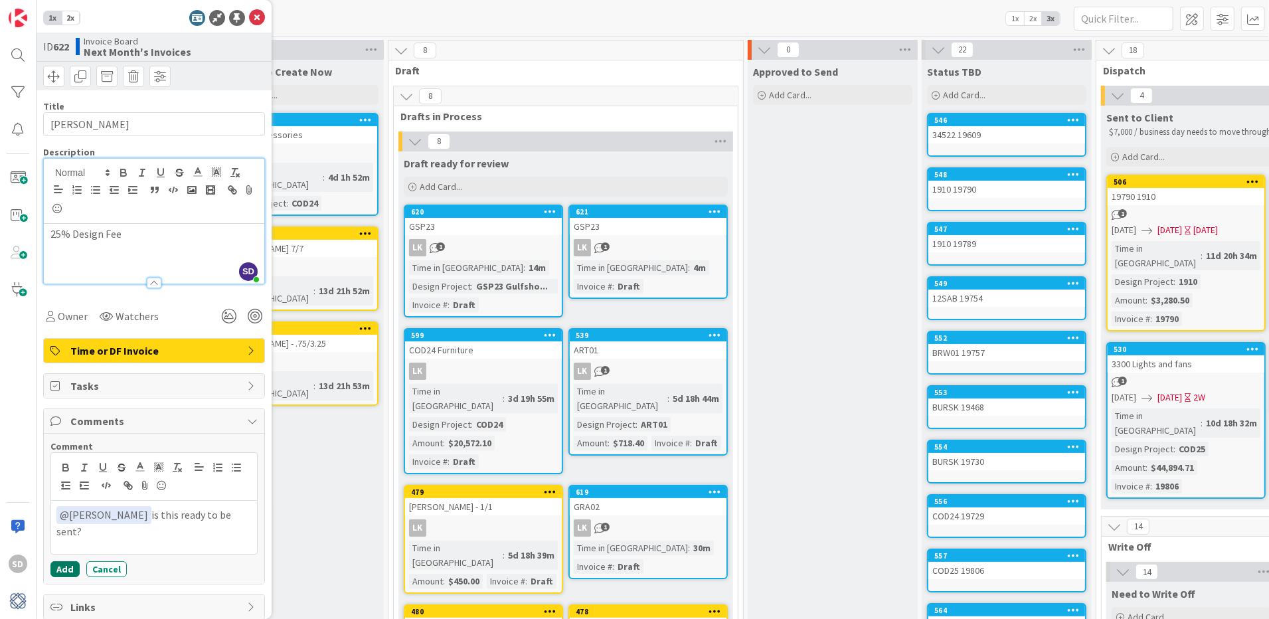
click at [66, 572] on button "Add" at bounding box center [64, 569] width 29 height 16
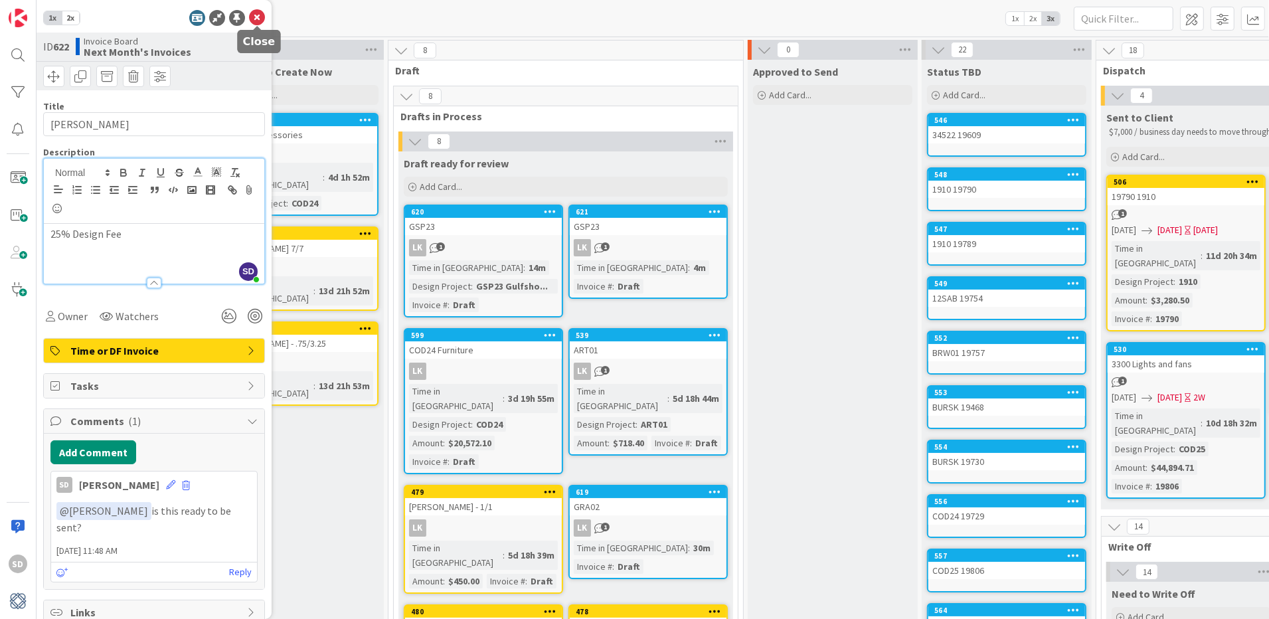
click at [261, 20] on icon at bounding box center [257, 18] width 16 height 16
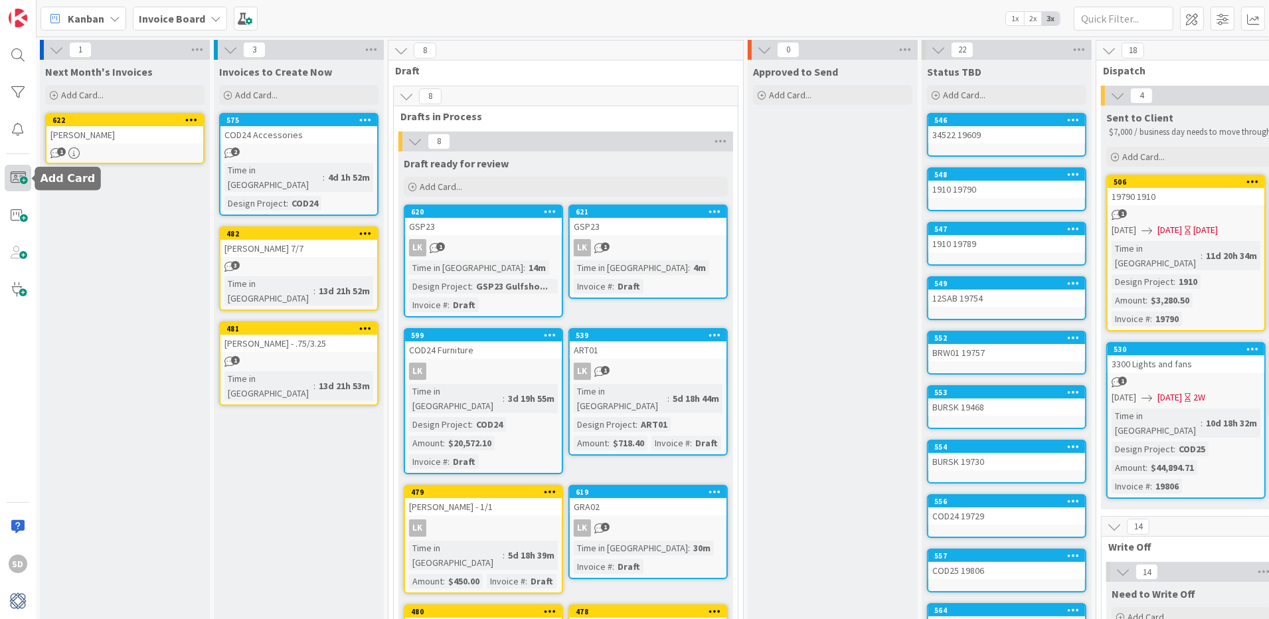
click at [15, 181] on span at bounding box center [18, 178] width 27 height 27
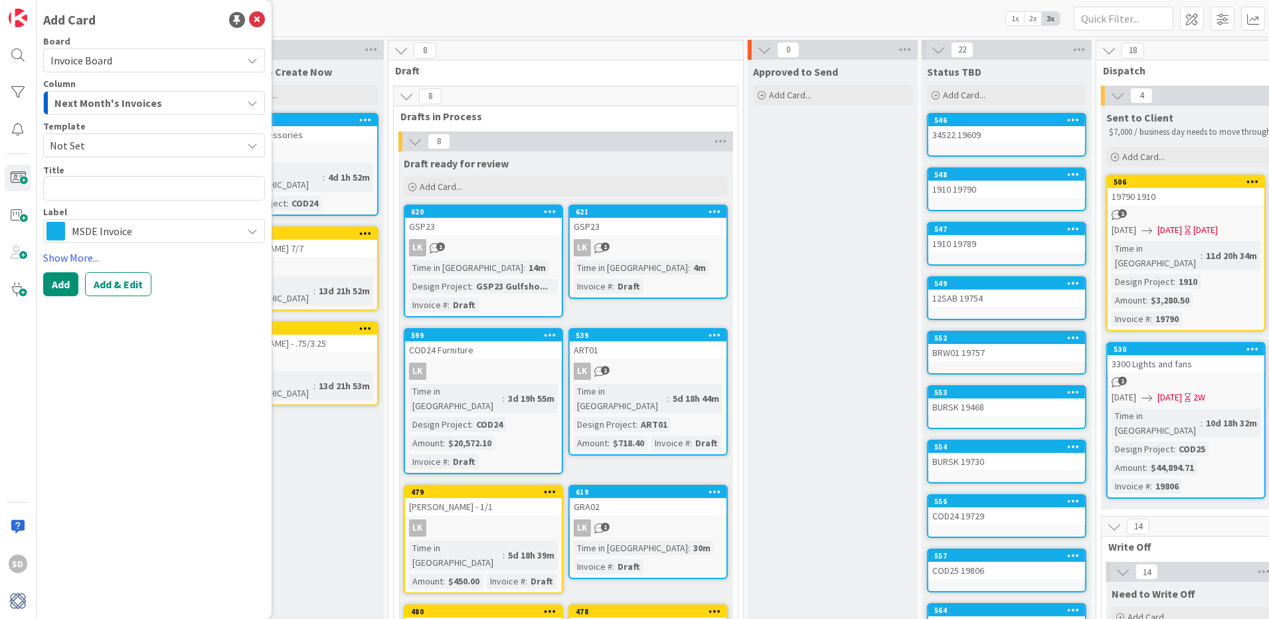
click at [129, 102] on span "Next Month's Invoices" at bounding box center [108, 102] width 108 height 17
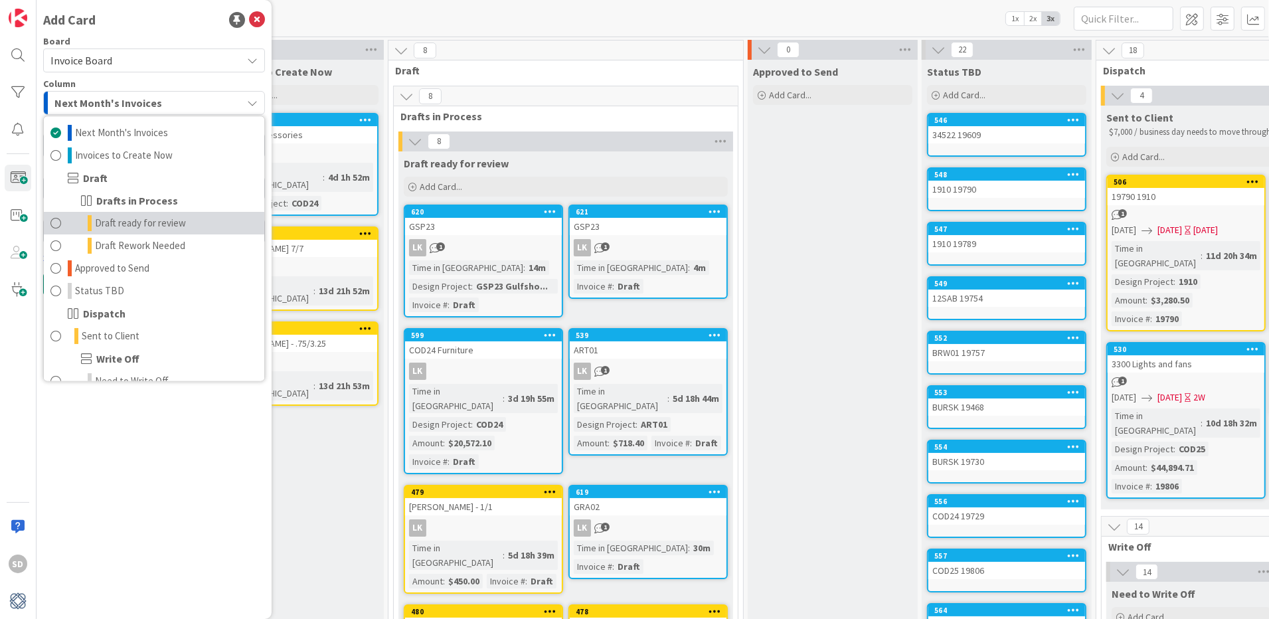
click at [55, 220] on span at bounding box center [55, 224] width 11 height 16
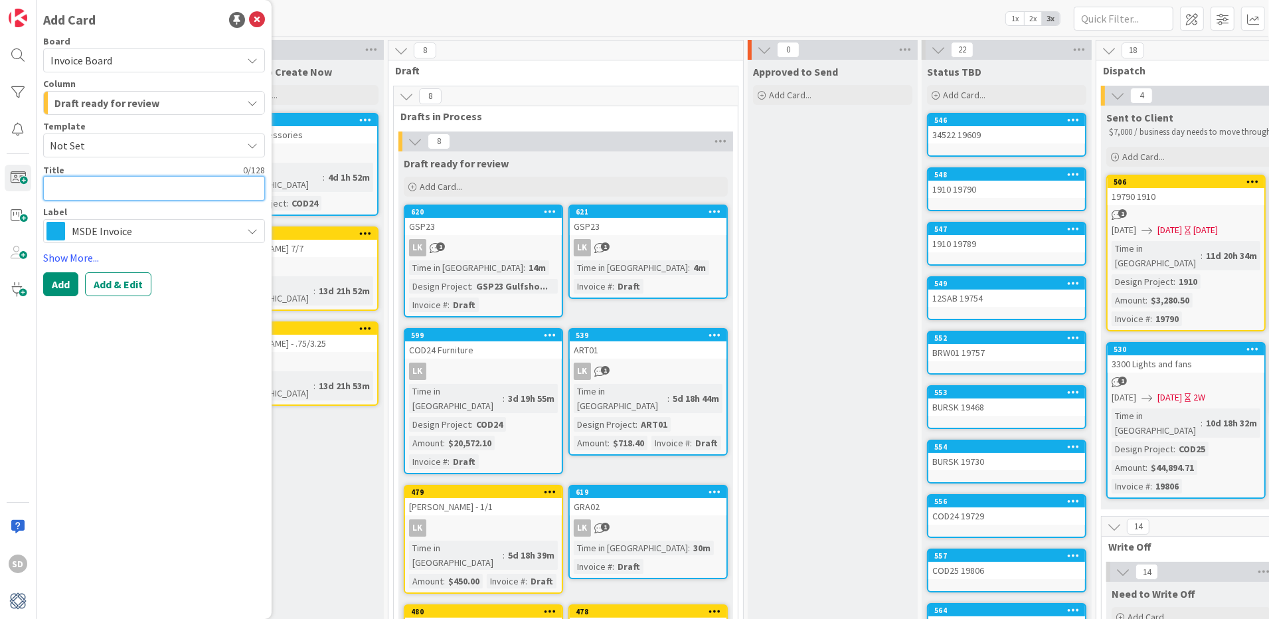
click at [74, 183] on textarea at bounding box center [154, 188] width 222 height 25
type textarea "x"
type textarea "L"
type textarea "x"
type textarea "LA"
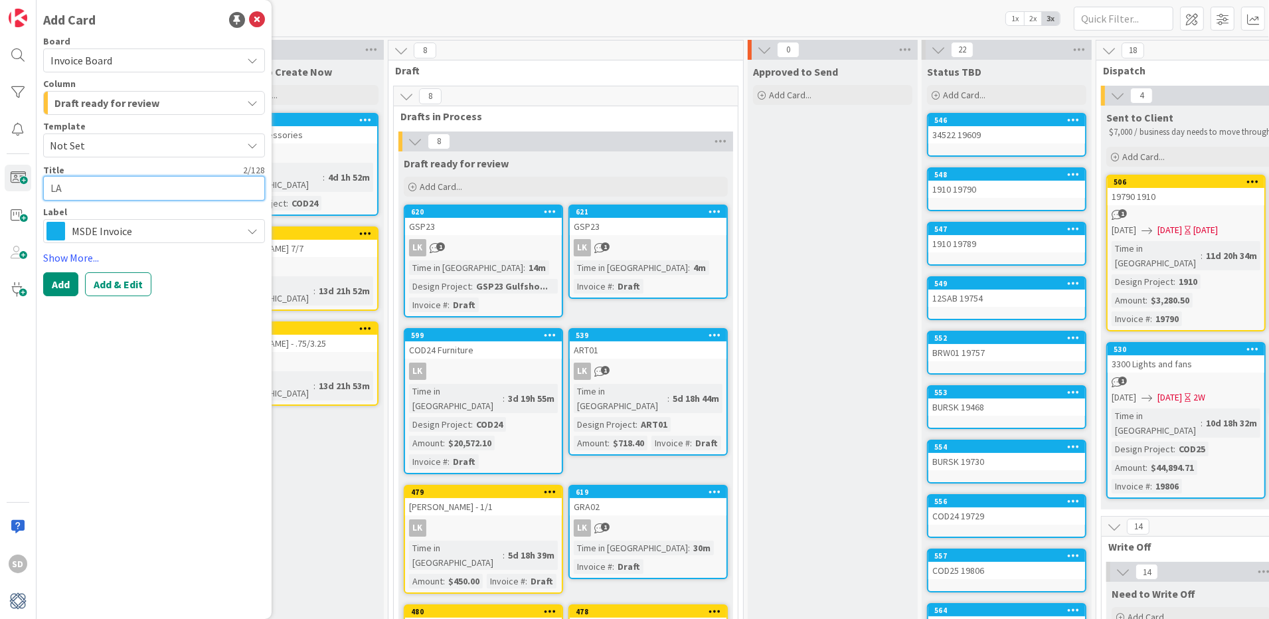
type textarea "x"
type textarea "[PERSON_NAME]"
type textarea "x"
type textarea "LAU01"
type textarea "x"
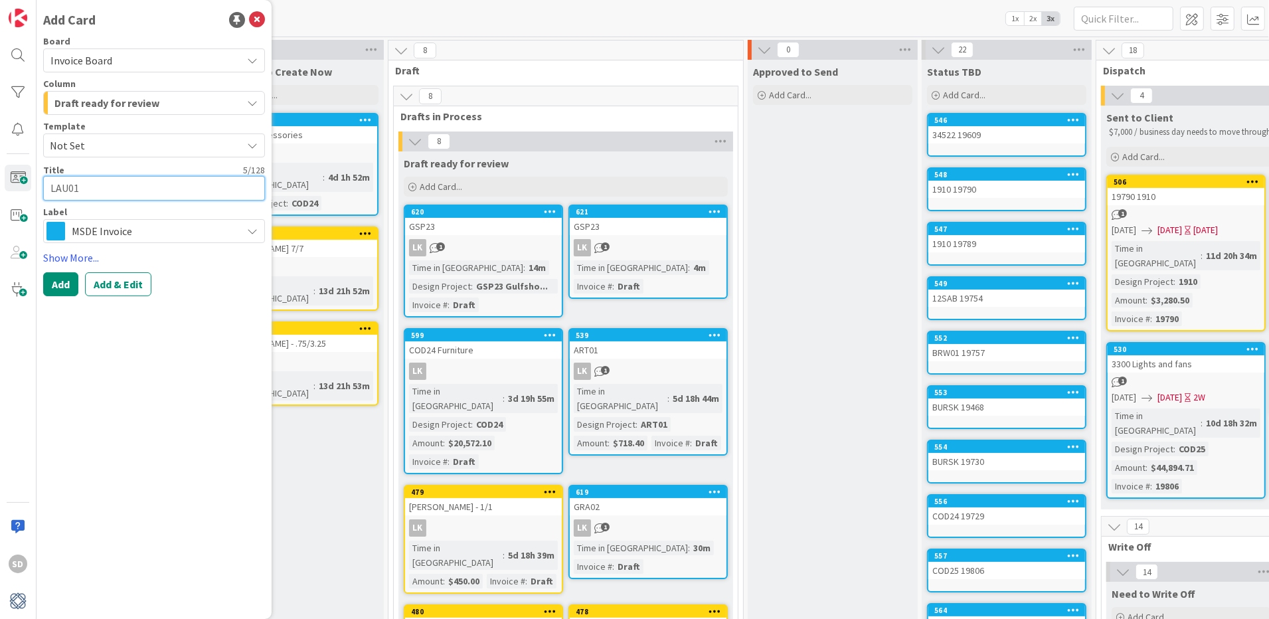
type textarea "LAU01"
click at [145, 234] on span "MSDE Invoice" at bounding box center [153, 231] width 163 height 19
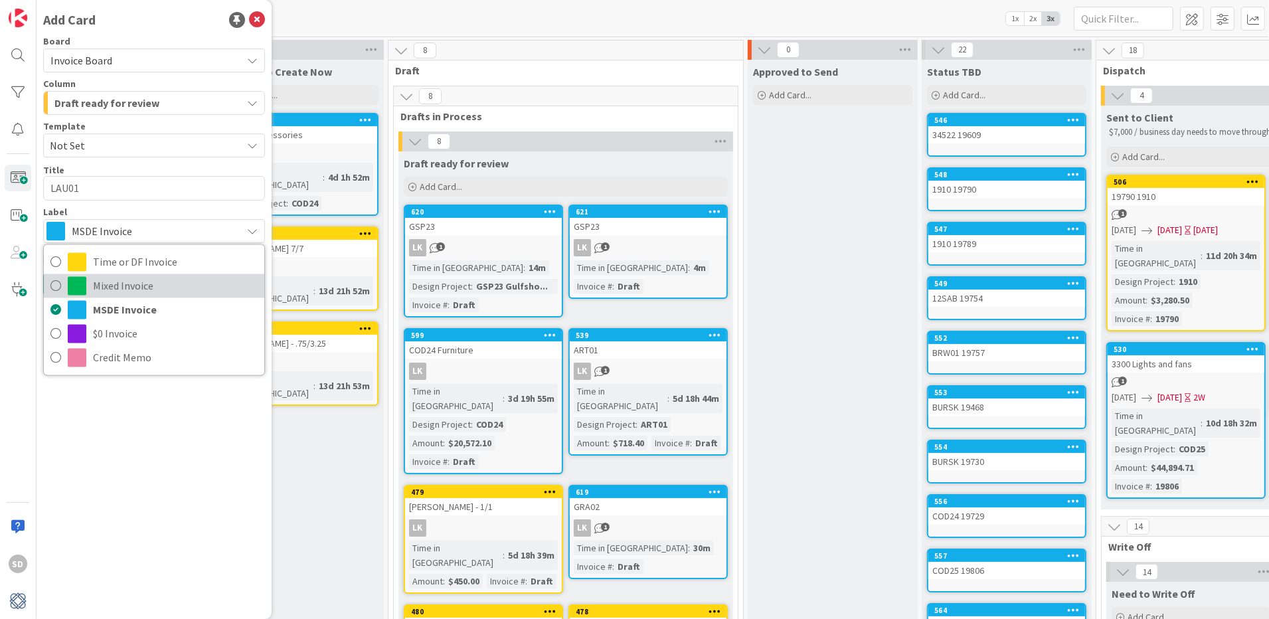
click at [110, 276] on span "Mixed Invoice" at bounding box center [175, 286] width 165 height 20
type textarea "x"
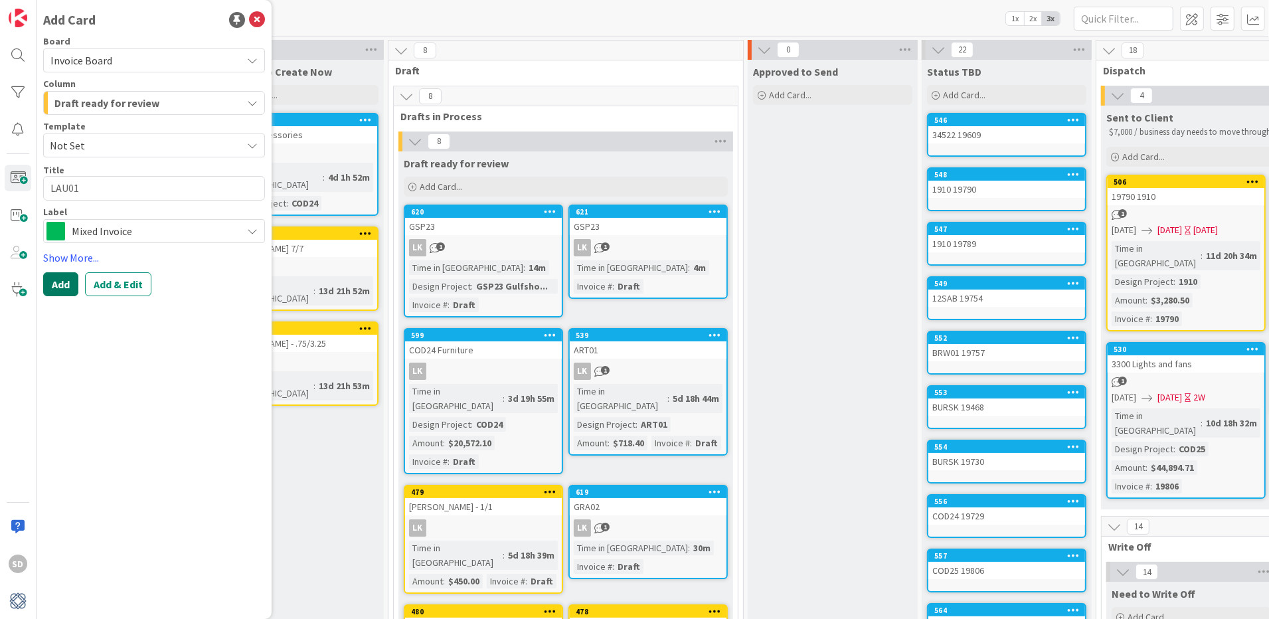
click at [63, 285] on button "Add" at bounding box center [60, 284] width 35 height 24
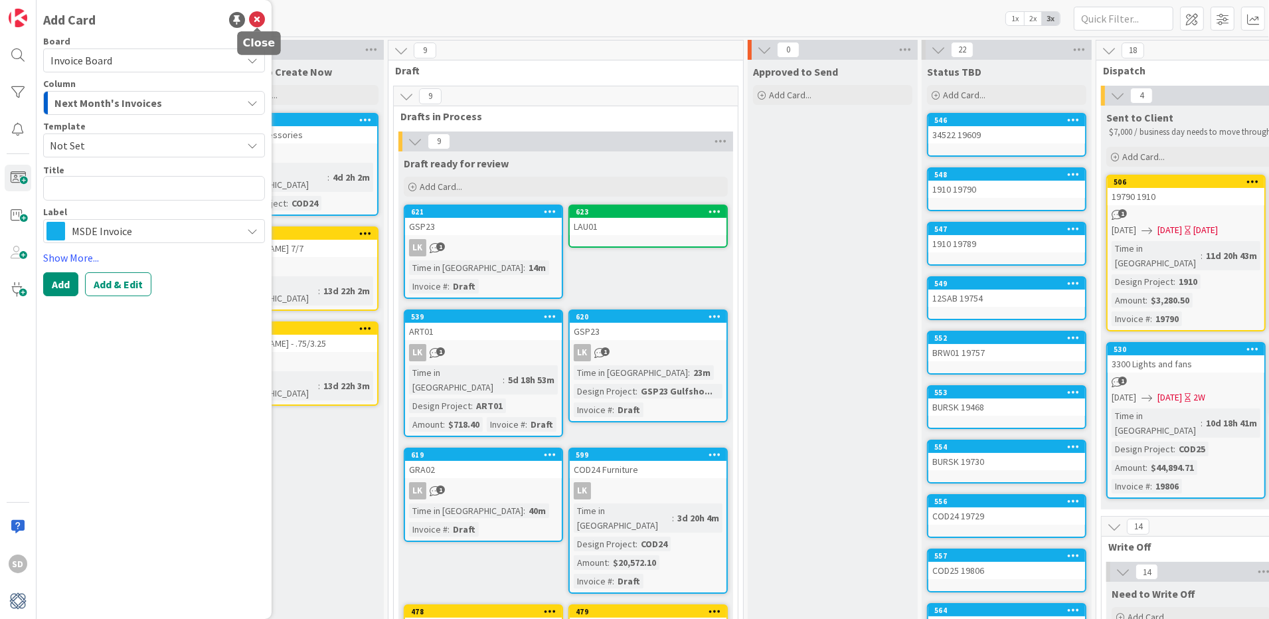
click at [250, 19] on icon at bounding box center [257, 20] width 16 height 16
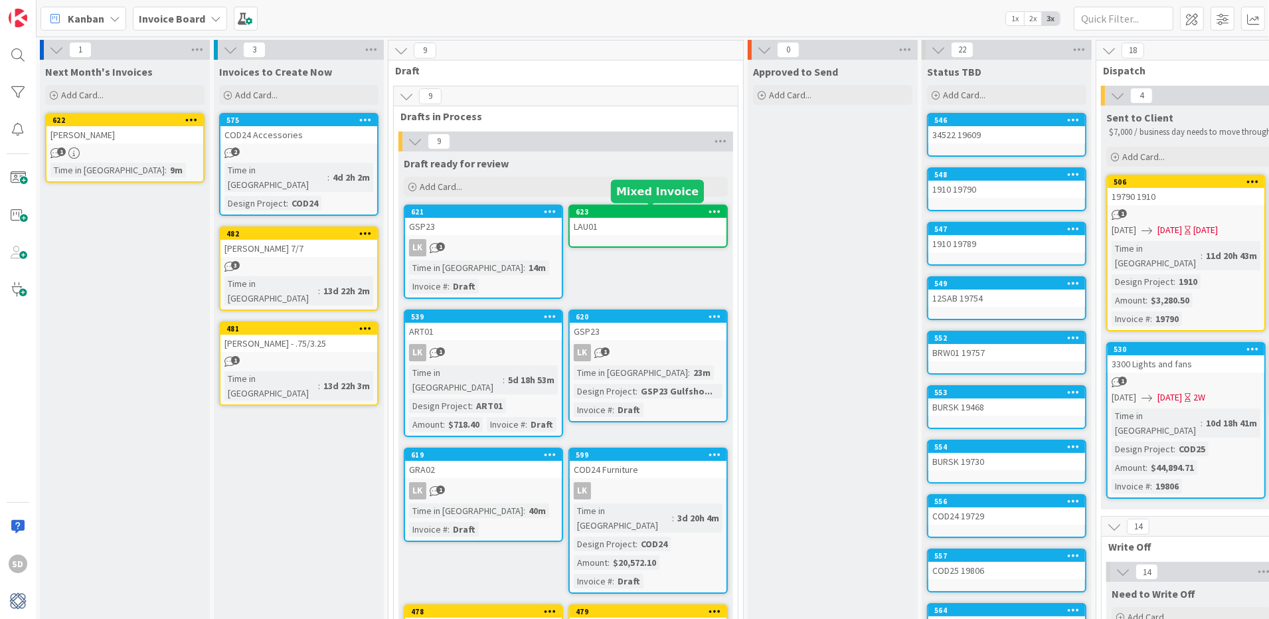
click at [636, 221] on div "LAU01" at bounding box center [648, 226] width 157 height 17
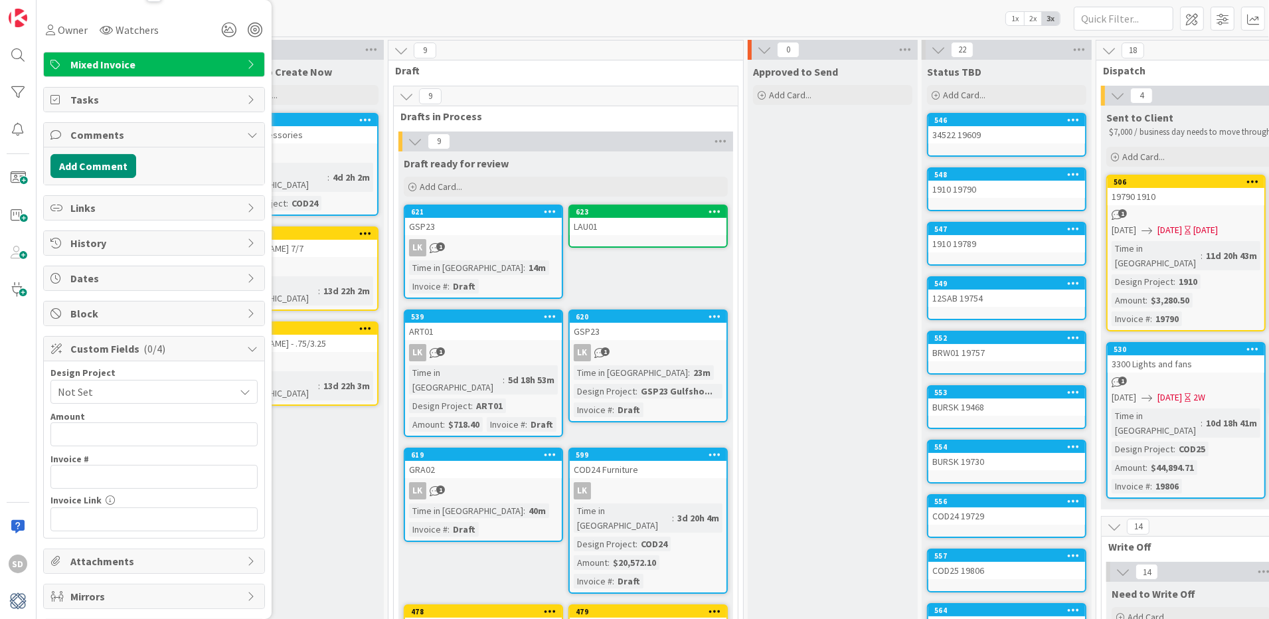
scroll to position [231, 0]
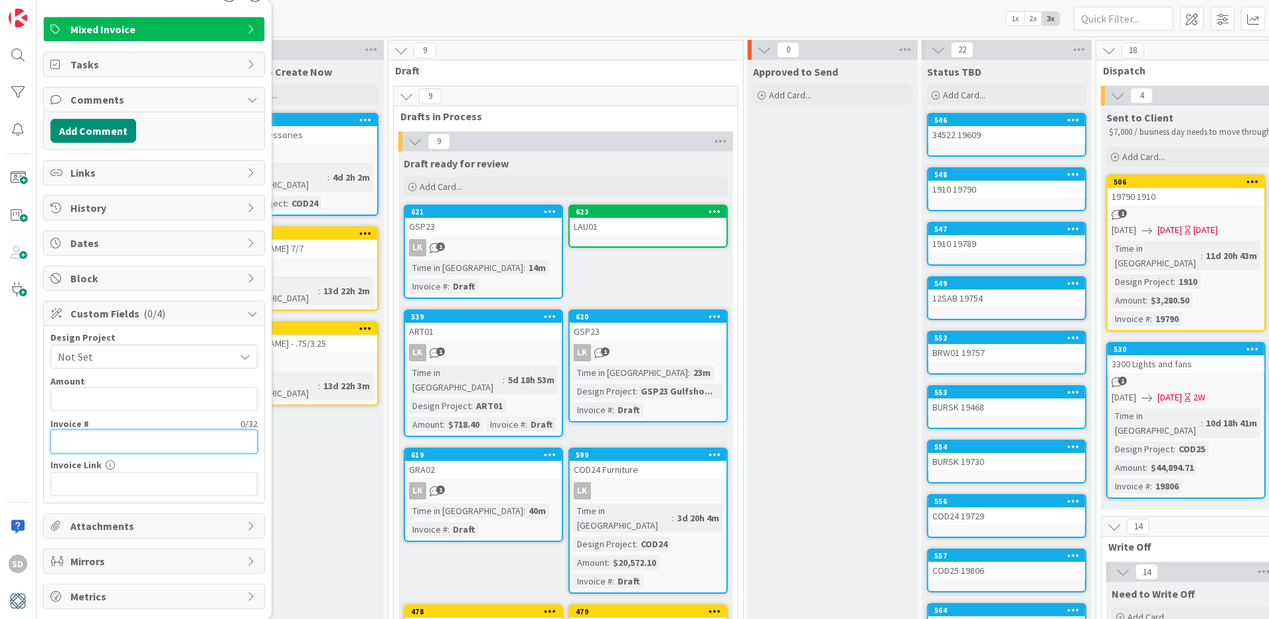
click at [104, 448] on input "text" at bounding box center [153, 442] width 207 height 24
type input "Draft"
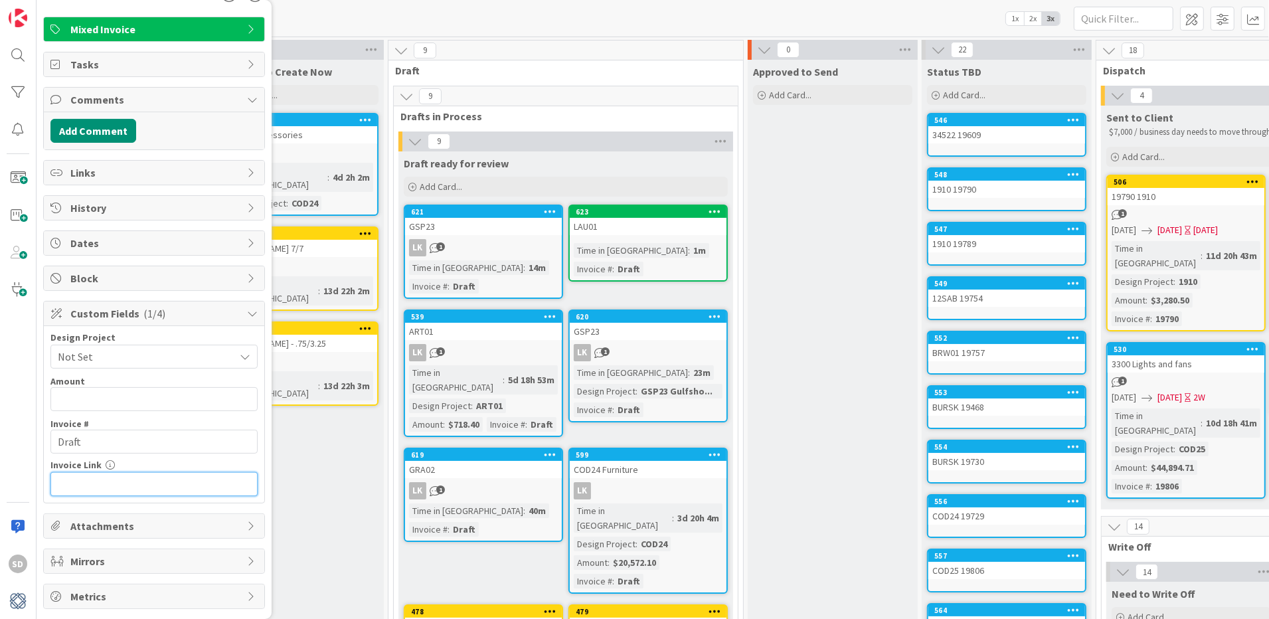
paste input "[URL][DOMAIN_NAME]"
type input "[URL][DOMAIN_NAME]"
click at [120, 362] on span "Not Set" at bounding box center [143, 356] width 170 height 19
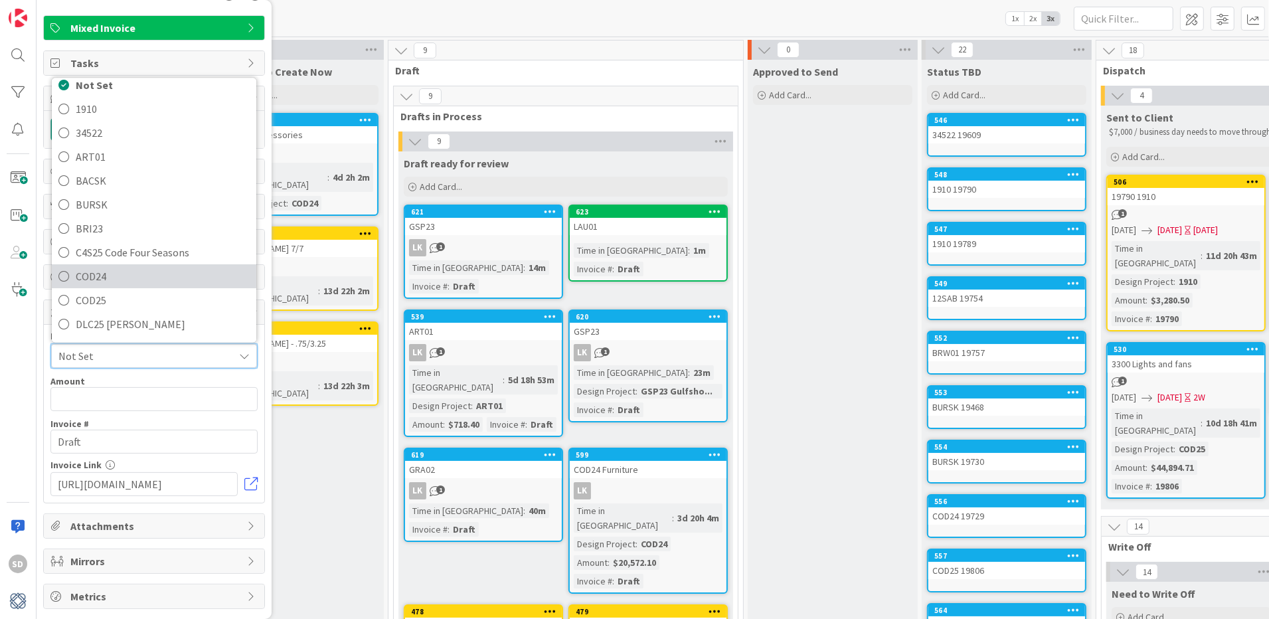
scroll to position [0, 0]
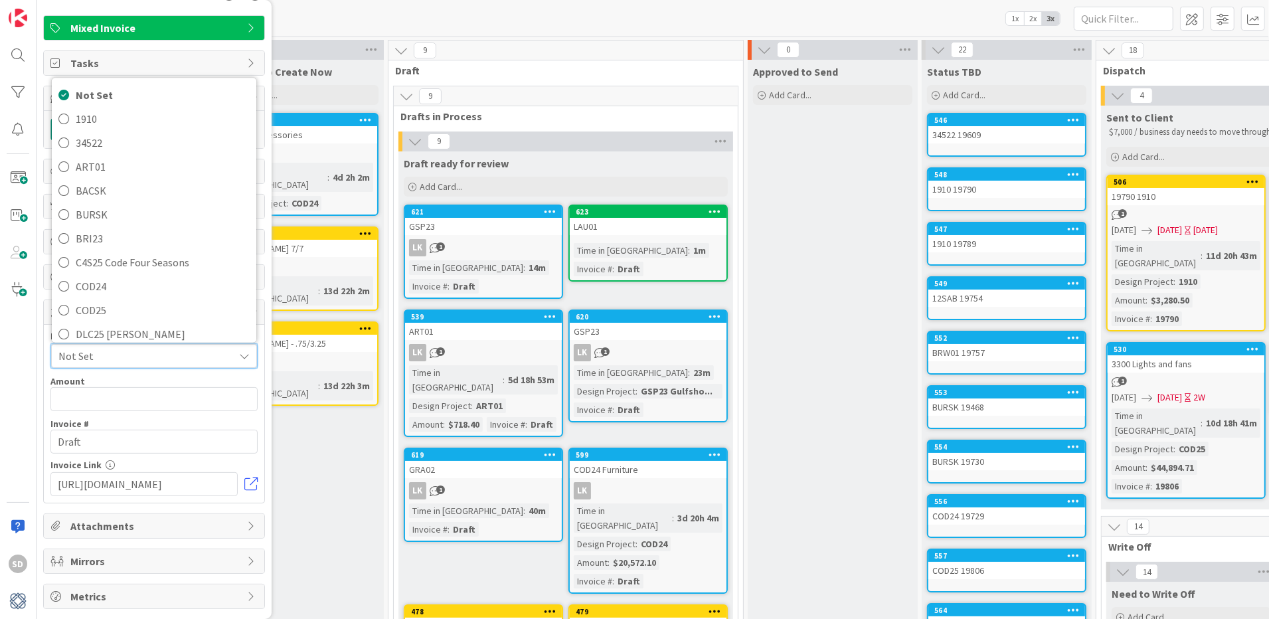
click at [129, 363] on span "Not Set" at bounding box center [142, 356] width 169 height 19
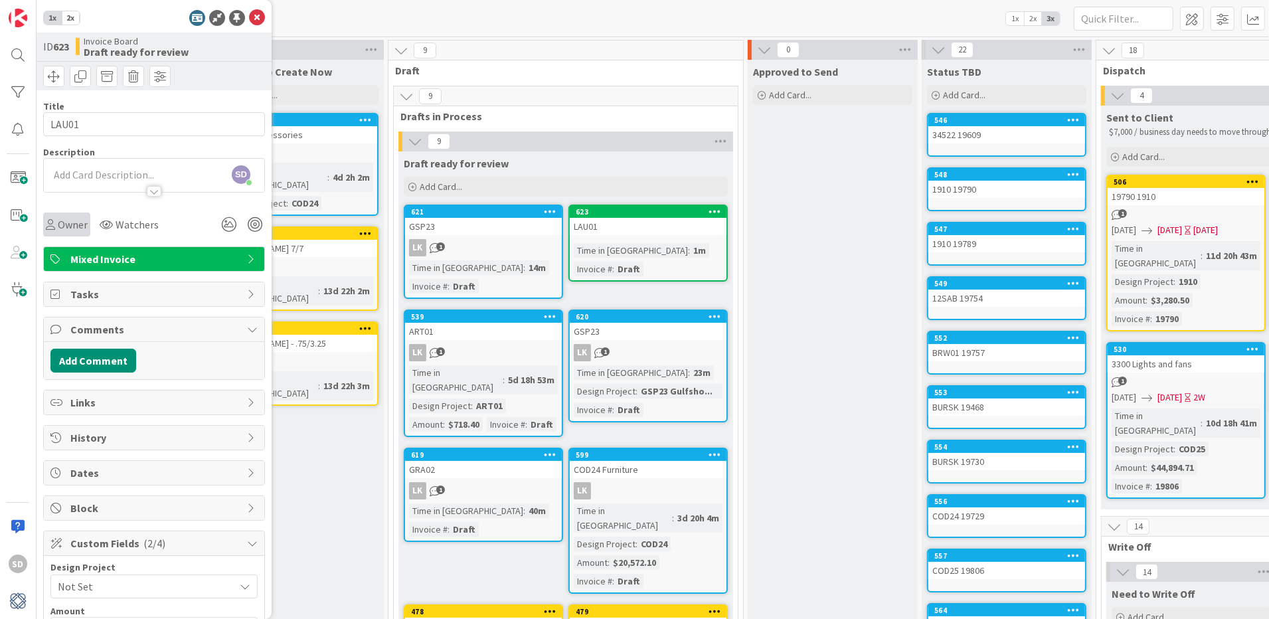
click at [64, 227] on span "Owner" at bounding box center [73, 224] width 30 height 16
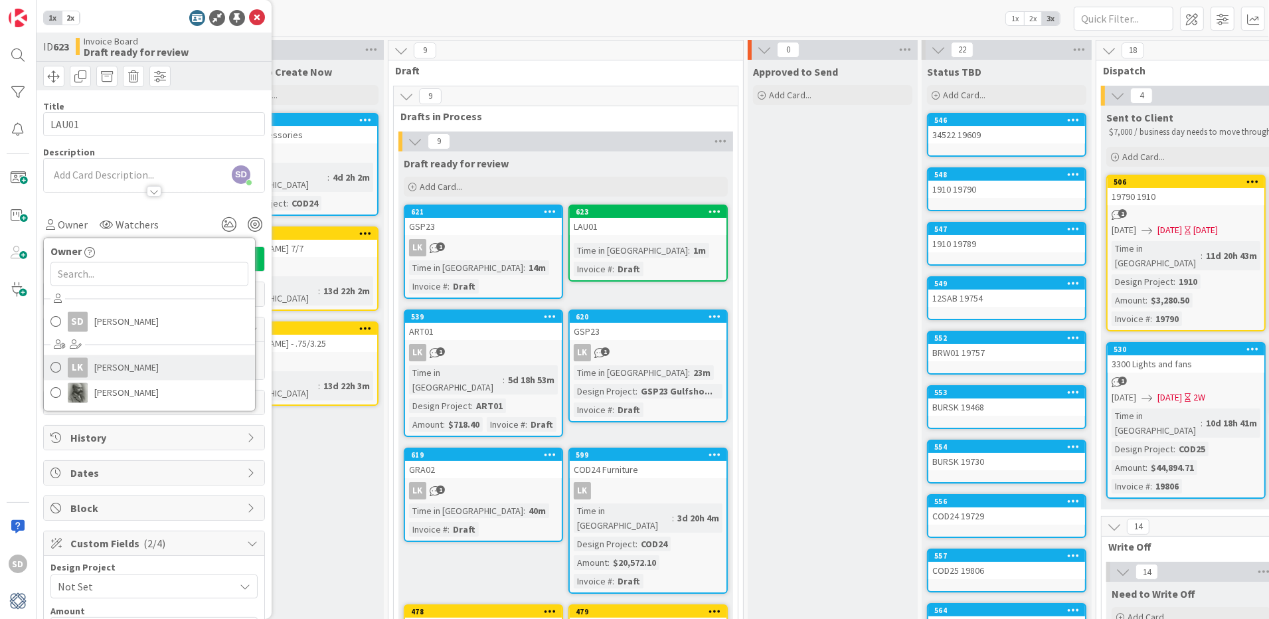
click at [55, 371] on span at bounding box center [55, 368] width 11 height 20
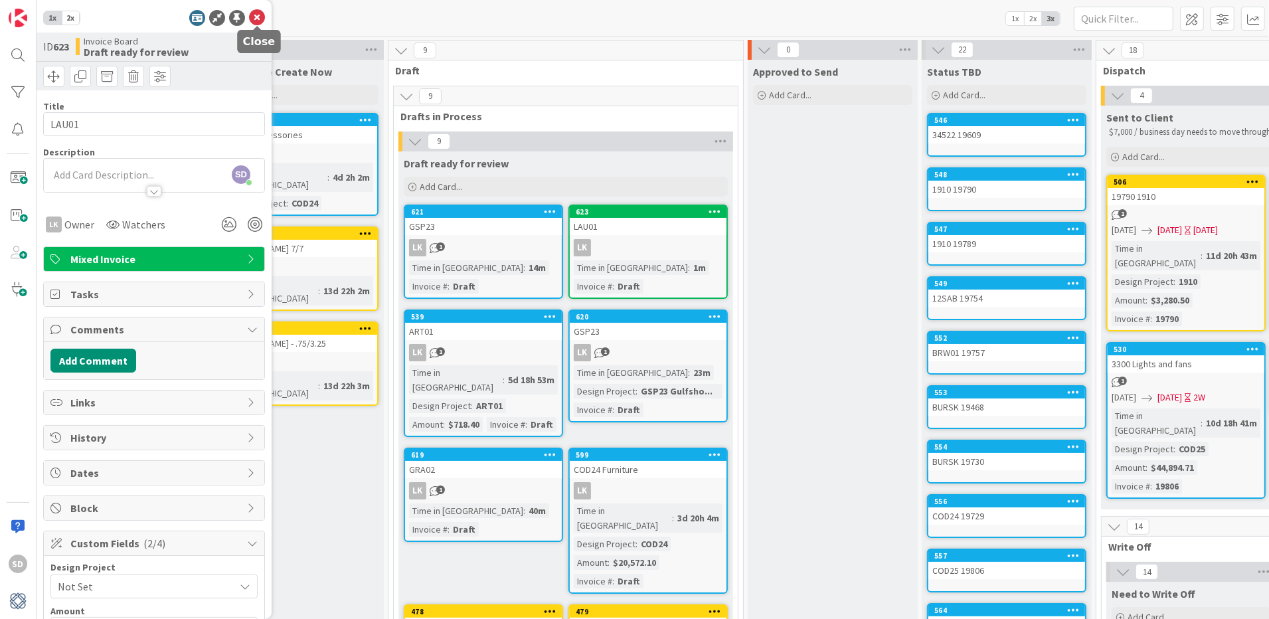
click at [256, 13] on icon at bounding box center [257, 18] width 16 height 16
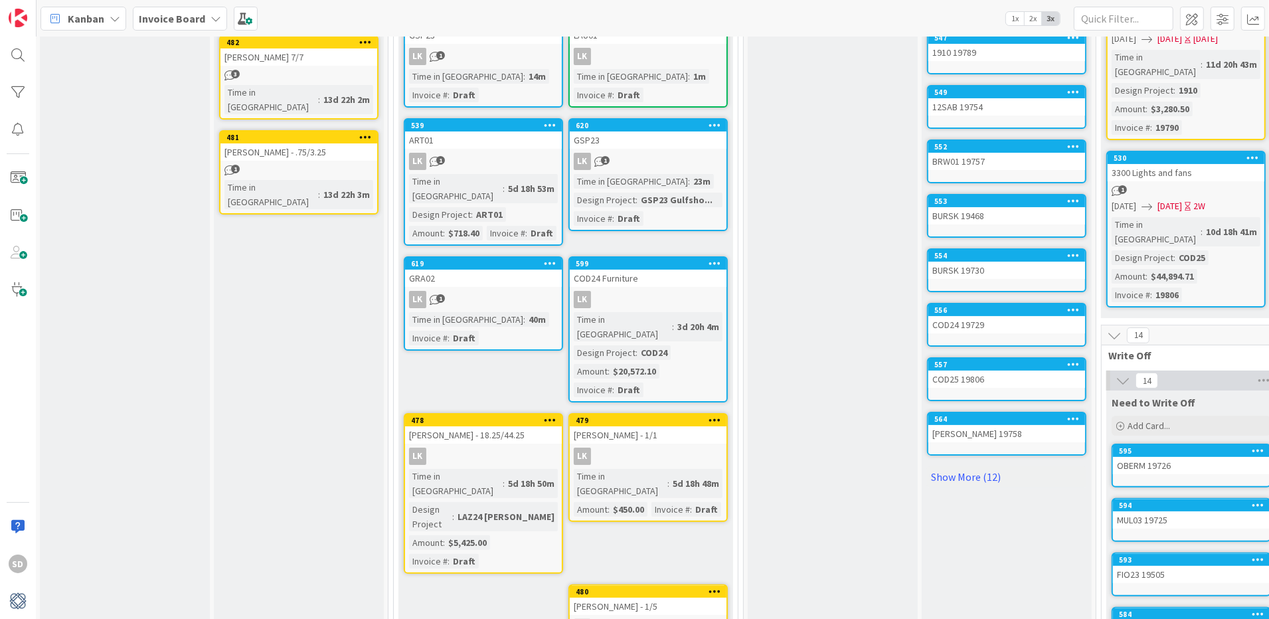
scroll to position [220, 1]
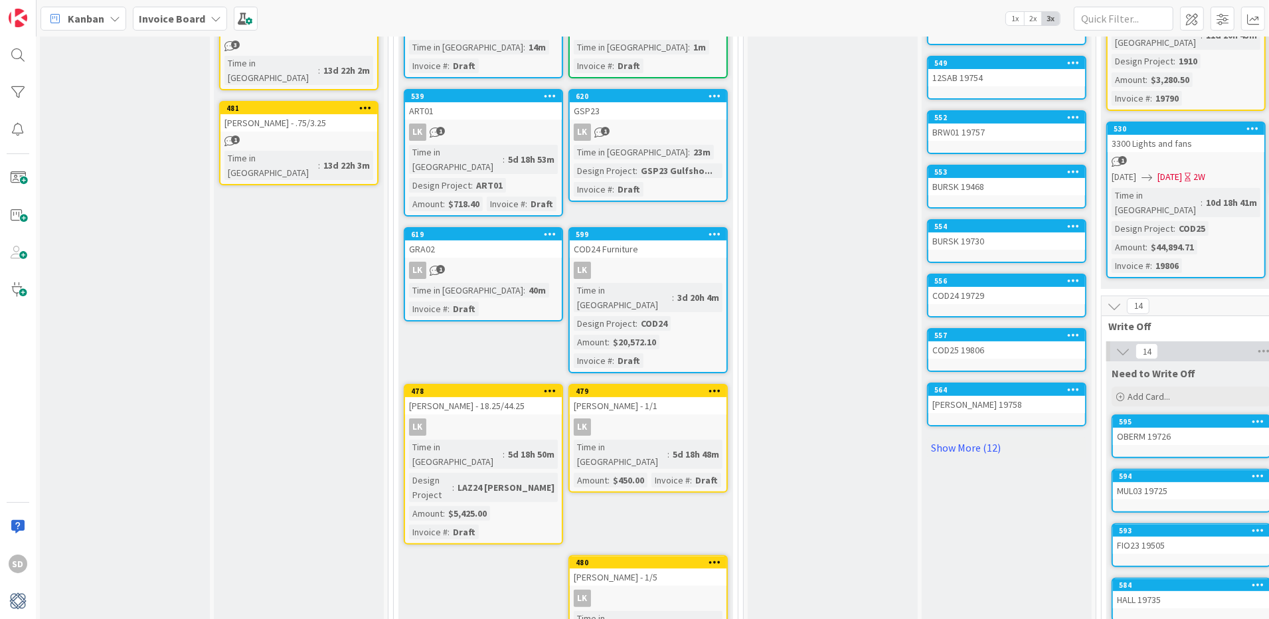
click at [475, 418] on div "LK" at bounding box center [483, 426] width 157 height 17
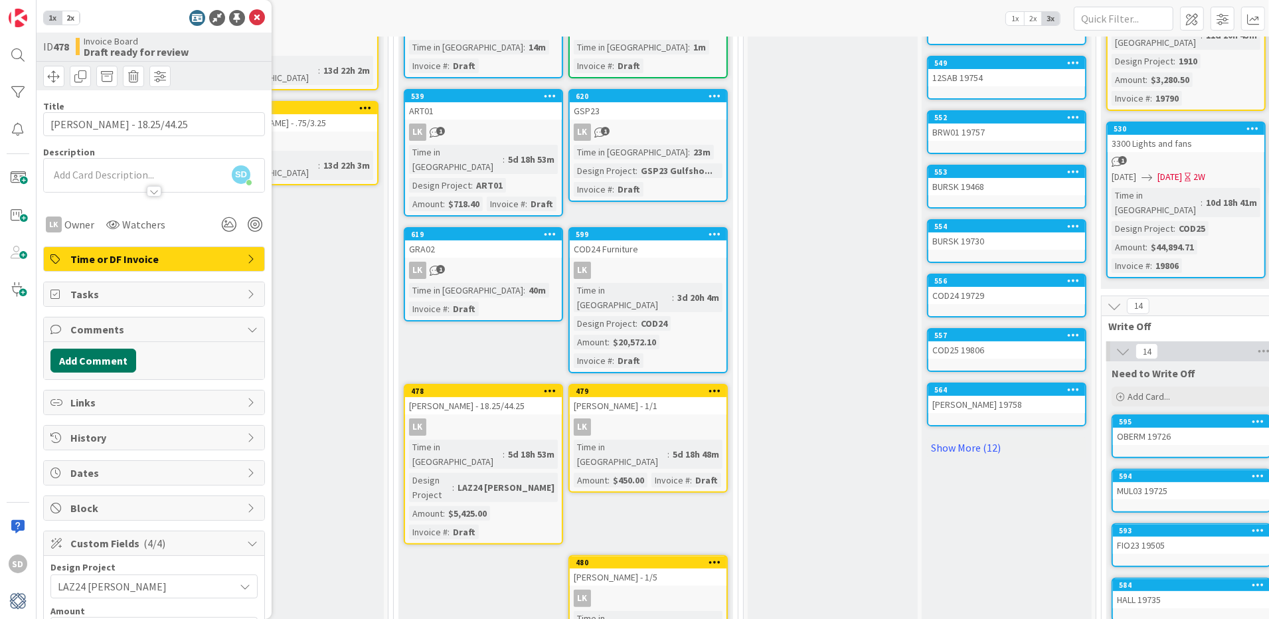
click at [104, 362] on button "Add Comment" at bounding box center [93, 361] width 86 height 24
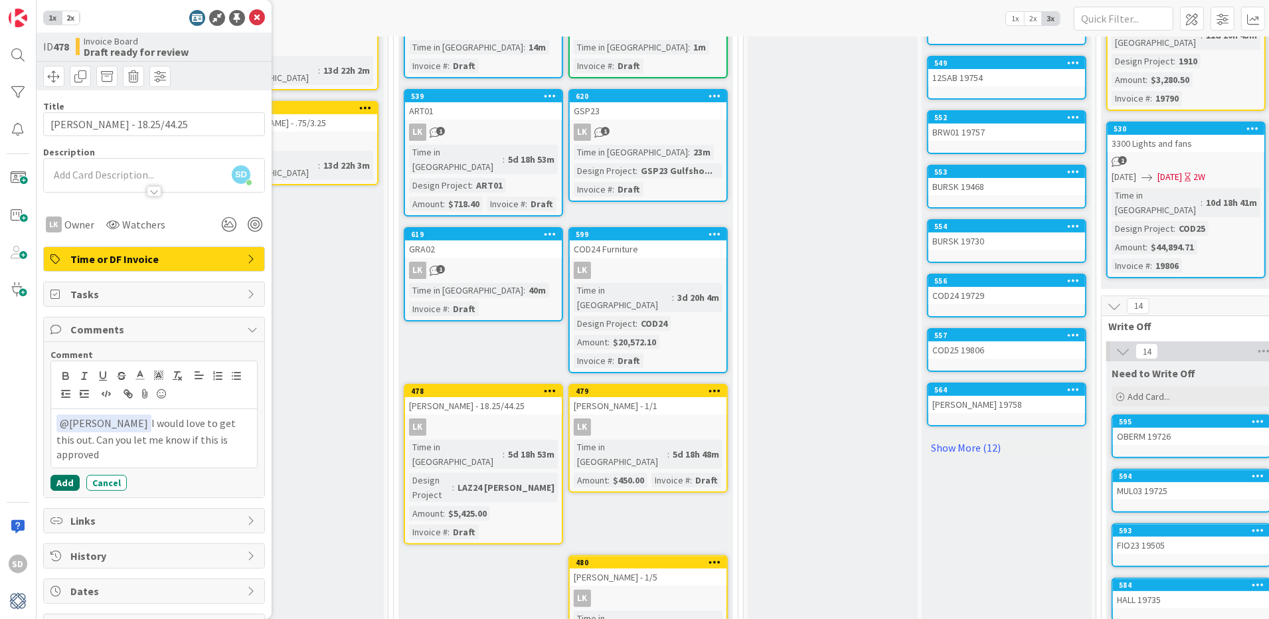
click at [57, 481] on button "Add" at bounding box center [64, 483] width 29 height 16
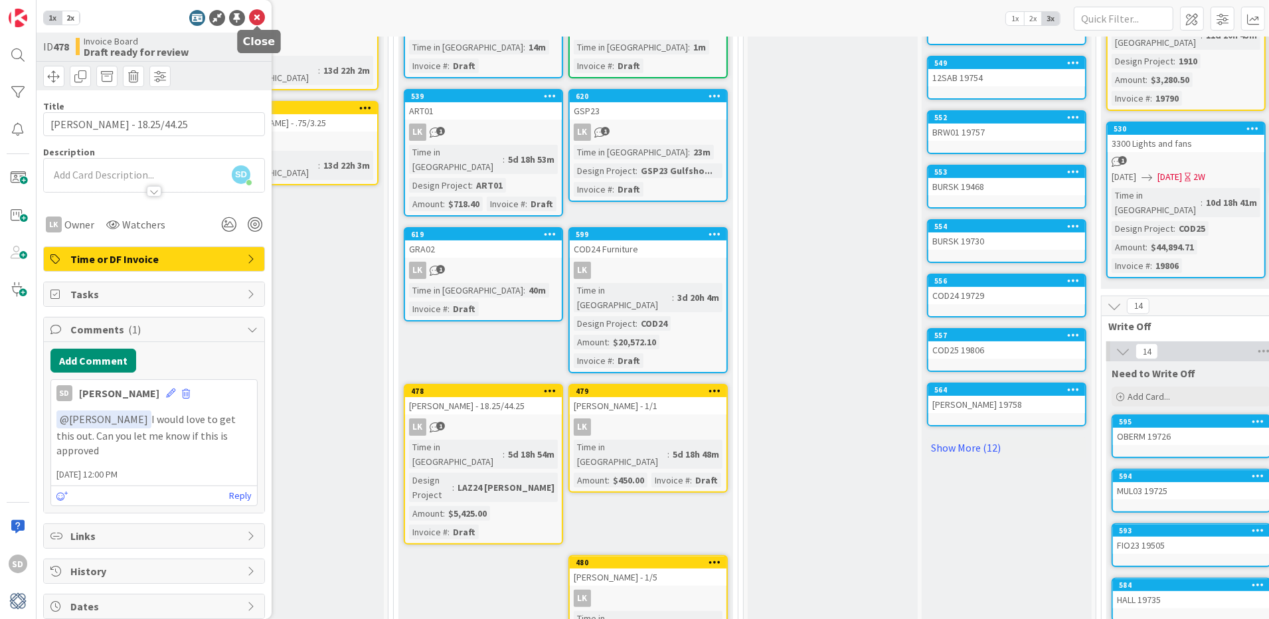
click at [256, 19] on icon at bounding box center [257, 18] width 16 height 16
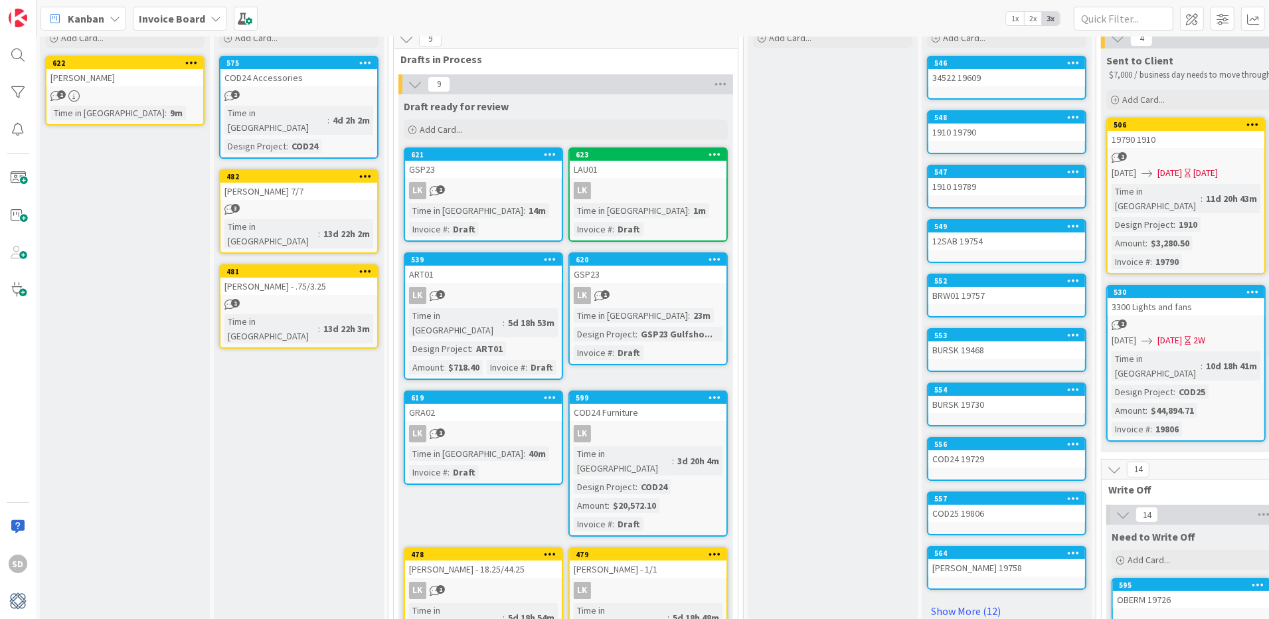
scroll to position [44, 1]
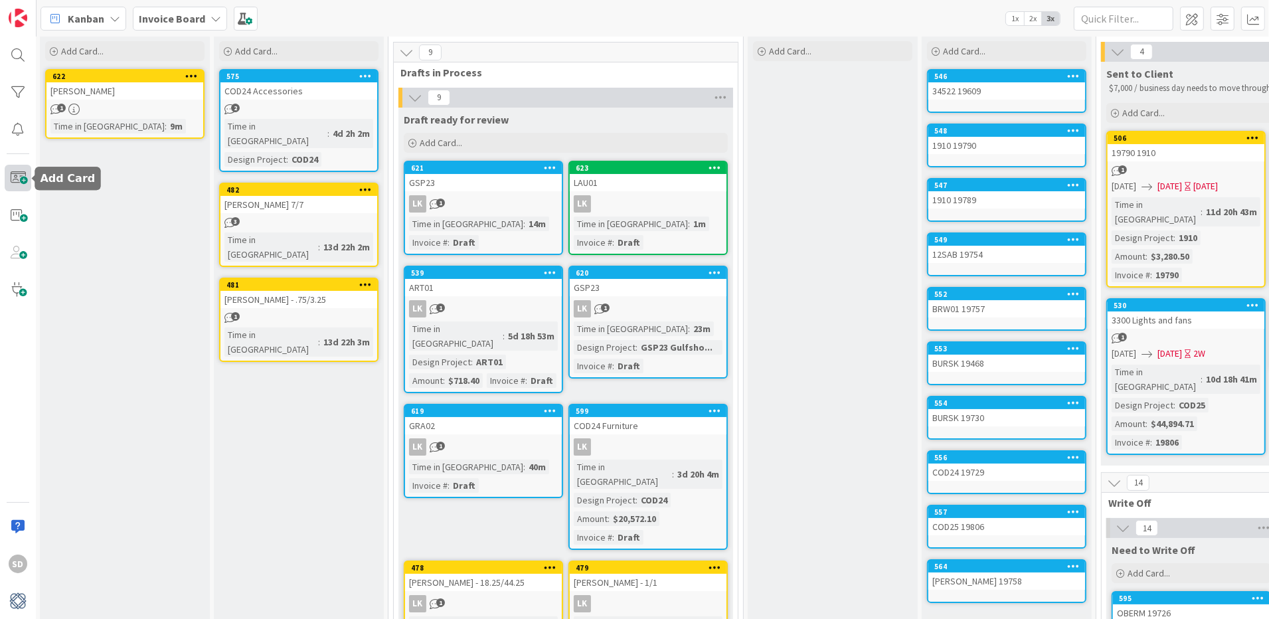
click at [21, 172] on span at bounding box center [18, 178] width 27 height 27
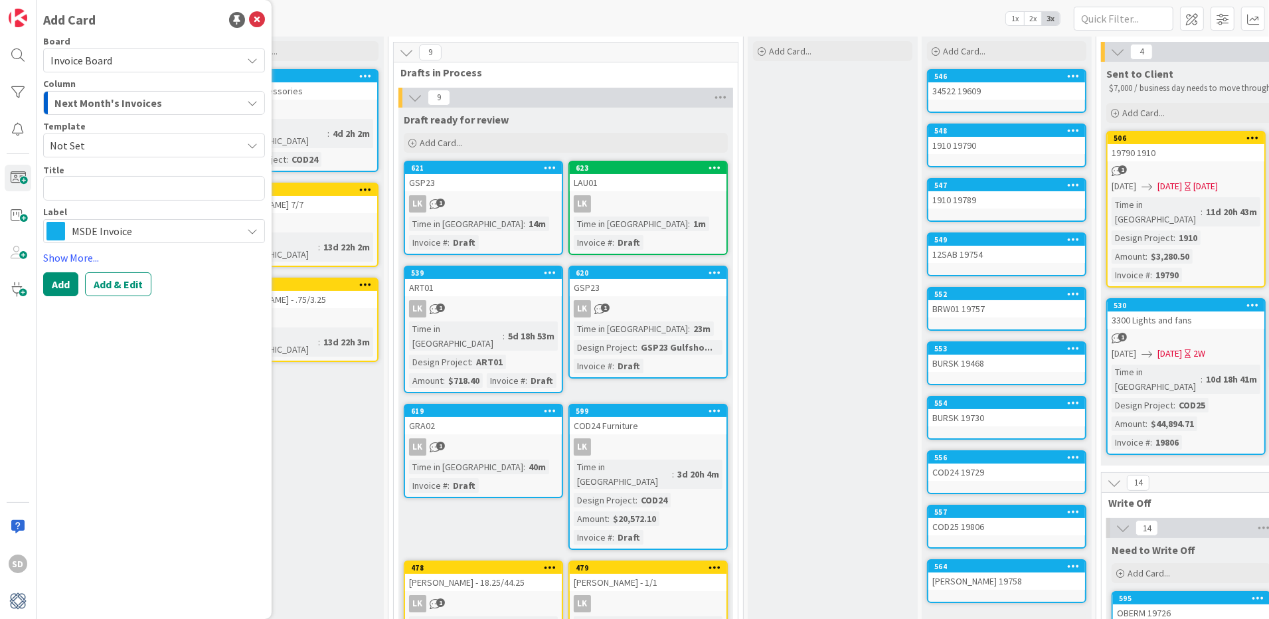
click at [104, 107] on span "Next Month's Invoices" at bounding box center [108, 102] width 108 height 17
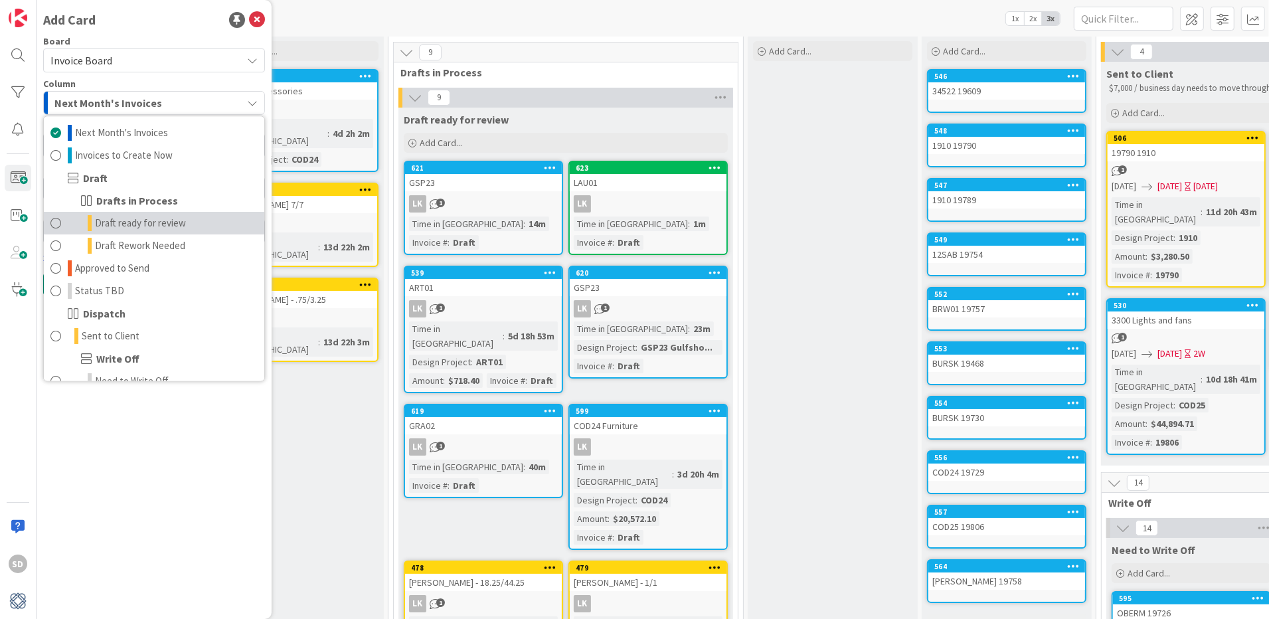
click at [54, 221] on span at bounding box center [55, 224] width 11 height 16
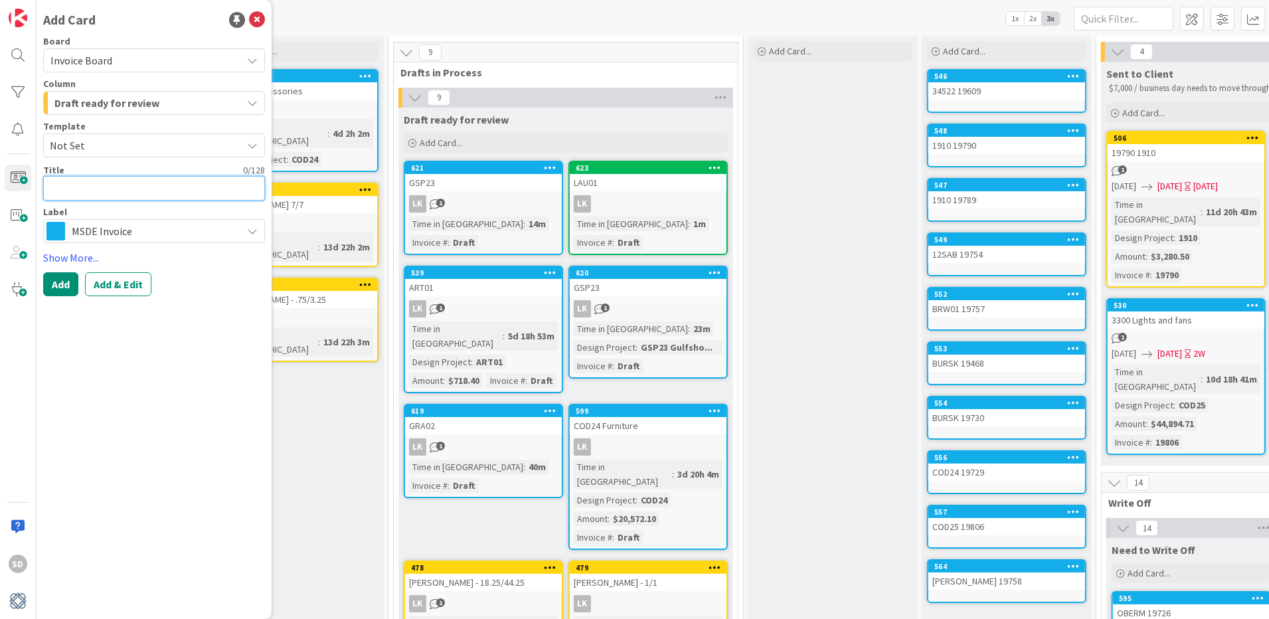
click at [90, 179] on textarea at bounding box center [154, 188] width 222 height 25
type textarea "x"
type textarea "M"
type textarea "x"
type textarea "MA"
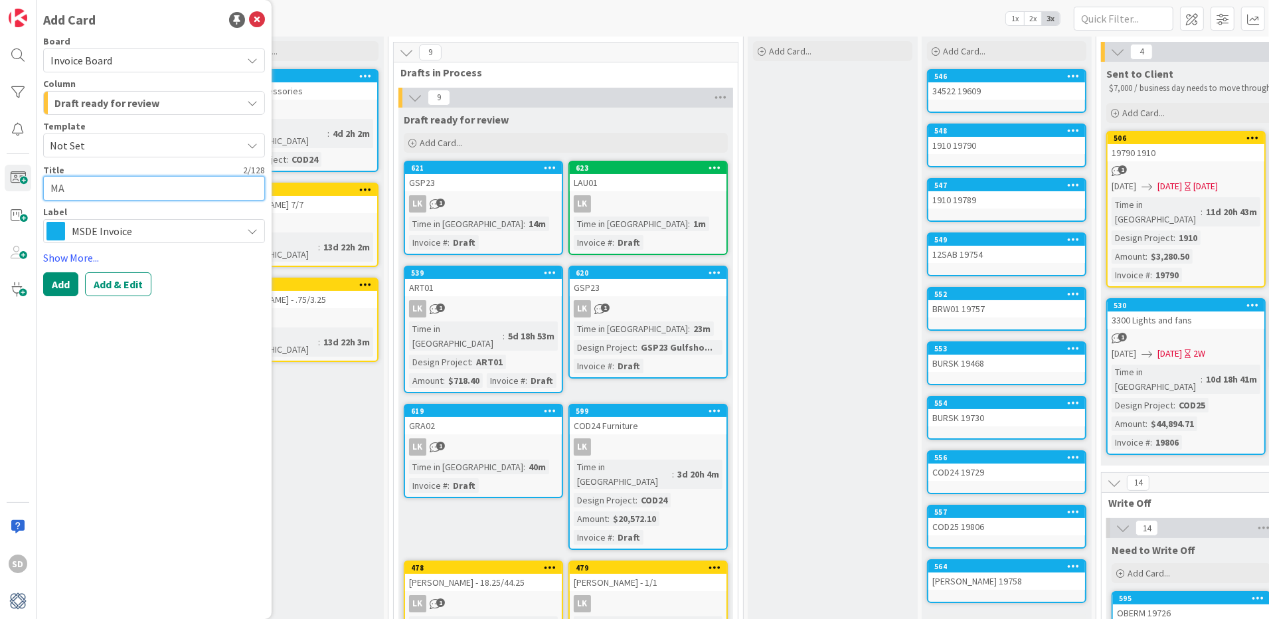
type textarea "x"
type textarea "MAG"
type textarea "x"
type textarea "MAG2"
type textarea "x"
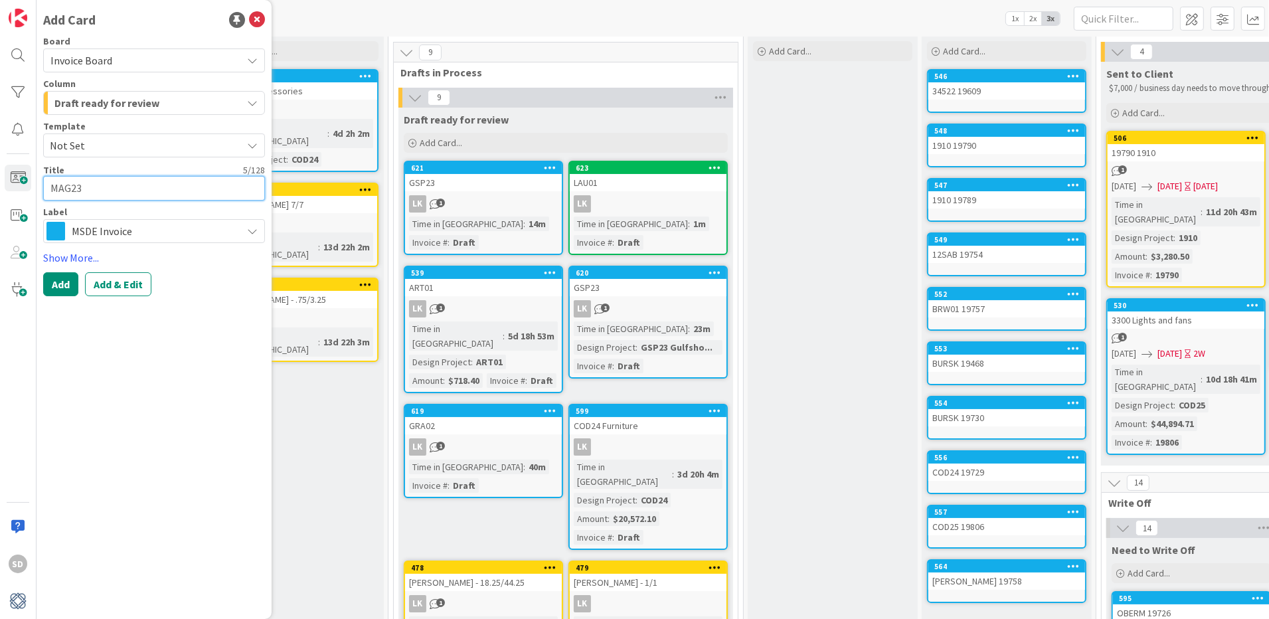
type textarea "MAG23"
click at [166, 222] on span "MSDE Invoice" at bounding box center [153, 231] width 163 height 19
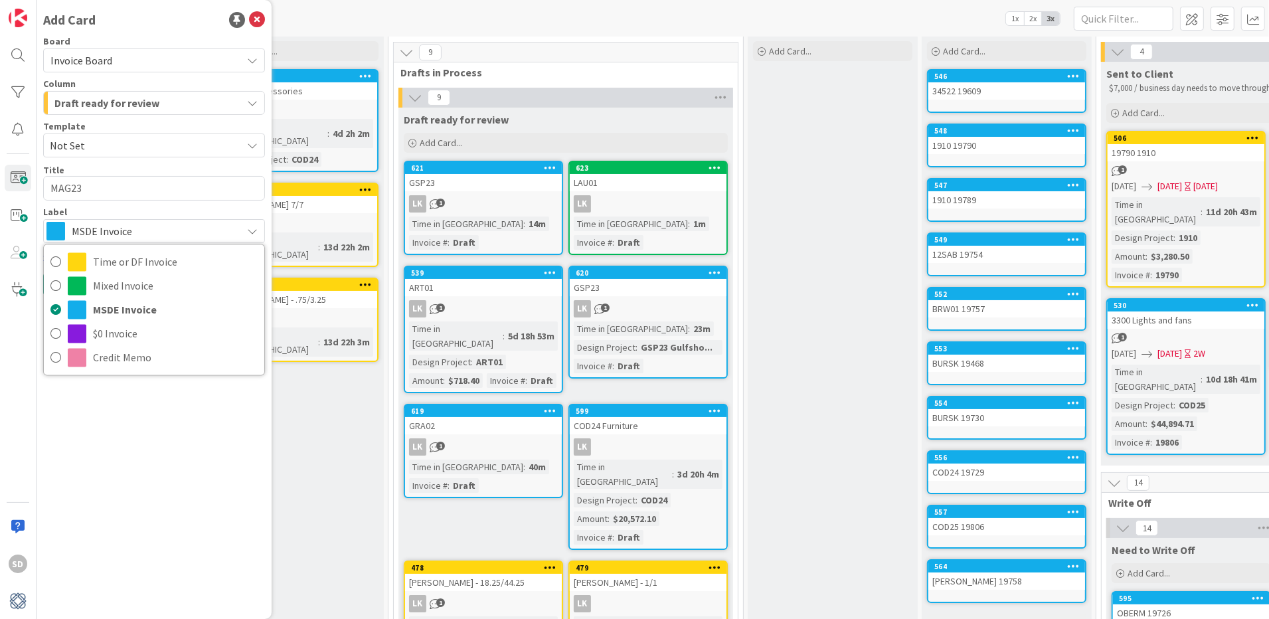
click at [145, 442] on div "Add Card Board Invoice Board Column Draft ready for review Next Month's Invoice…" at bounding box center [154, 309] width 235 height 619
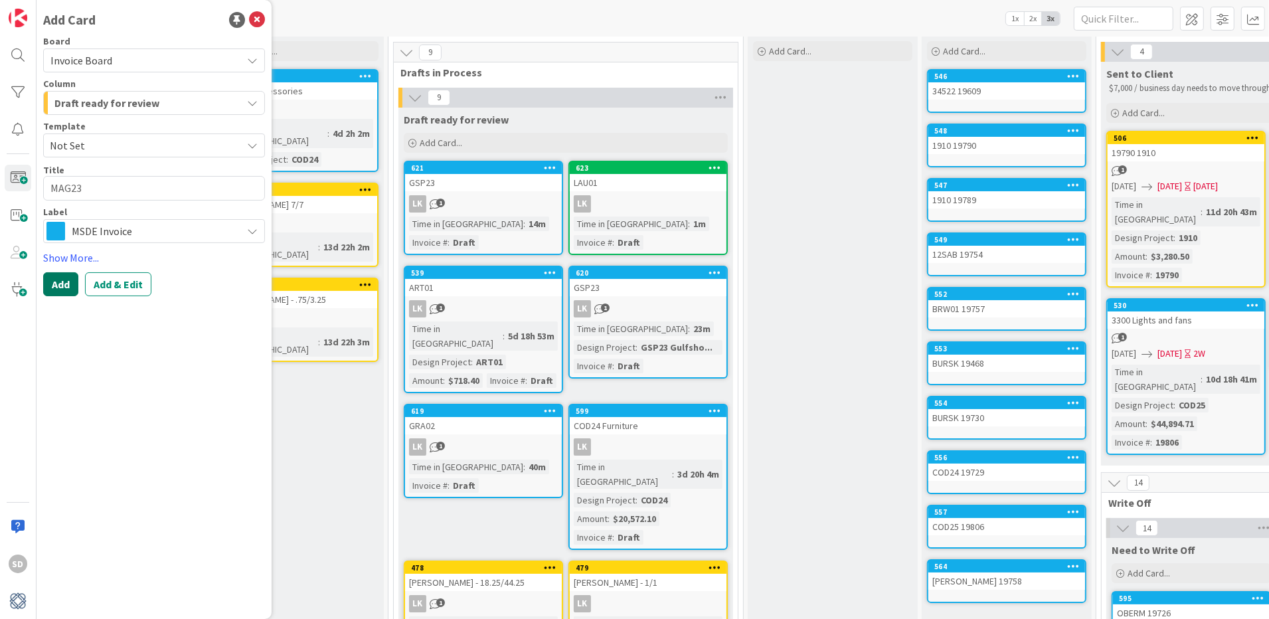
click at [57, 284] on button "Add" at bounding box center [60, 284] width 35 height 24
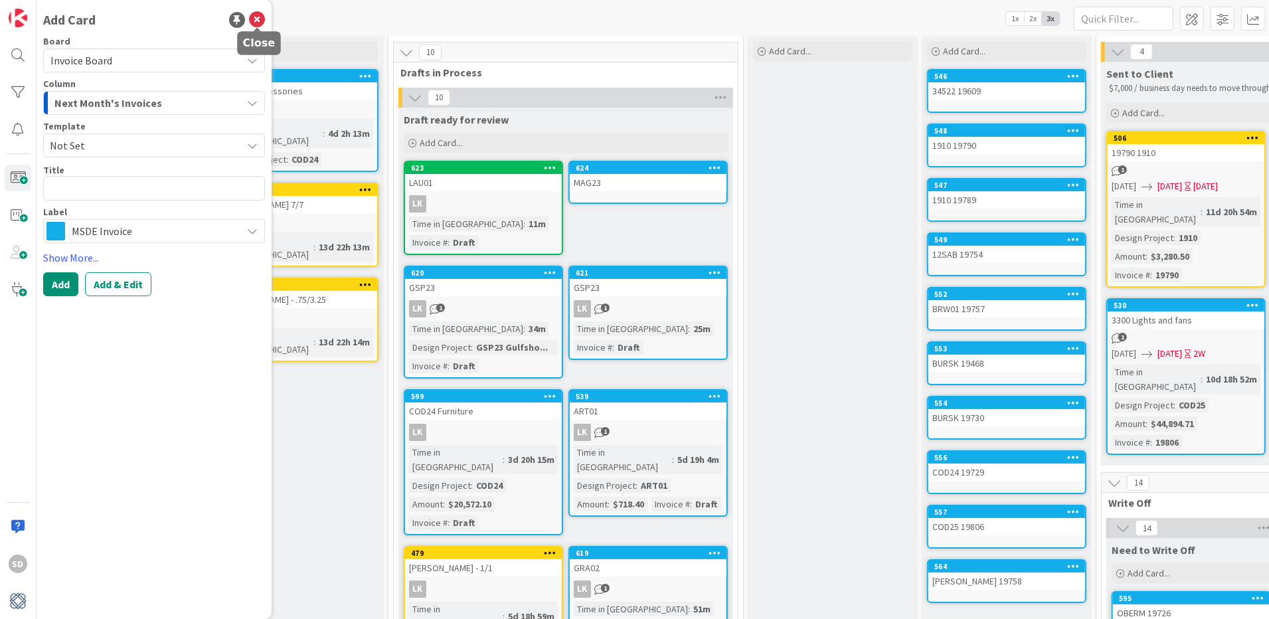
click at [258, 18] on icon at bounding box center [257, 20] width 16 height 16
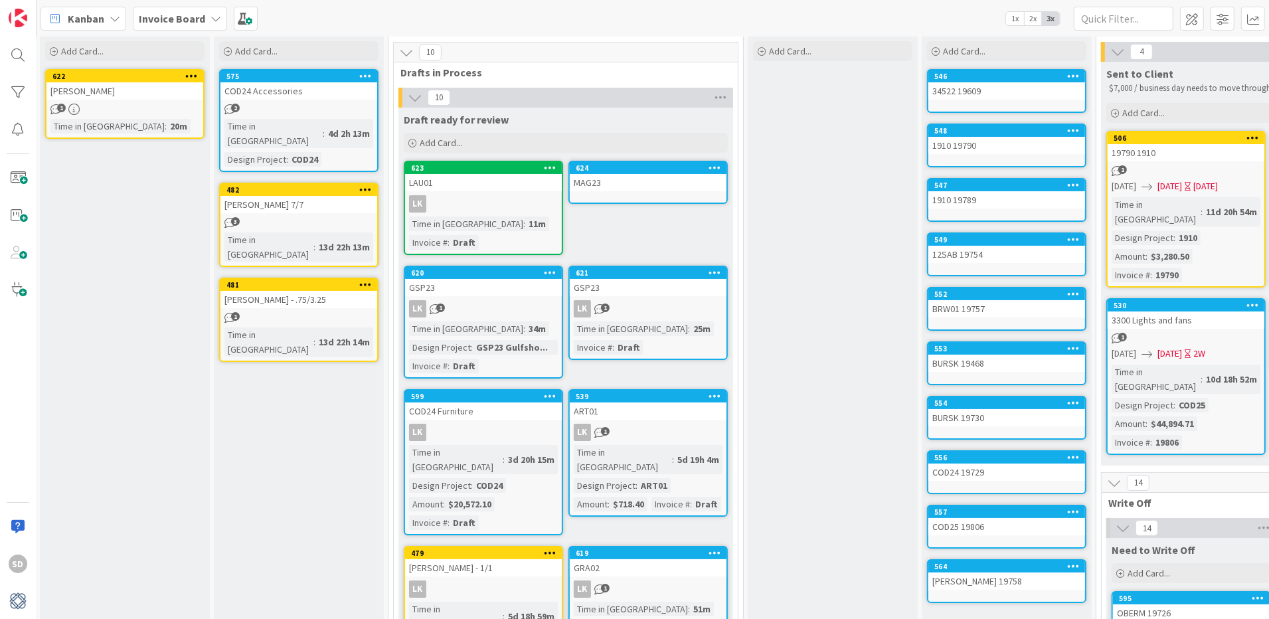
click at [625, 203] on link "624 MAG23" at bounding box center [647, 182] width 159 height 43
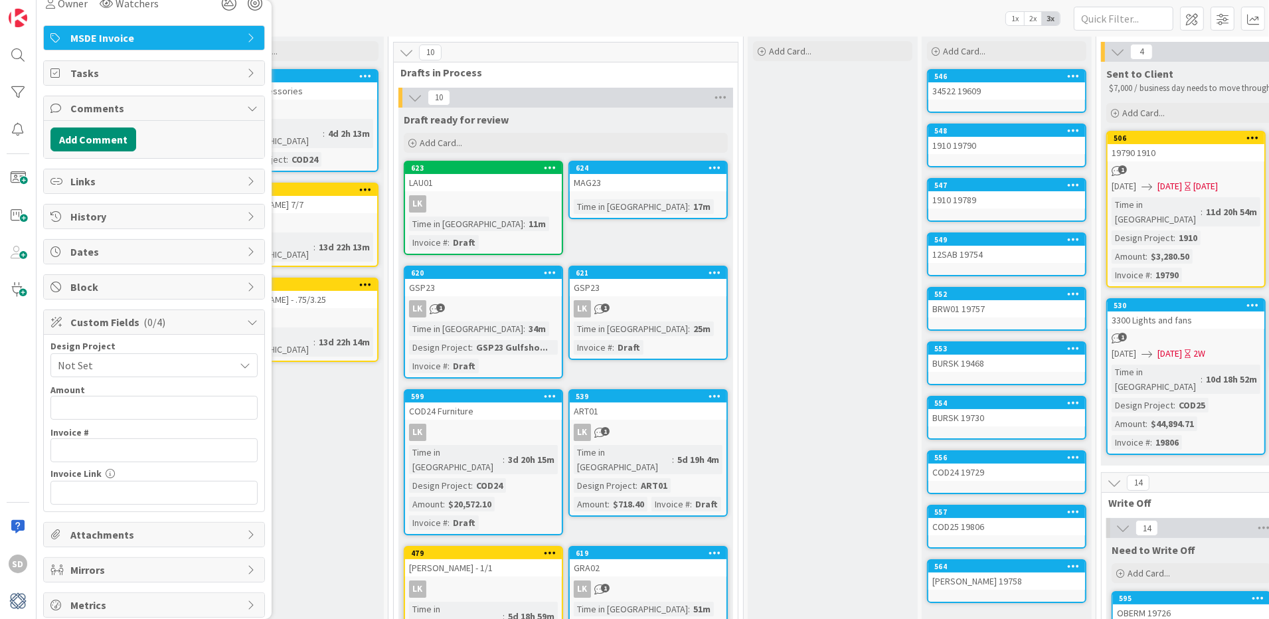
scroll to position [230, 0]
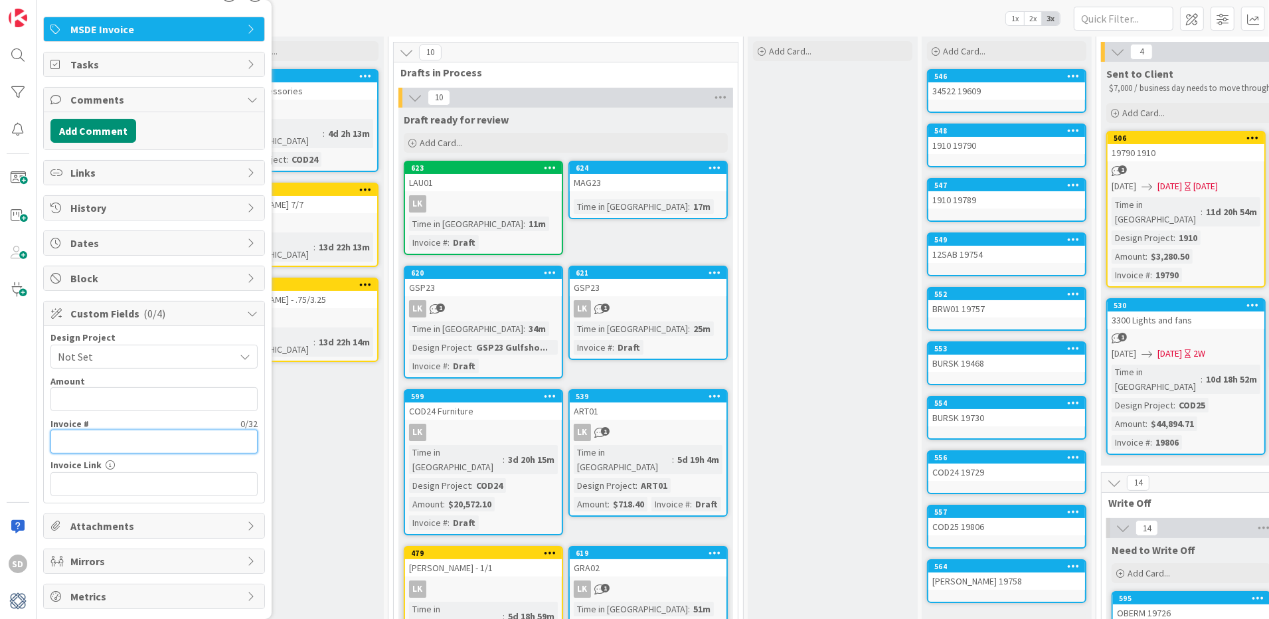
click at [125, 438] on input "text" at bounding box center [153, 442] width 207 height 24
type input "Draft"
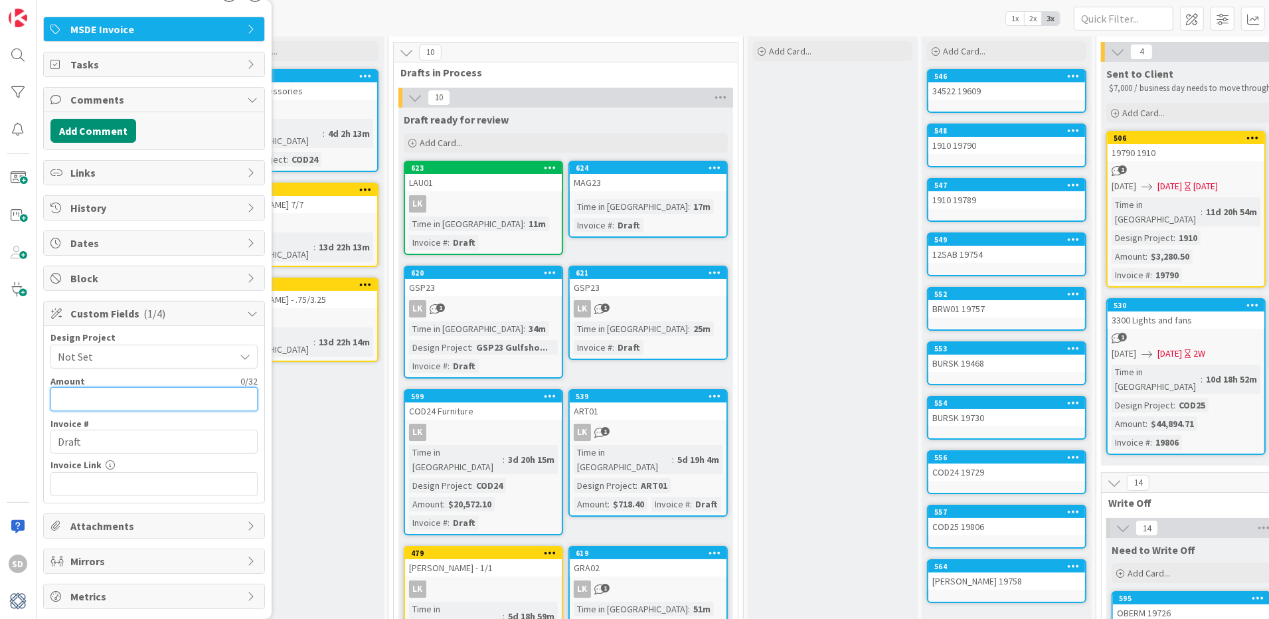
click at [103, 398] on input "text" at bounding box center [153, 399] width 207 height 24
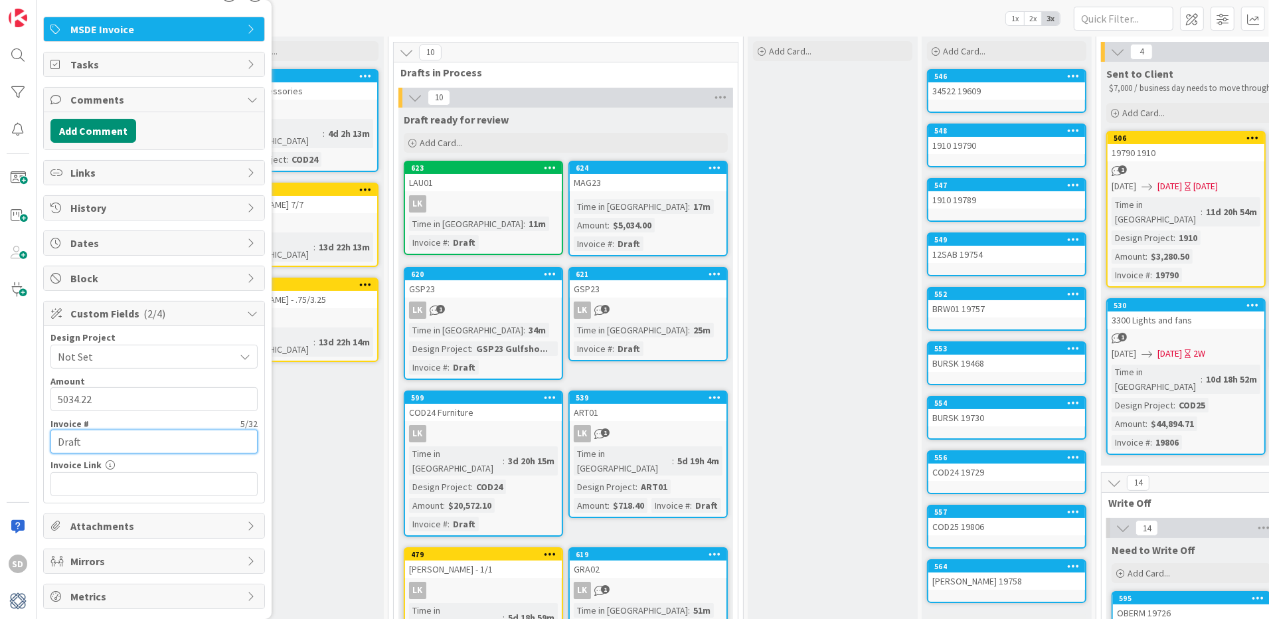
type input "$5,034.22"
click at [141, 350] on span "Not Set" at bounding box center [143, 356] width 170 height 19
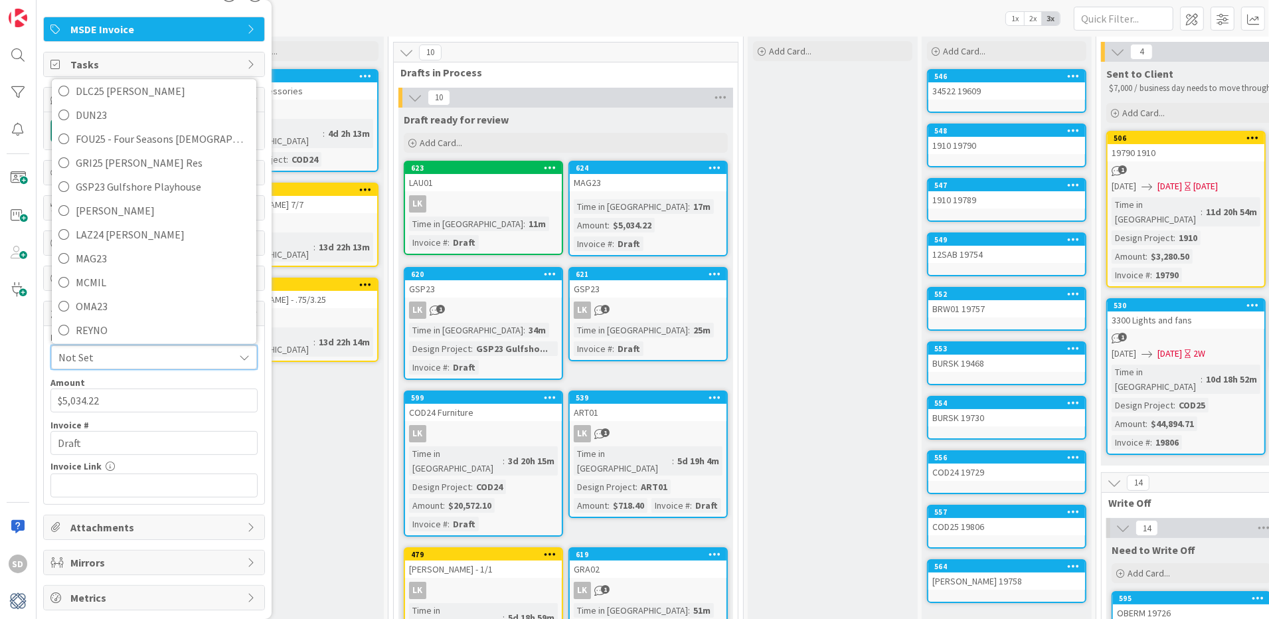
scroll to position [357, 0]
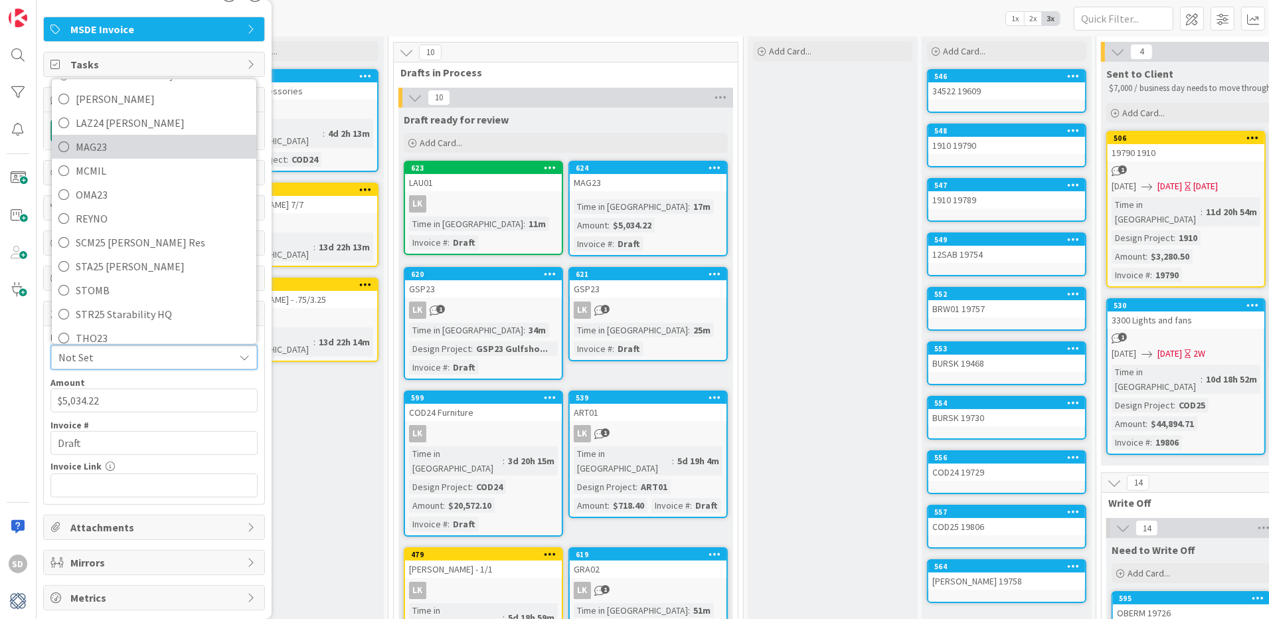
click at [66, 150] on icon at bounding box center [63, 147] width 11 height 20
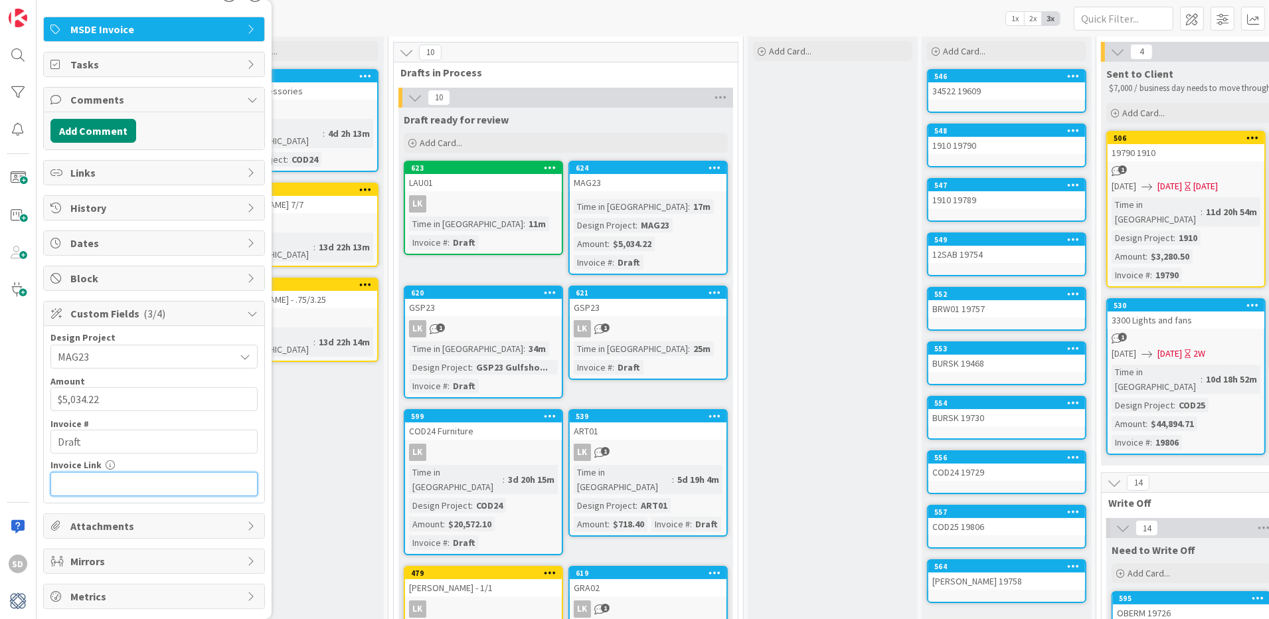
click at [110, 491] on input "text" at bounding box center [153, 484] width 207 height 24
paste input "[URL][DOMAIN_NAME]"
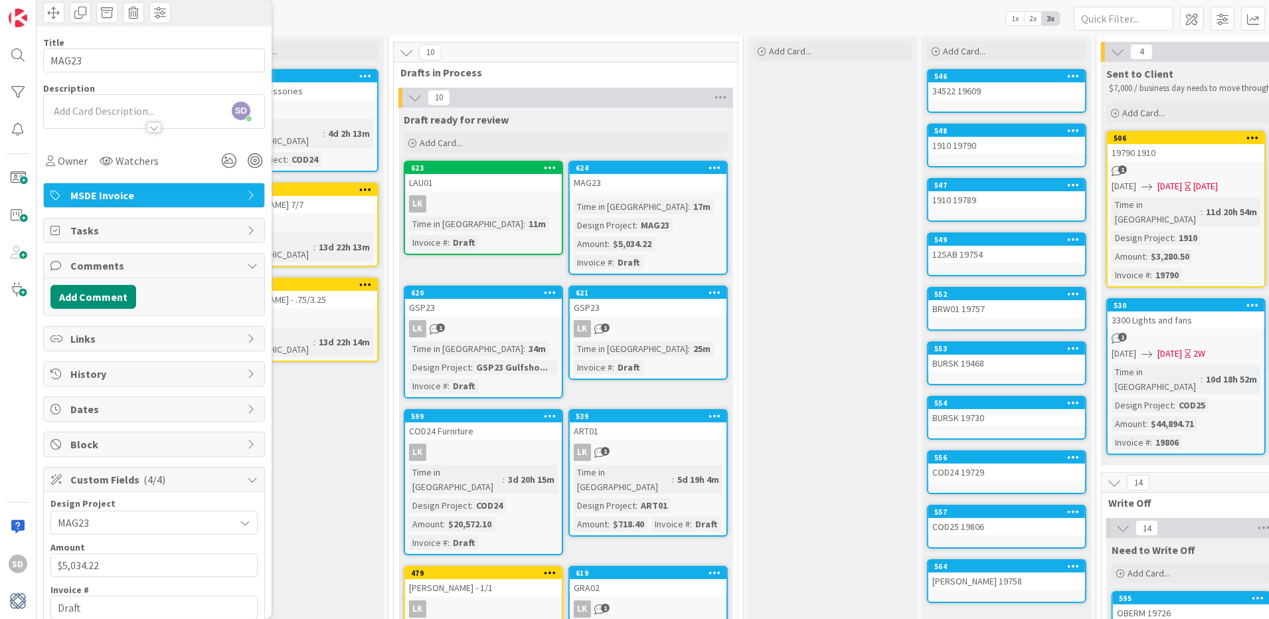
scroll to position [45, 0]
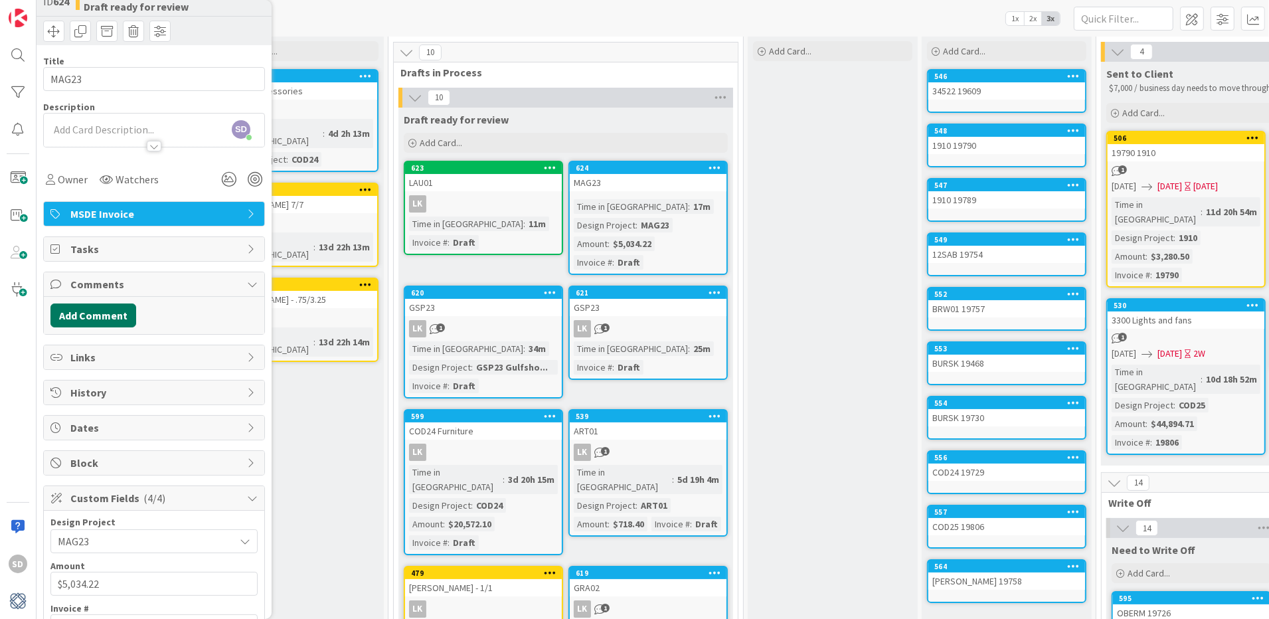
type input "[URL][DOMAIN_NAME]"
click at [99, 311] on button "Add Comment" at bounding box center [93, 315] width 86 height 24
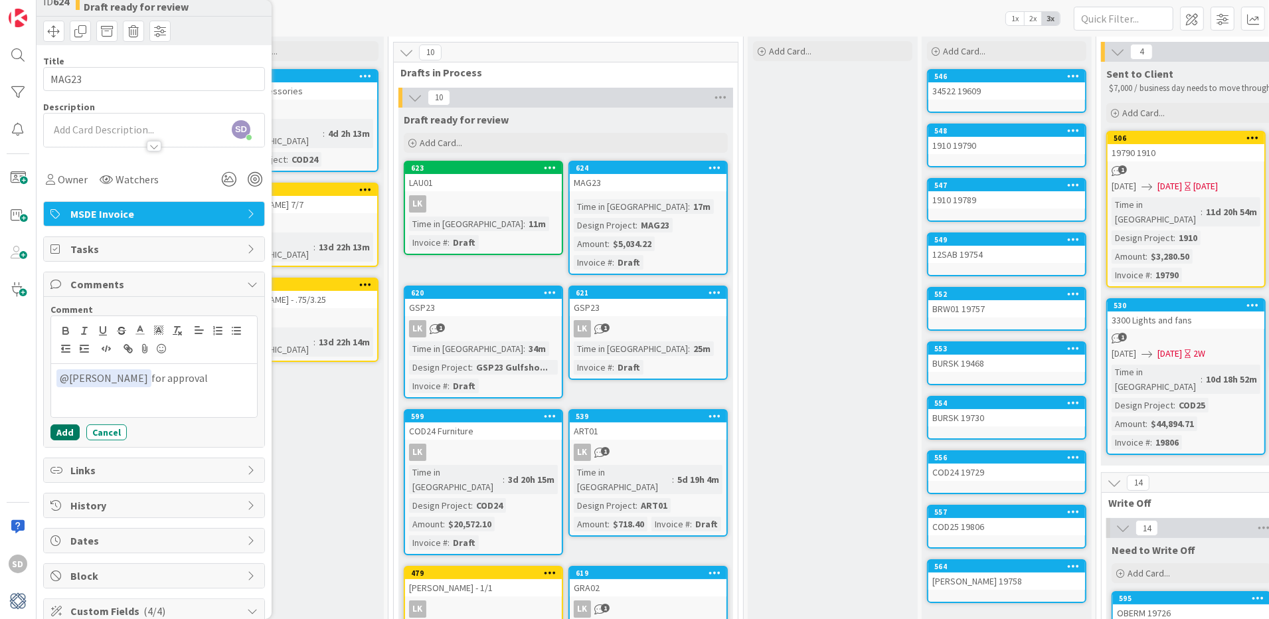
click at [66, 435] on button "Add" at bounding box center [64, 432] width 29 height 16
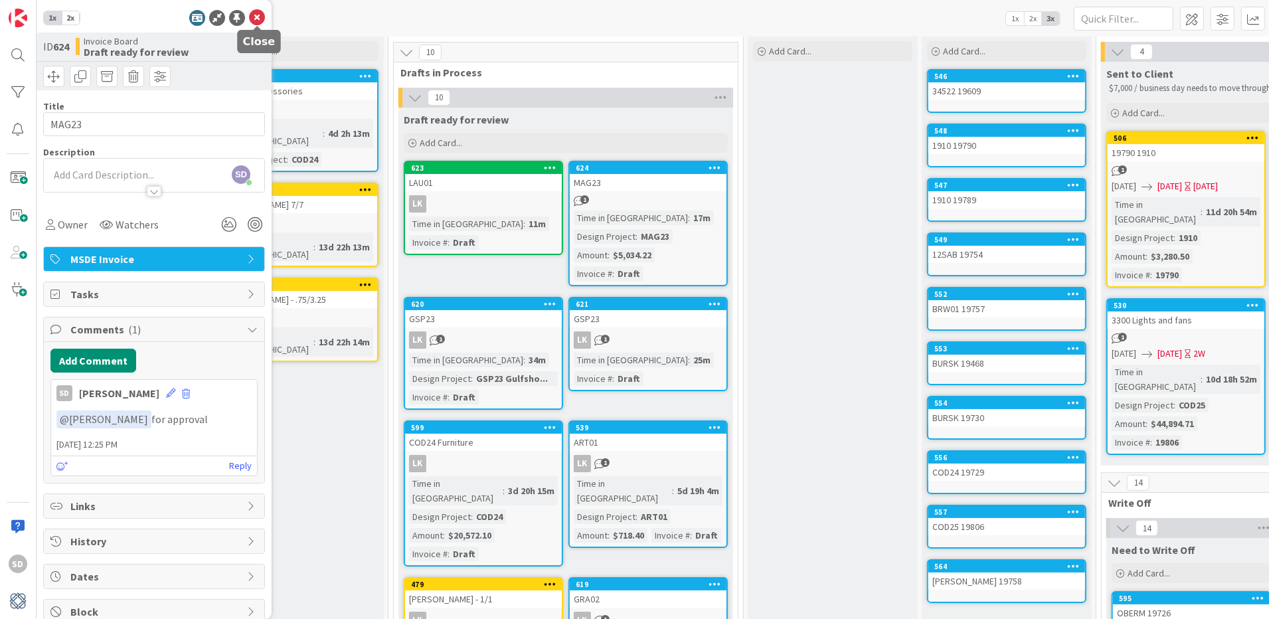
click at [257, 16] on icon at bounding box center [257, 18] width 16 height 16
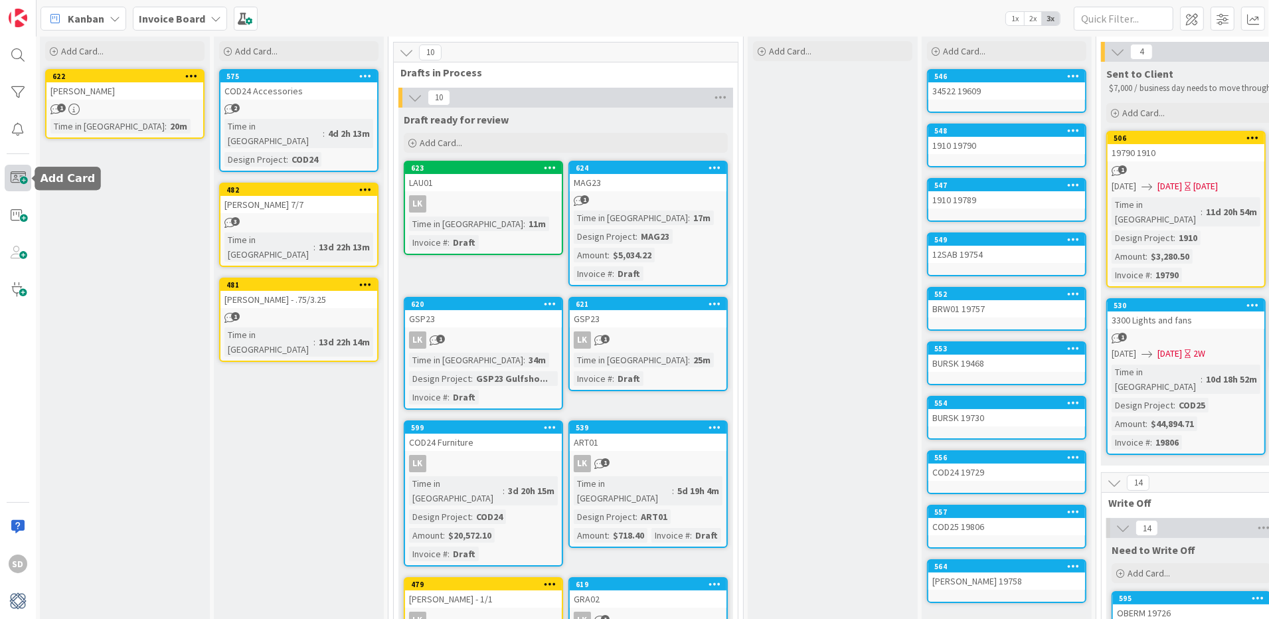
click at [22, 171] on span at bounding box center [18, 178] width 27 height 27
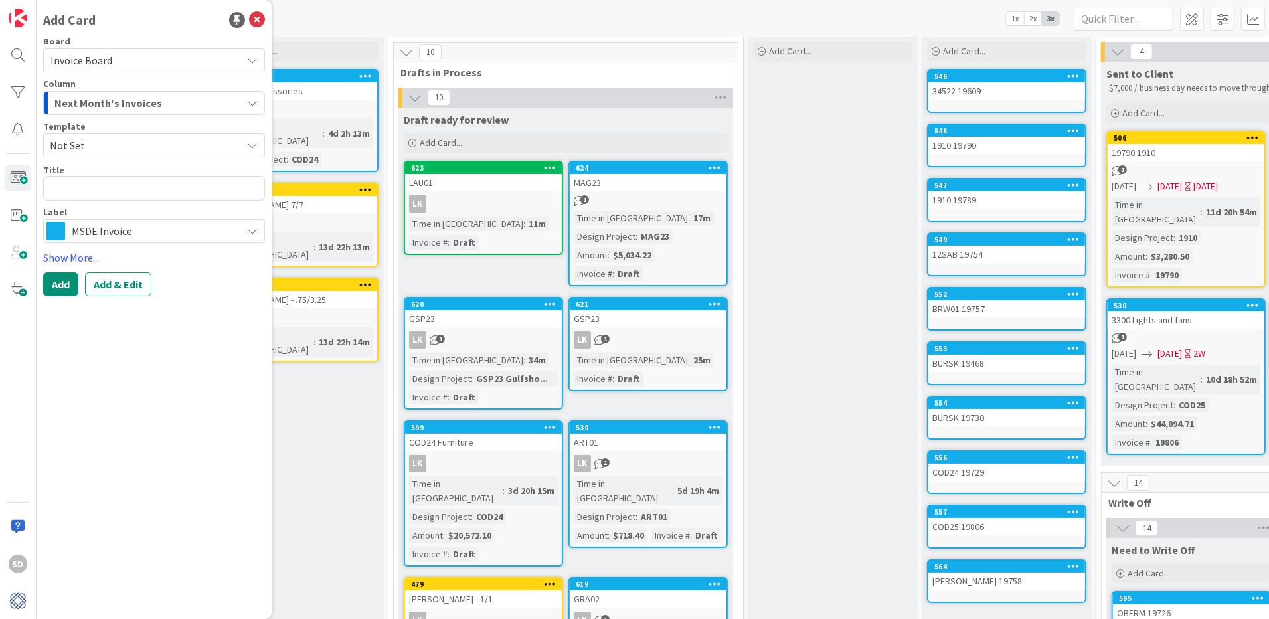
type textarea "x"
type textarea "s"
type textarea "x"
type textarea "st"
type textarea "x"
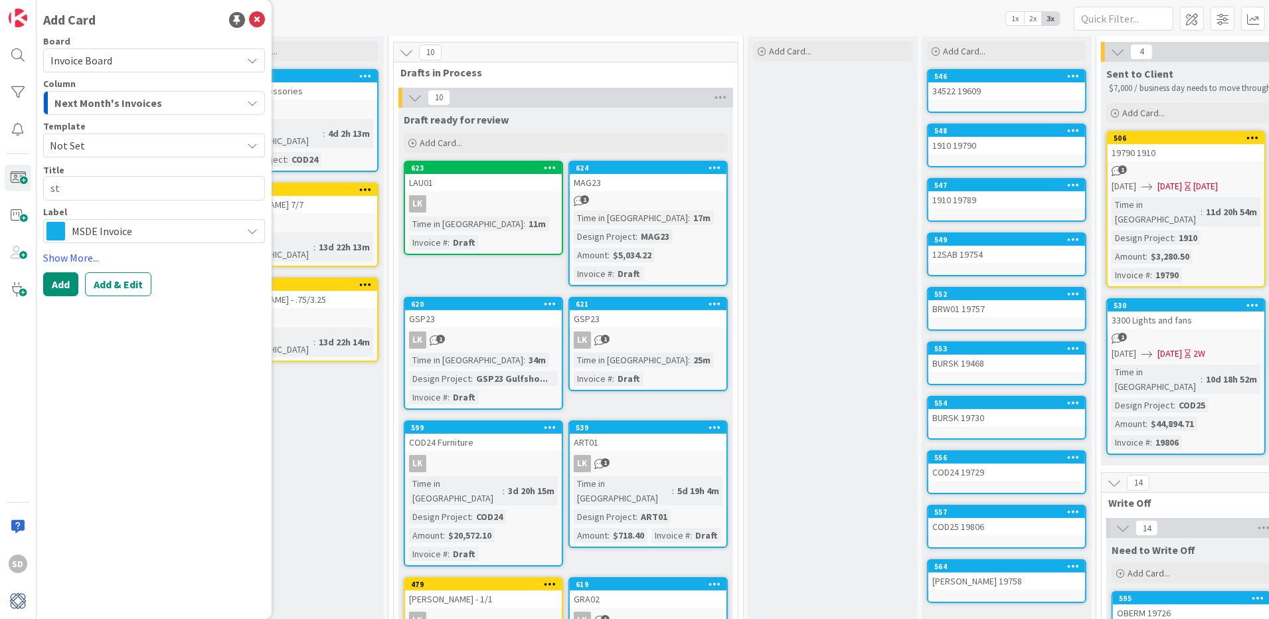
type textarea "sto"
type textarea "x"
type textarea "stom"
type textarea "x"
type textarea "stomb"
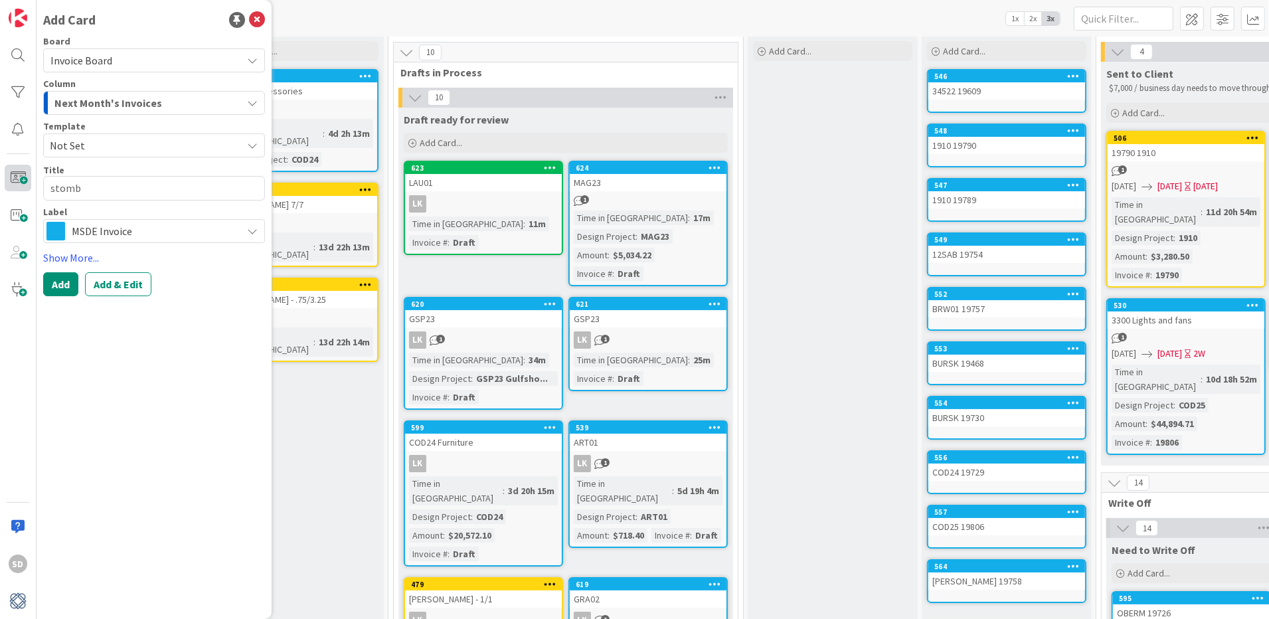
drag, startPoint x: 104, startPoint y: 189, endPoint x: 16, endPoint y: 189, distance: 88.3
click at [16, 189] on div "SD Add Card Board Invoice Board Column Next Month's Invoices Template Not Set T…" at bounding box center [18, 309] width 37 height 619
type textarea "x"
type textarea "S"
type textarea "x"
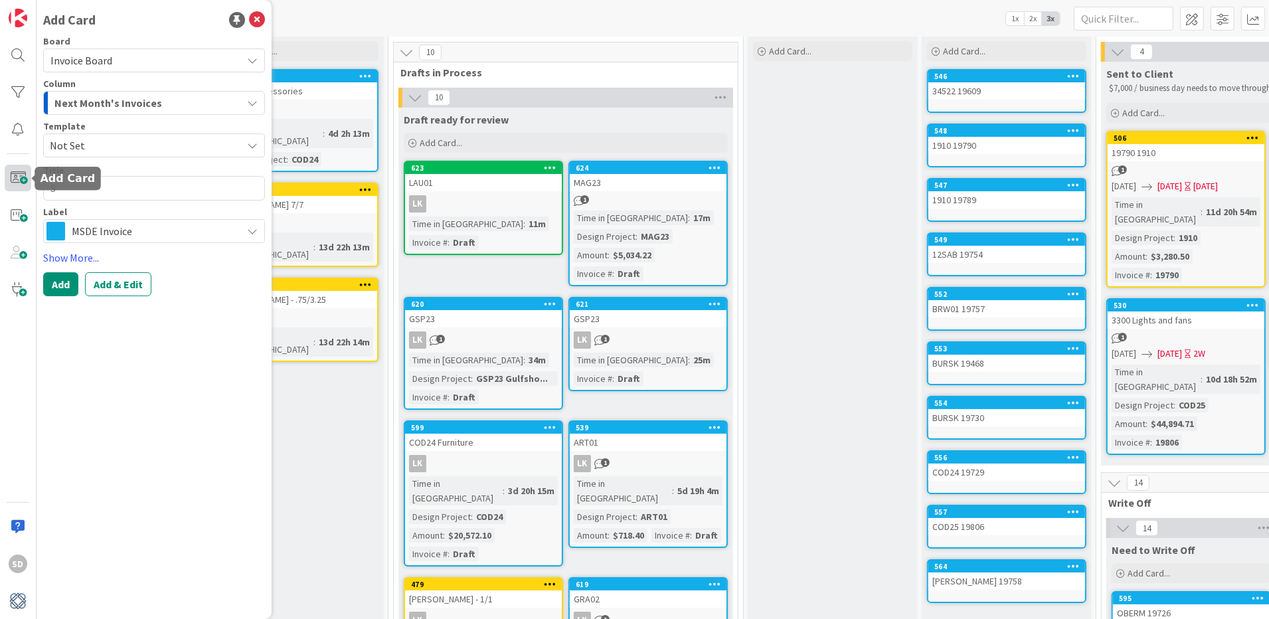
type textarea "ST"
type textarea "x"
type textarea "STO"
type textarea "x"
type textarea "STOM"
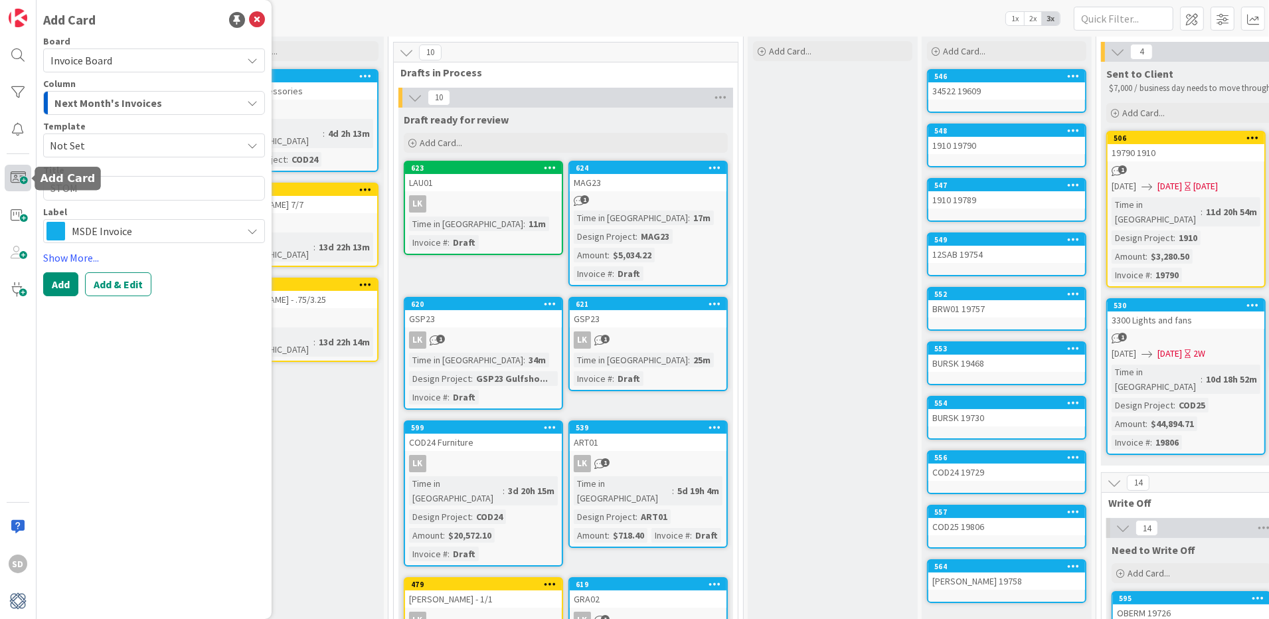
type textarea "x"
type textarea "STOMB"
click at [117, 105] on span "Next Month's Invoices" at bounding box center [108, 102] width 108 height 17
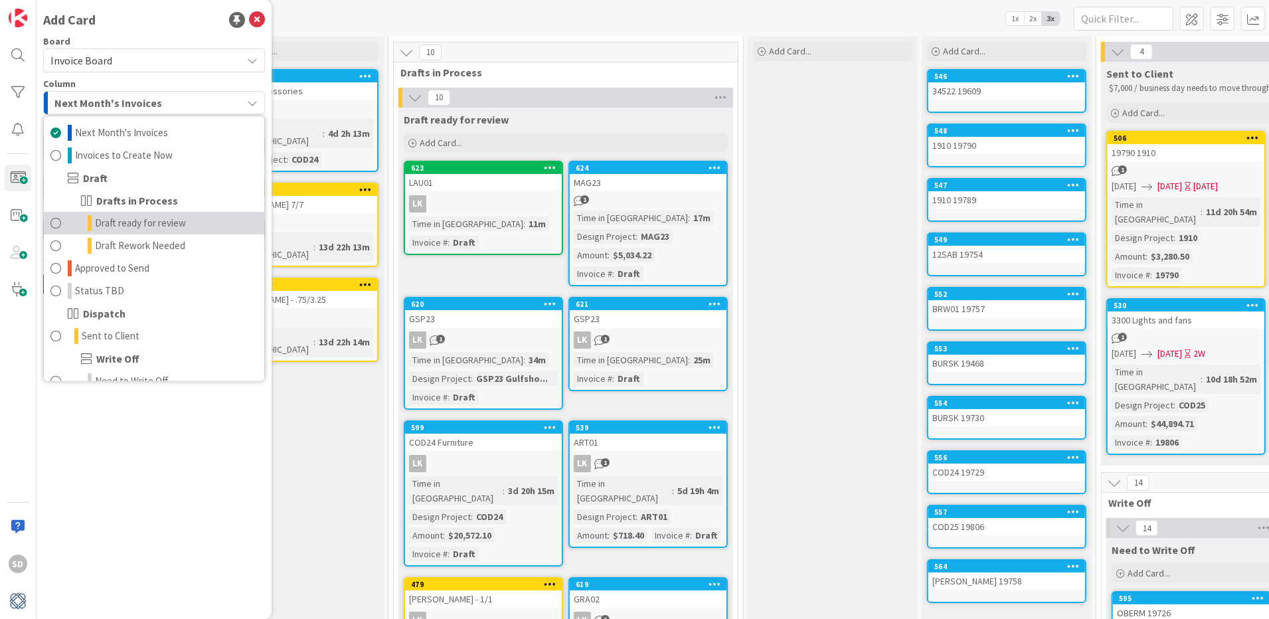
click at [61, 222] on link "Draft ready for review" at bounding box center [154, 223] width 220 height 23
type textarea "x"
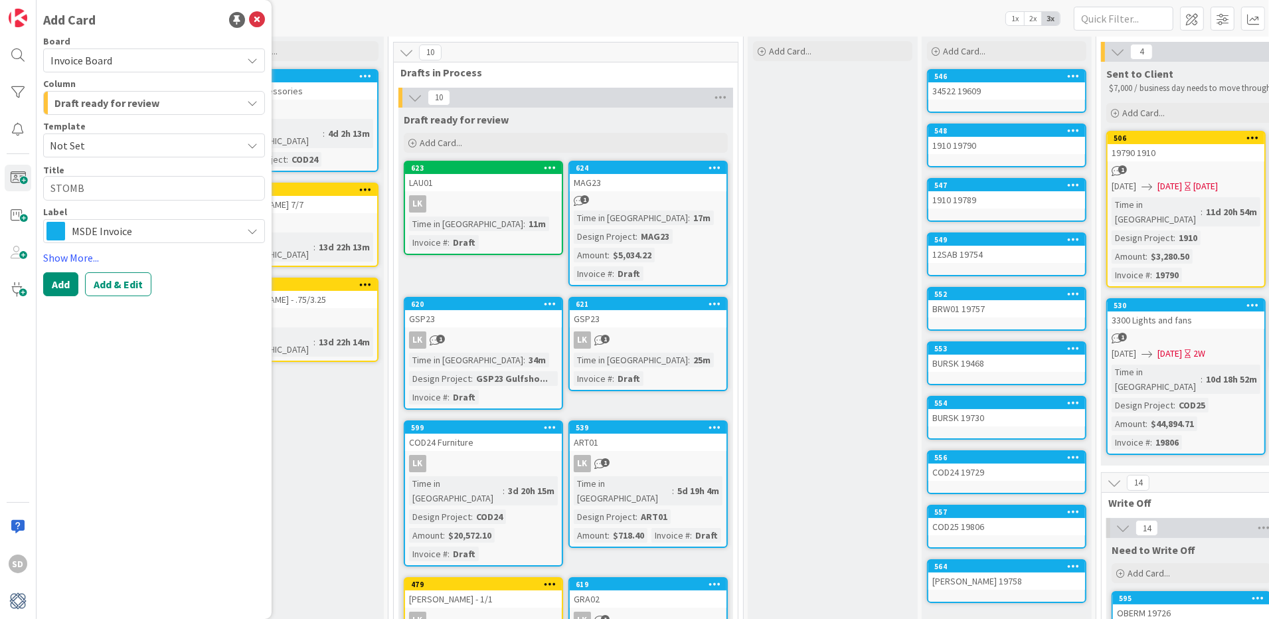
click at [72, 230] on span "MSDE Invoice" at bounding box center [153, 231] width 163 height 19
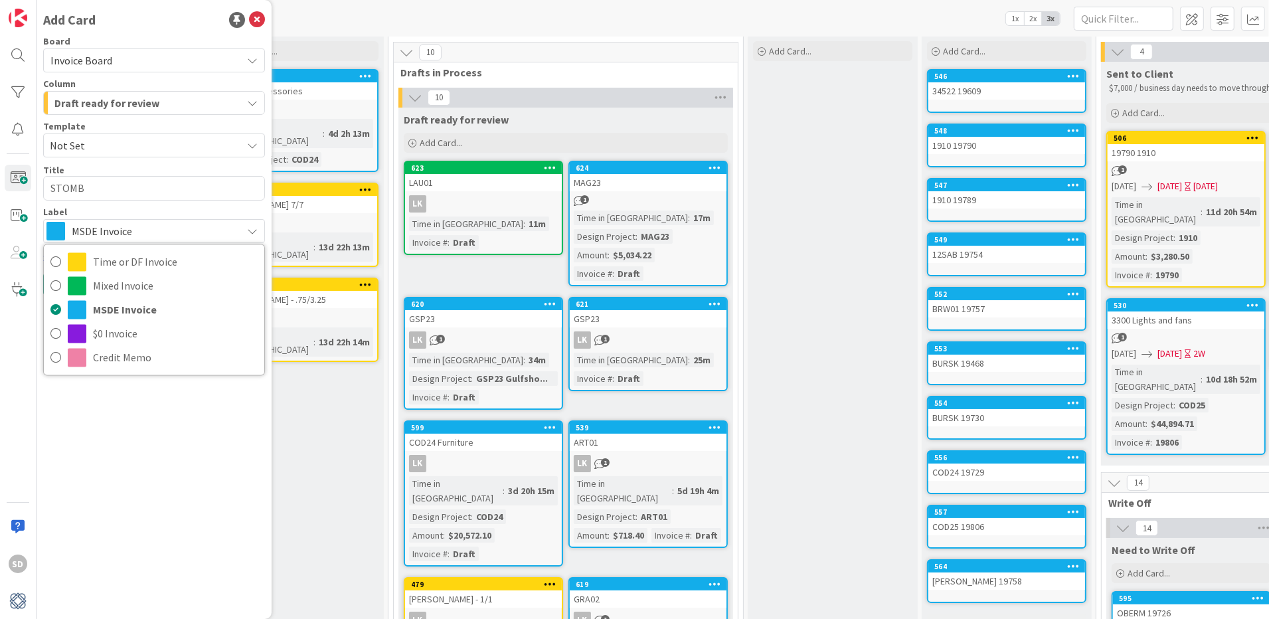
click at [142, 471] on div "Add Card Board Invoice Board Column Draft ready for review Next Month's Invoice…" at bounding box center [154, 309] width 235 height 619
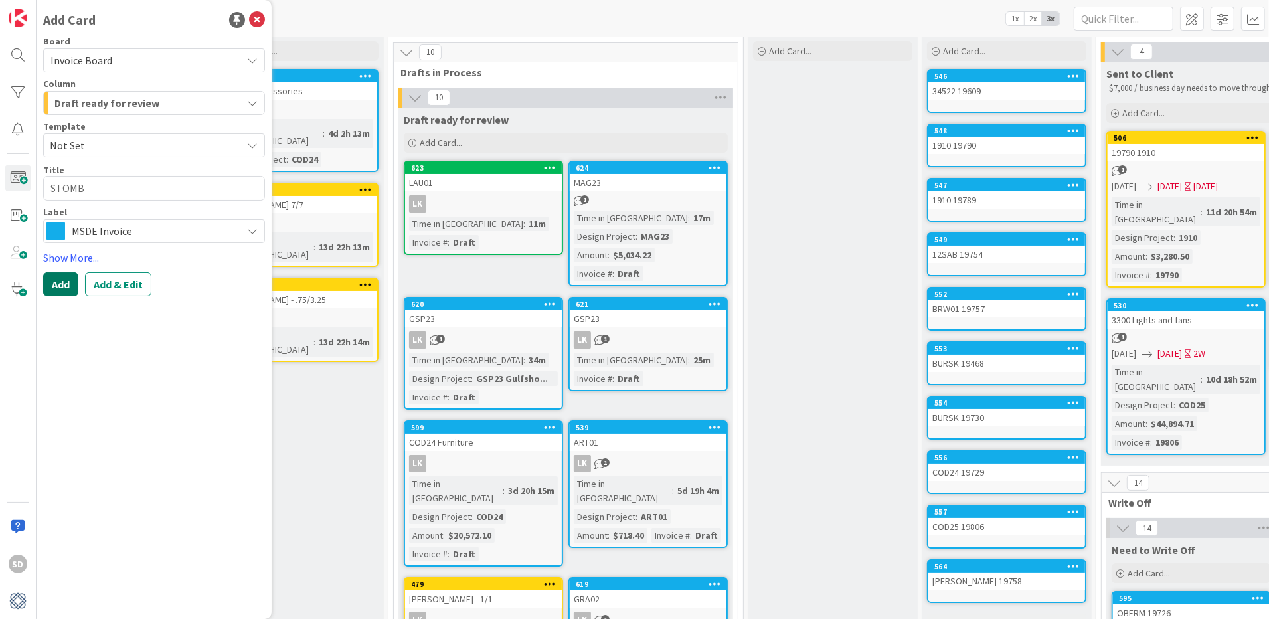
click at [64, 282] on button "Add" at bounding box center [60, 284] width 35 height 24
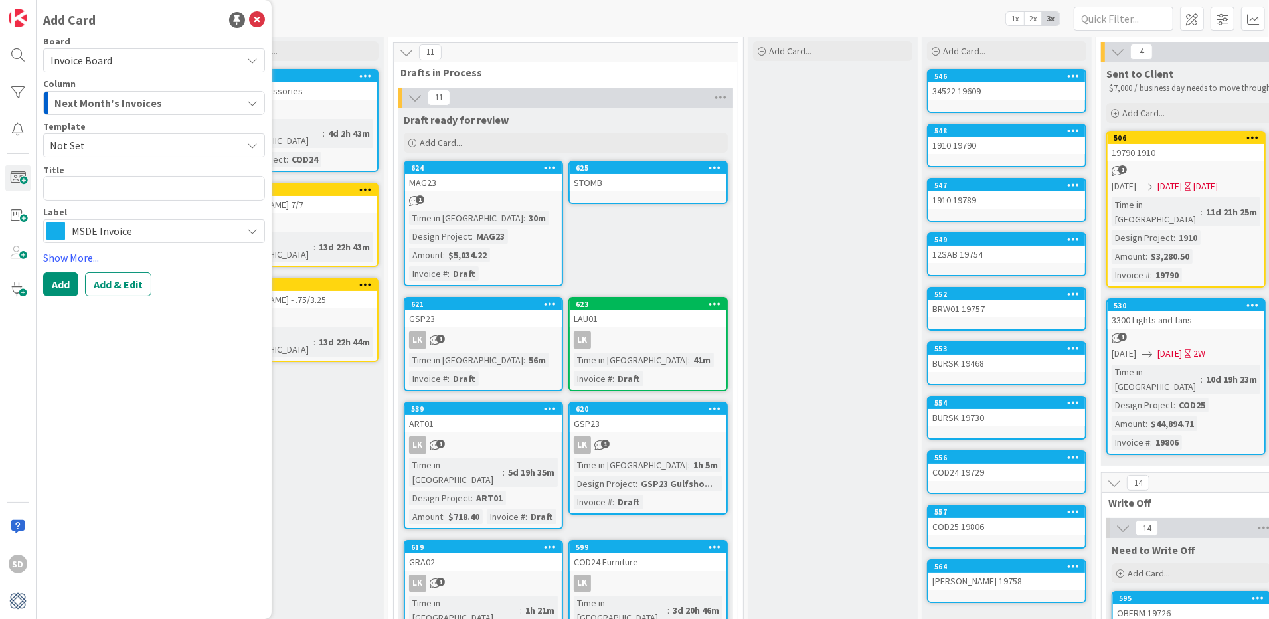
click at [615, 184] on div "STOMB" at bounding box center [648, 182] width 157 height 17
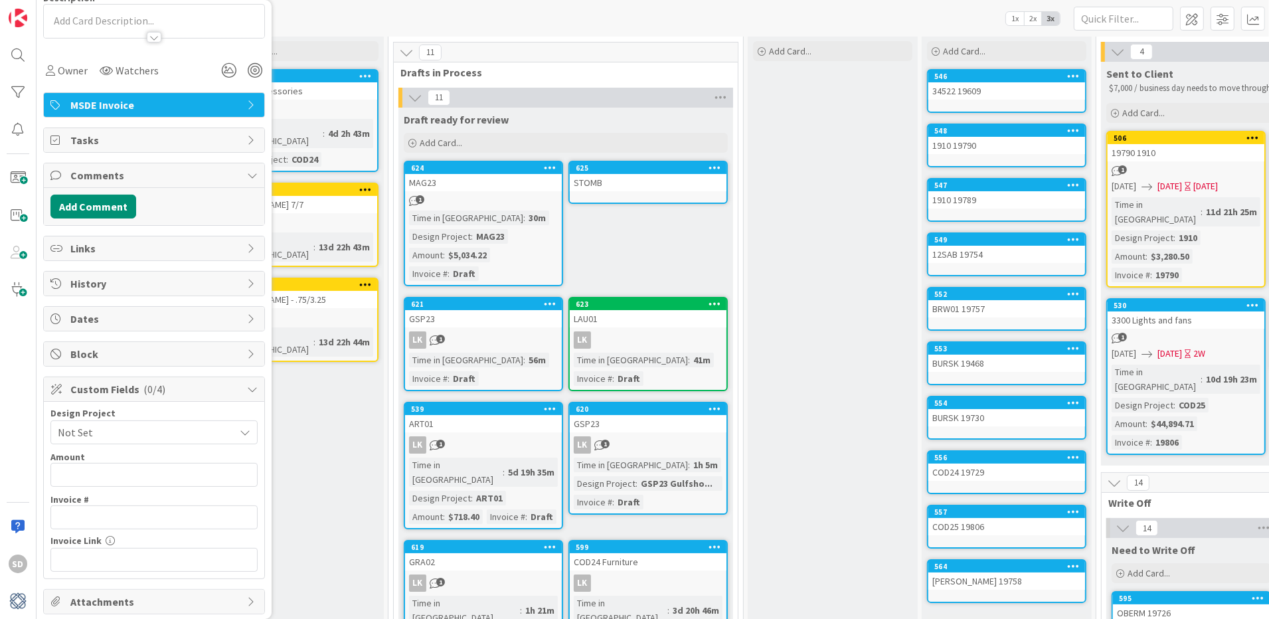
scroll to position [236, 0]
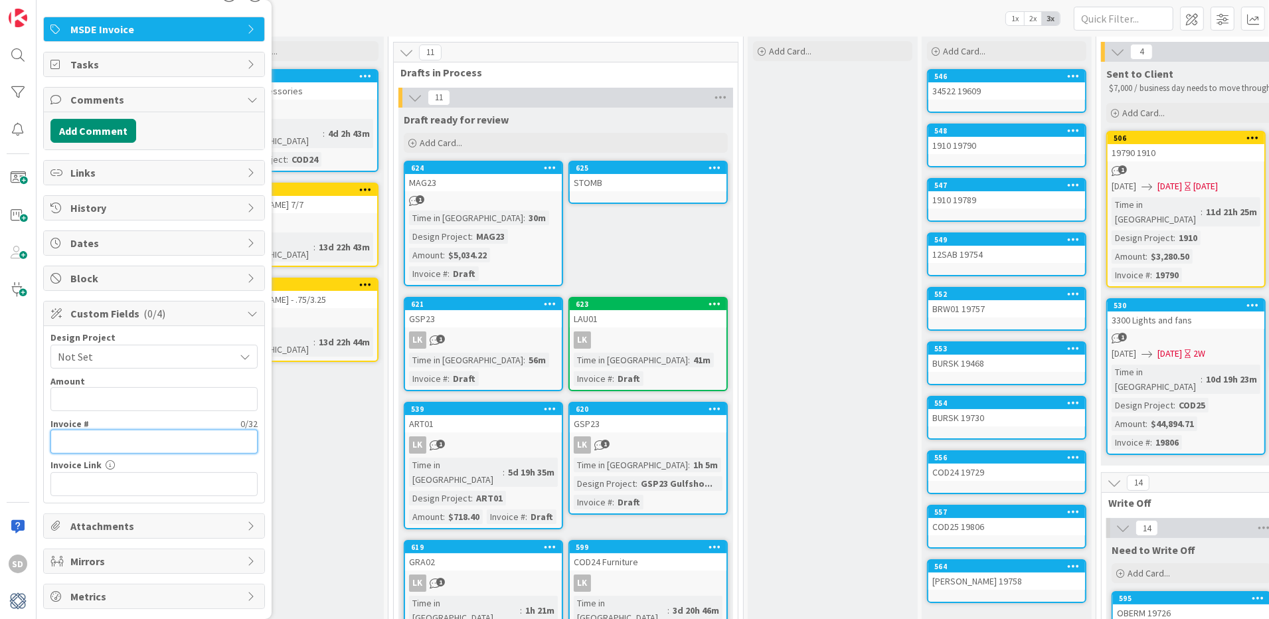
click at [122, 441] on input "text" at bounding box center [153, 442] width 207 height 24
type input "Draft"
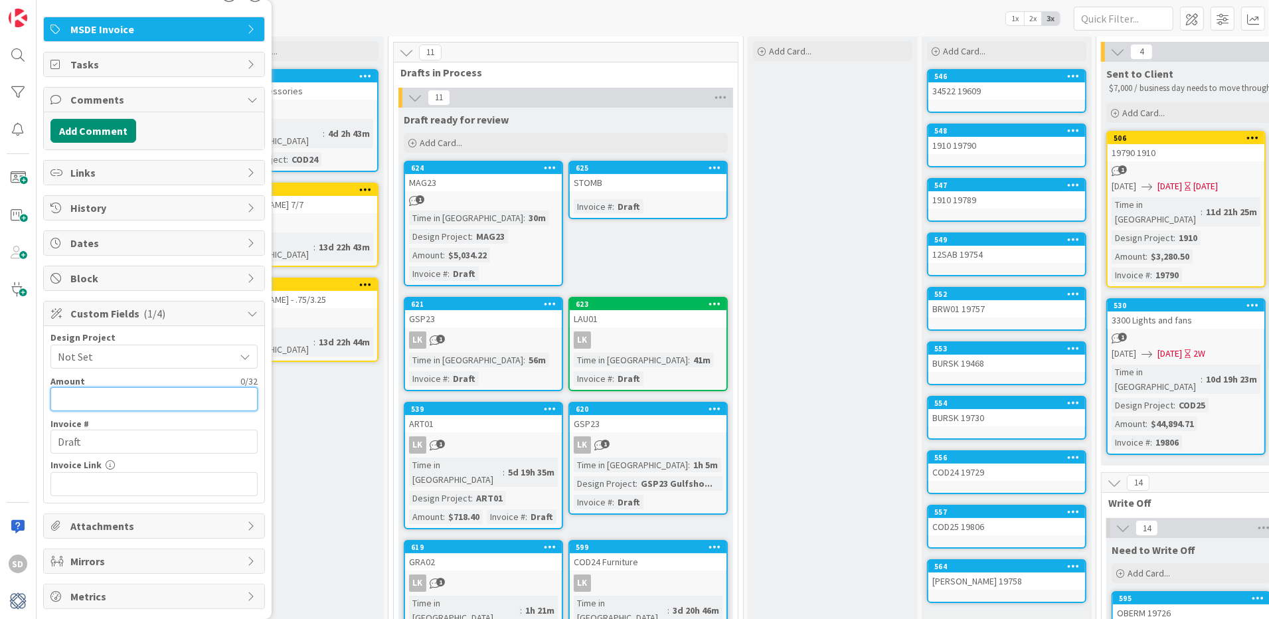
click at [151, 395] on input "text" at bounding box center [153, 399] width 207 height 24
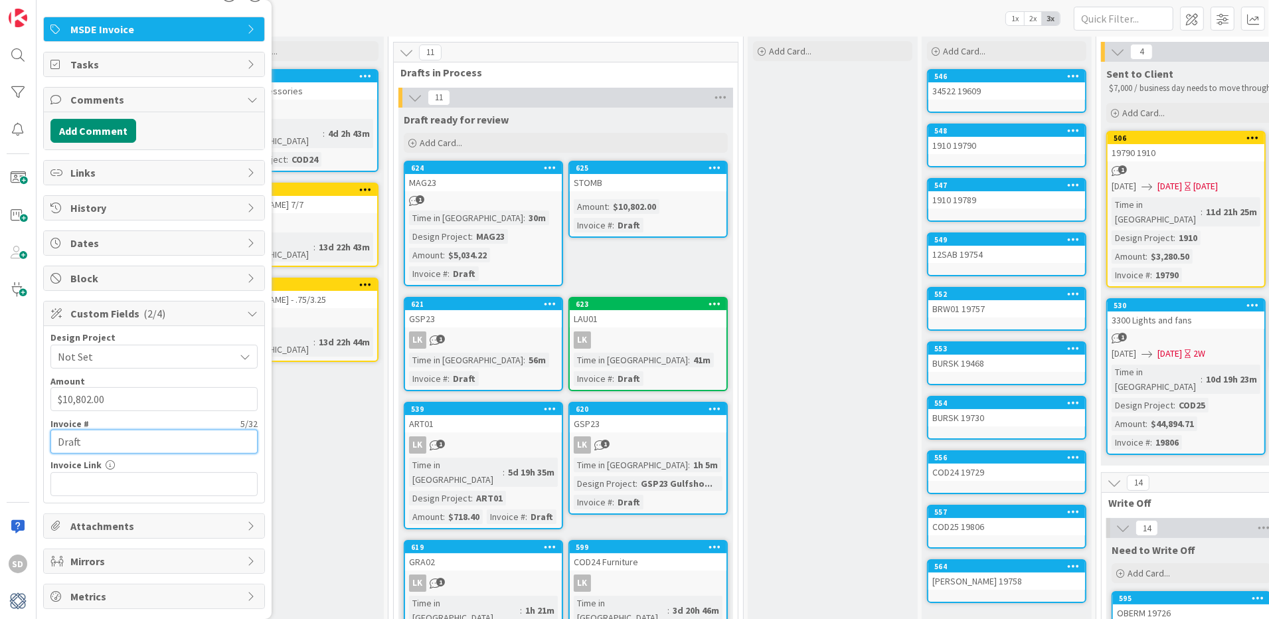
type input "$1,080,243.00"
click at [156, 477] on input "text" at bounding box center [153, 484] width 207 height 24
paste input "[URL][DOMAIN_NAME]"
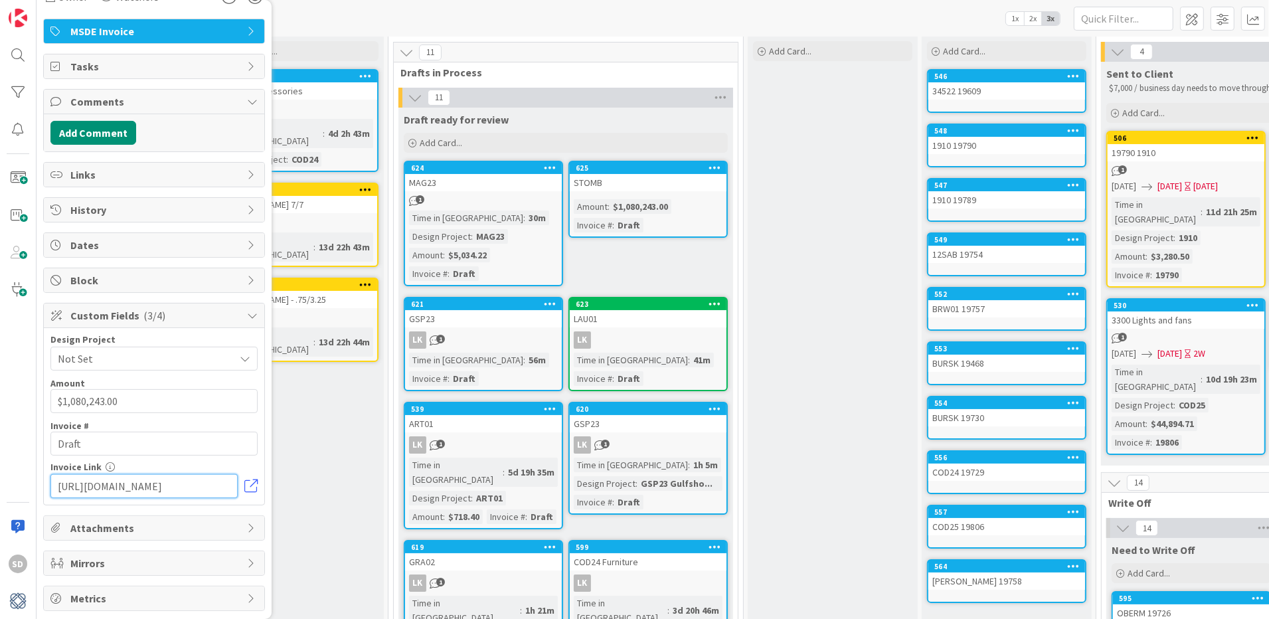
type input "[URL][DOMAIN_NAME]"
click at [127, 367] on span "Not Set" at bounding box center [143, 358] width 170 height 19
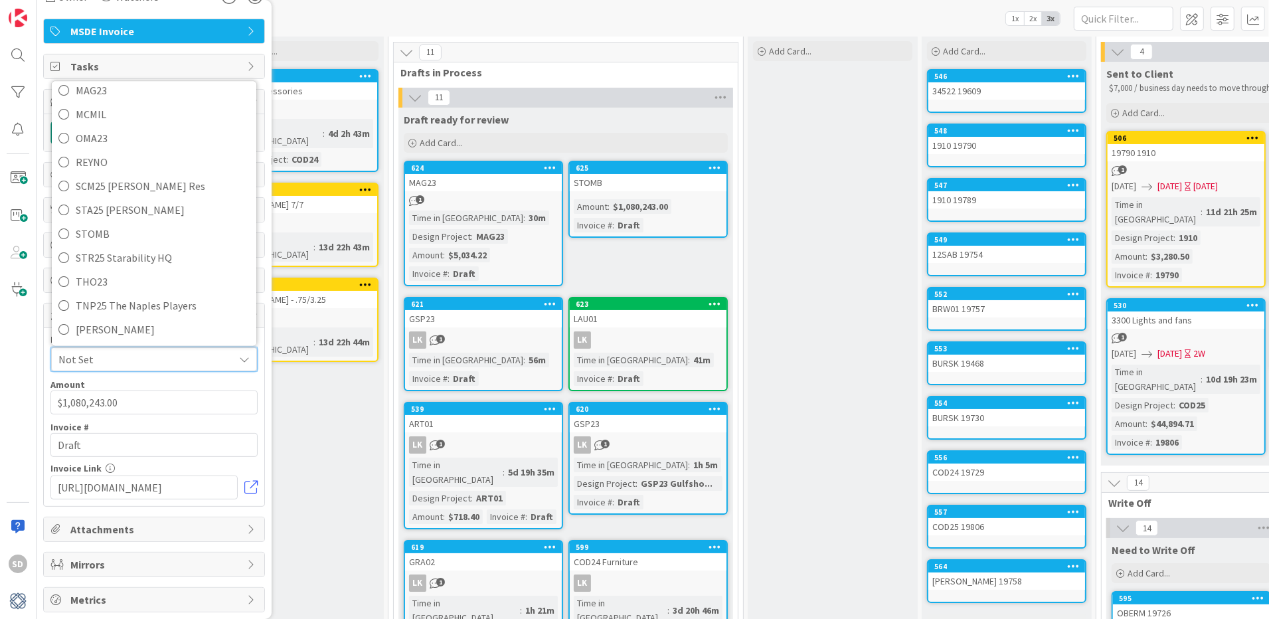
scroll to position [419, 0]
click at [60, 230] on icon at bounding box center [63, 230] width 11 height 20
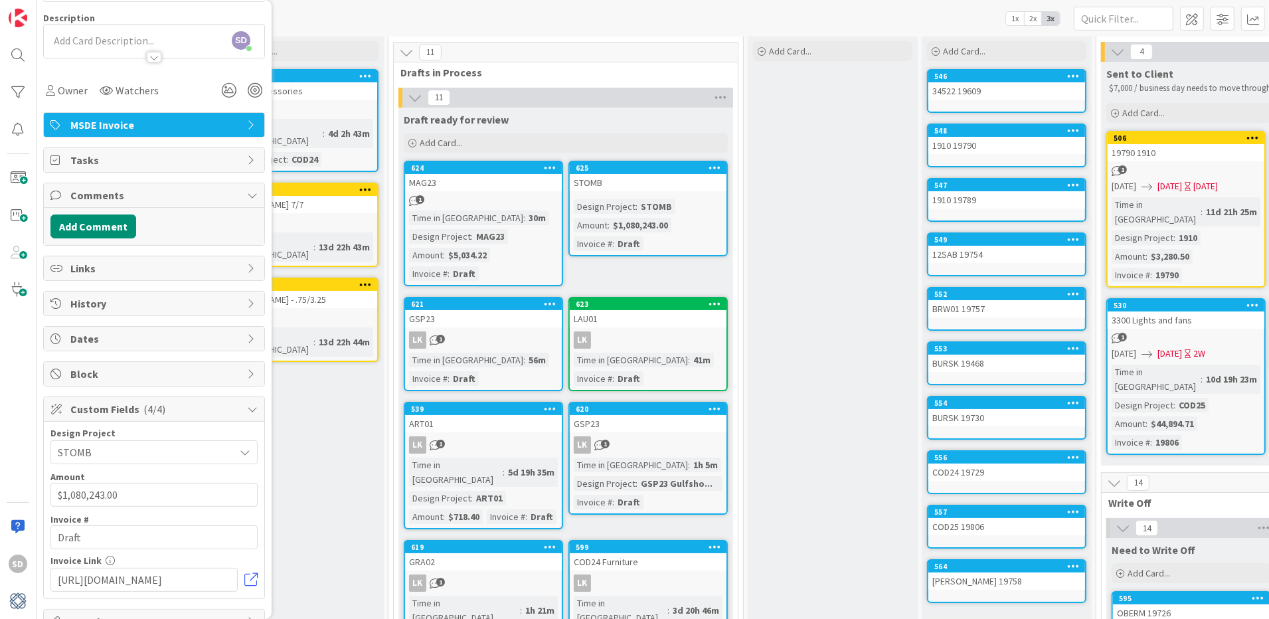
scroll to position [0, 0]
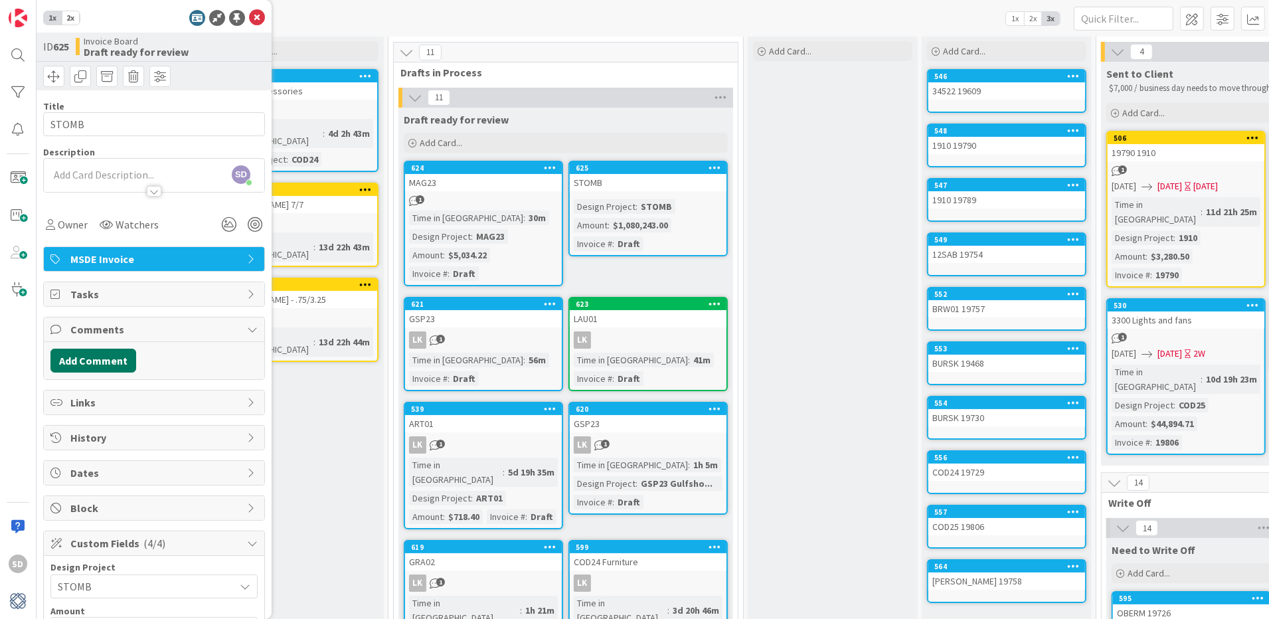
click at [97, 367] on button "Add Comment" at bounding box center [93, 361] width 86 height 24
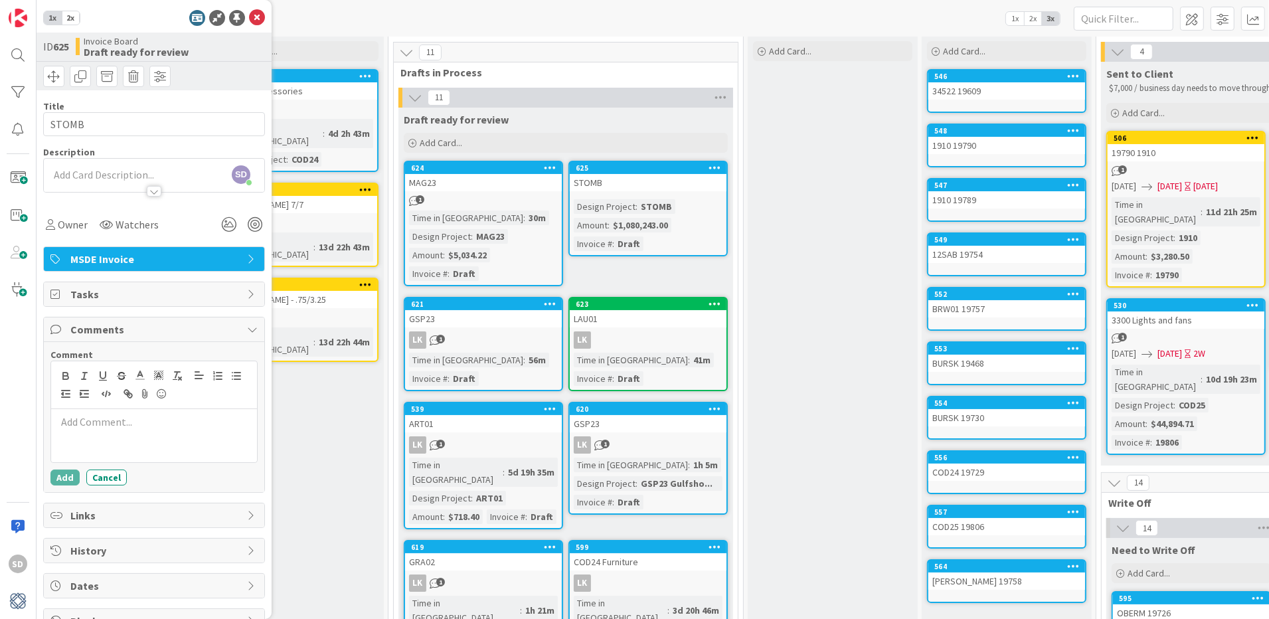
click at [82, 429] on p at bounding box center [153, 421] width 195 height 15
click at [69, 477] on button "Add" at bounding box center [64, 477] width 29 height 16
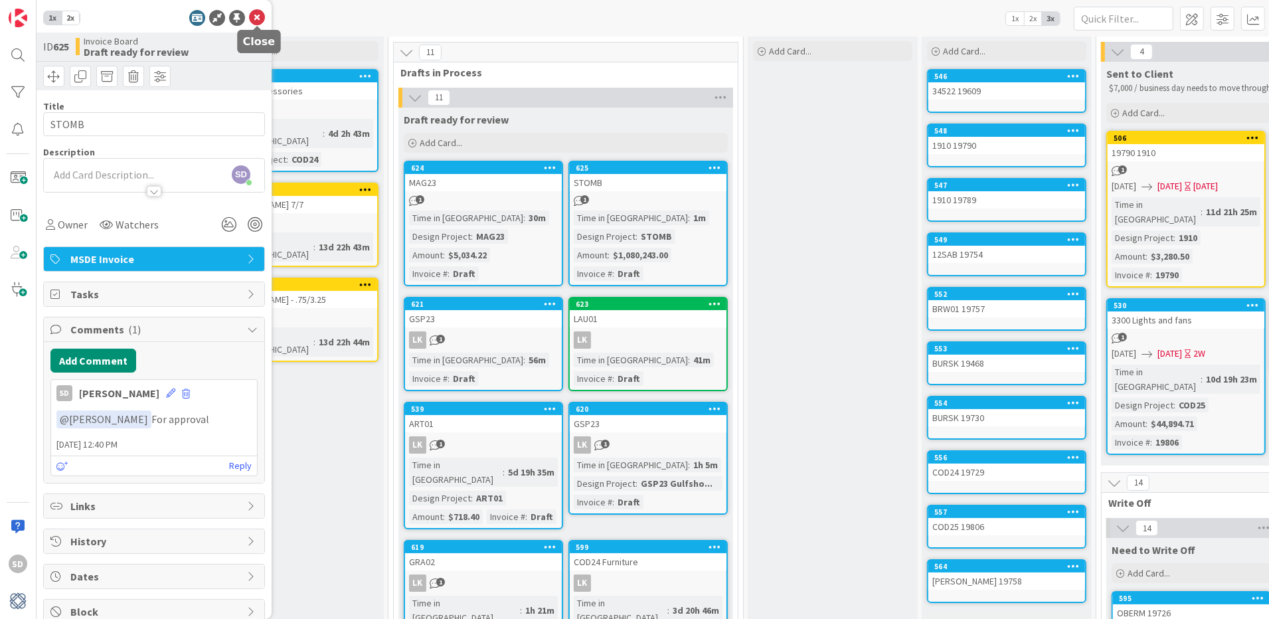
click at [259, 17] on icon at bounding box center [257, 18] width 16 height 16
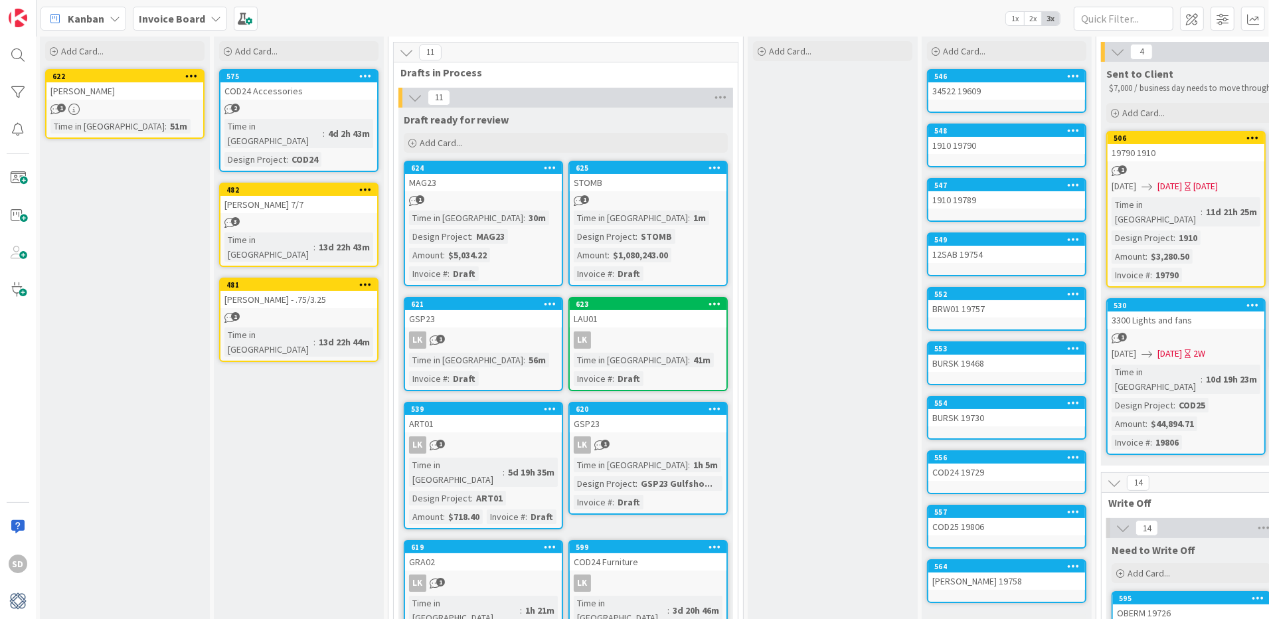
click at [295, 107] on div "2" at bounding box center [298, 109] width 157 height 11
